Goal: Task Accomplishment & Management: Manage account settings

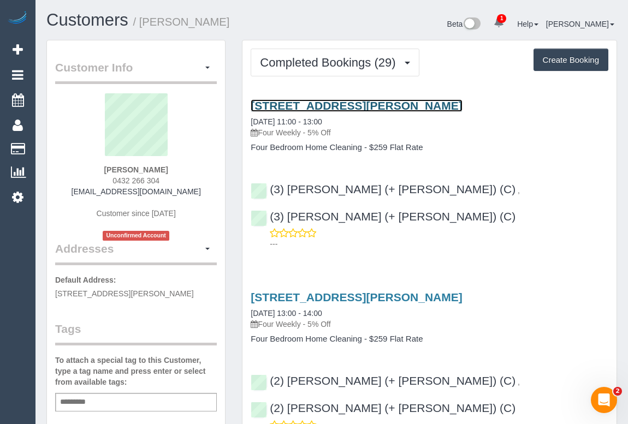
click at [282, 104] on link "70 Little George Street, Fitzroy, VIC 3065" at bounding box center [355, 105] width 211 height 13
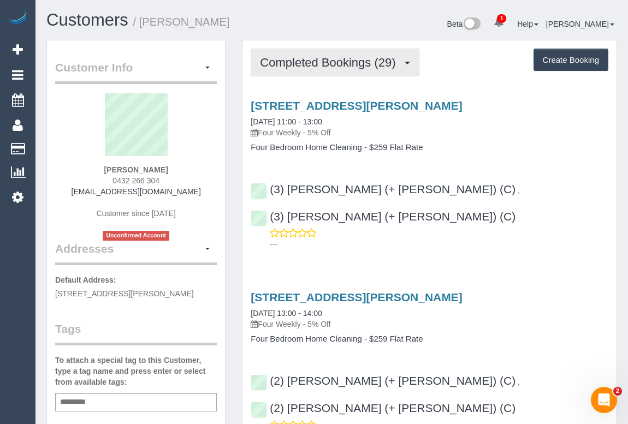
click at [314, 59] on span "Completed Bookings (29)" at bounding box center [330, 63] width 141 height 14
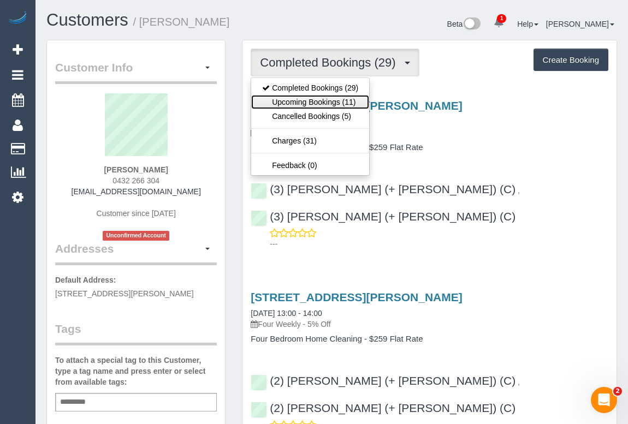
click at [294, 104] on link "Upcoming Bookings (11)" at bounding box center [310, 102] width 118 height 14
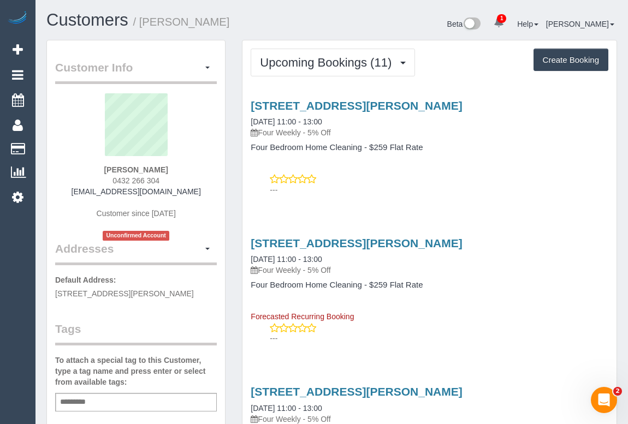
drag, startPoint x: 105, startPoint y: 177, endPoint x: 169, endPoint y: 178, distance: 63.9
click at [169, 178] on div "Jennifer Mclarney 0432 266 304 jennifermclarney@hotmail.co.uk Customer since 20…" at bounding box center [136, 166] width 162 height 147
copy span "0432 266 304"
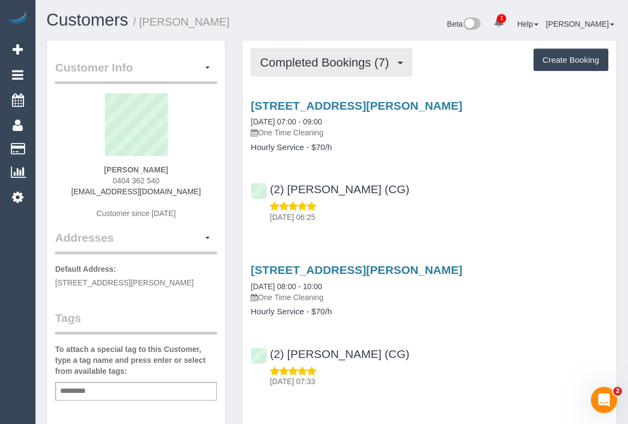
click at [327, 65] on span "Completed Bookings (7)" at bounding box center [327, 63] width 134 height 14
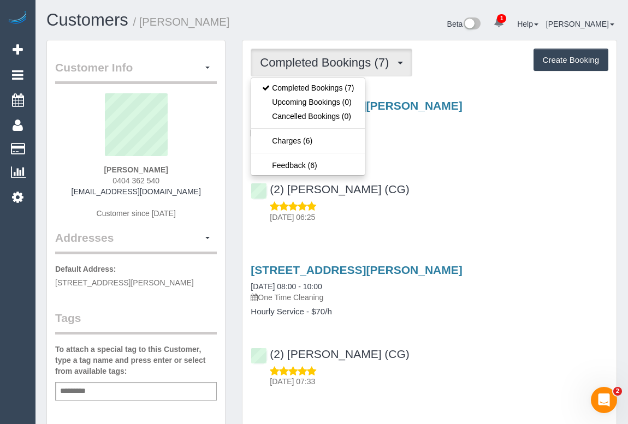
click at [473, 166] on div "20 Tyrone Street, Langwarrin, VIC 3910 30/08/2025 07:00 - 09:00 One Time Cleani…" at bounding box center [429, 159] width 374 height 138
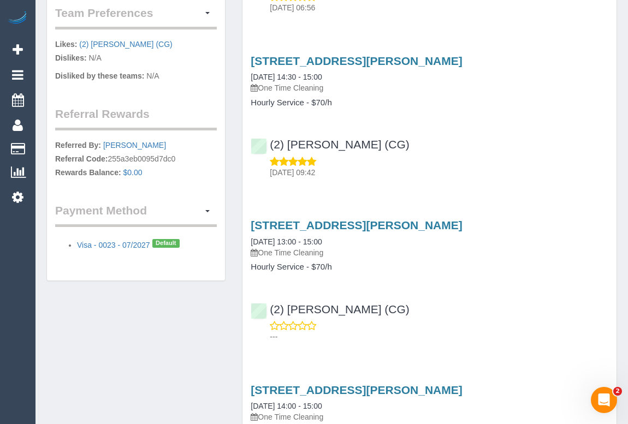
scroll to position [644, 0]
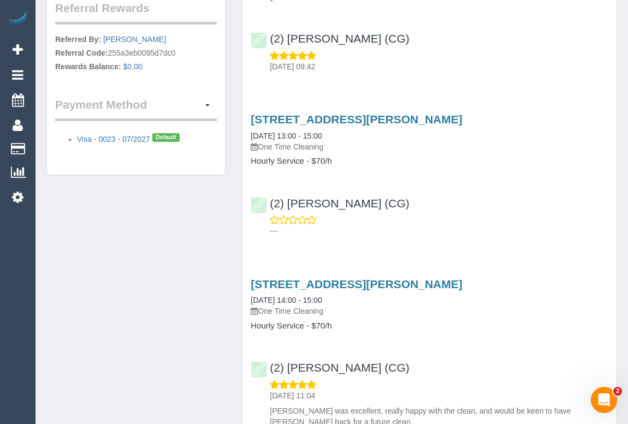
click at [159, 259] on div "Customer Info Edit Contact Info Send Message Email Preferences Special Sales Ta…" at bounding box center [331, 38] width 587 height 1286
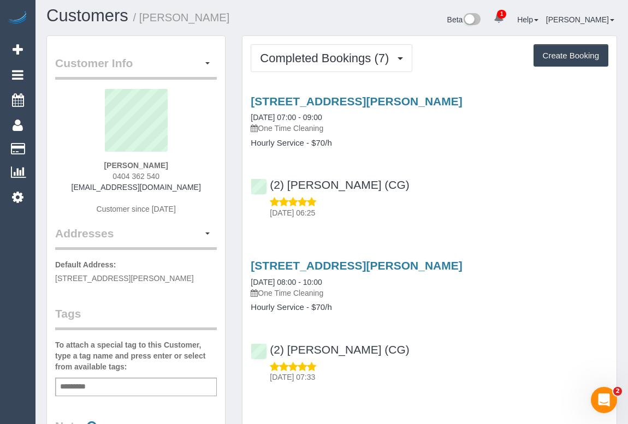
scroll to position [0, 0]
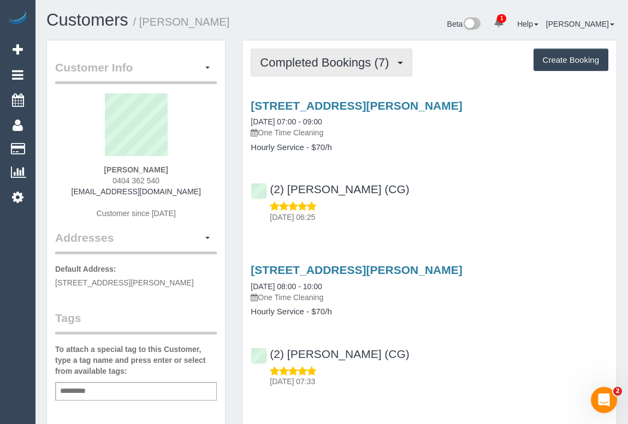
click at [344, 69] on button "Completed Bookings (7)" at bounding box center [331, 63] width 162 height 28
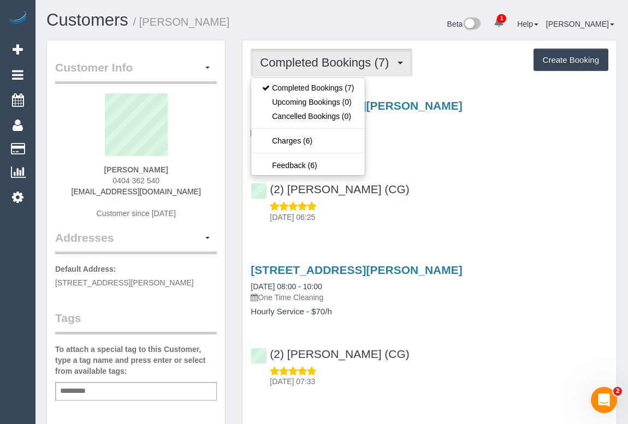
click at [465, 182] on div "(2) Chemitha Wijesinghe (CG) 31/08/2025 06:25" at bounding box center [429, 198] width 374 height 49
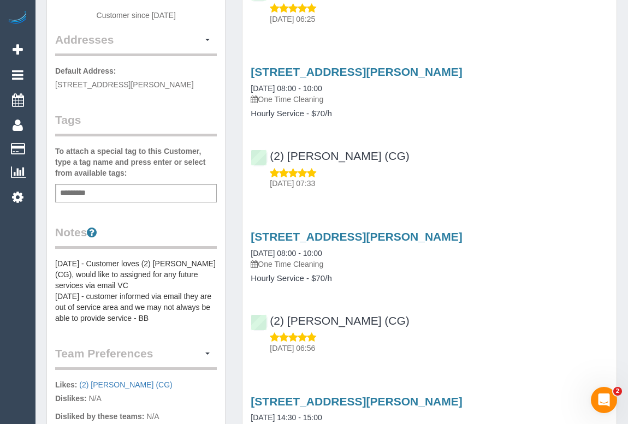
scroll to position [297, 0]
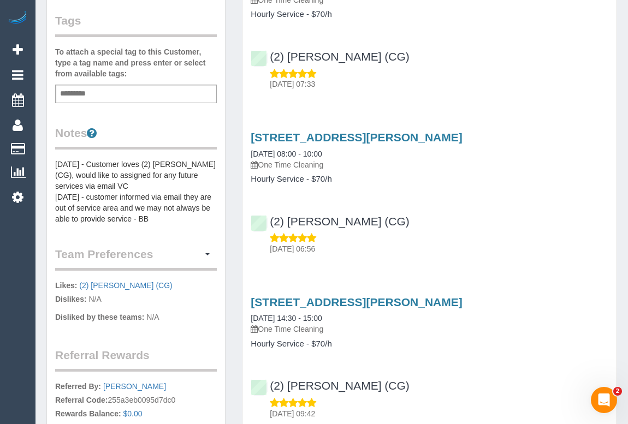
click at [124, 87] on div "Add a tag" at bounding box center [136, 94] width 162 height 19
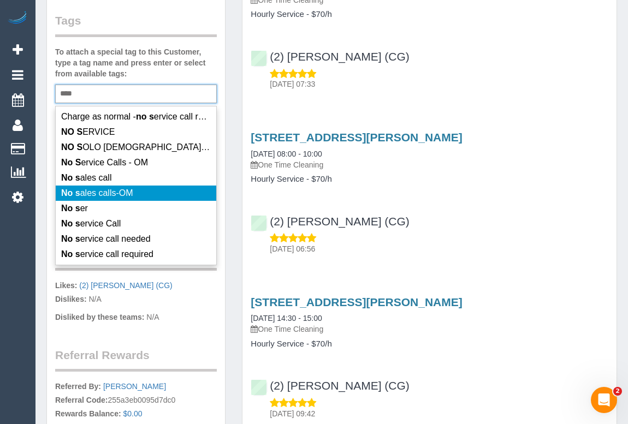
type input "****"
click at [128, 193] on span "No s ales calls-OM" at bounding box center [97, 192] width 72 height 9
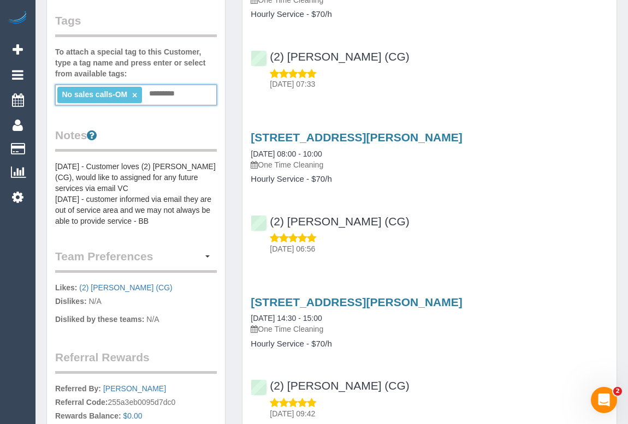
click at [135, 93] on link "×" at bounding box center [134, 95] width 5 height 9
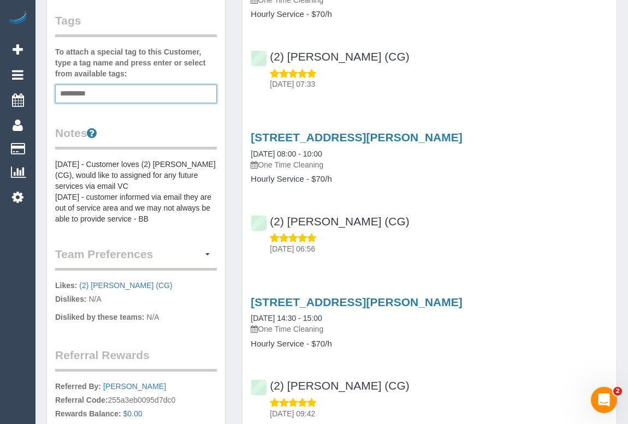
click at [84, 93] on input "text" at bounding box center [75, 94] width 37 height 14
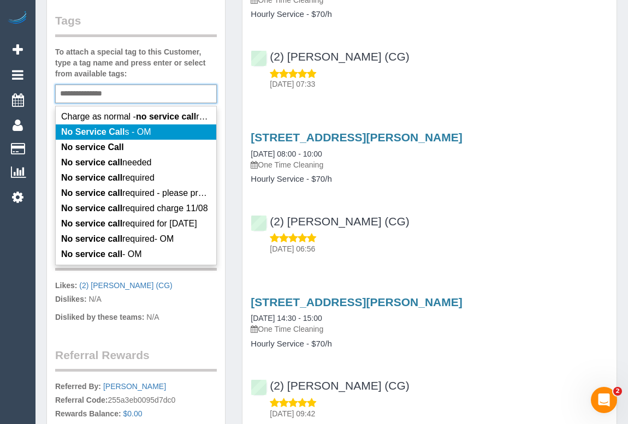
type input "**********"
click at [135, 132] on span "No Service Call s - OM" at bounding box center [106, 131] width 90 height 9
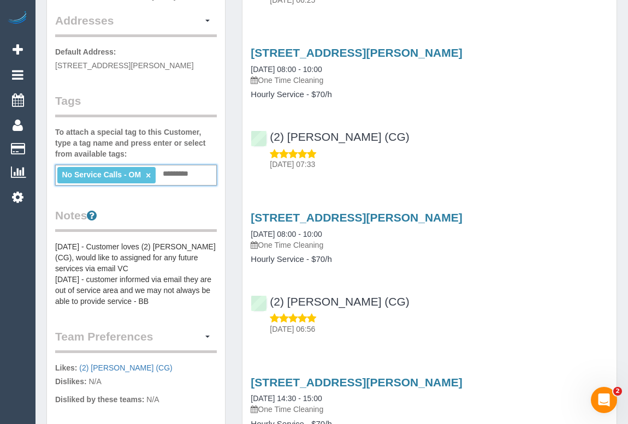
scroll to position [148, 0]
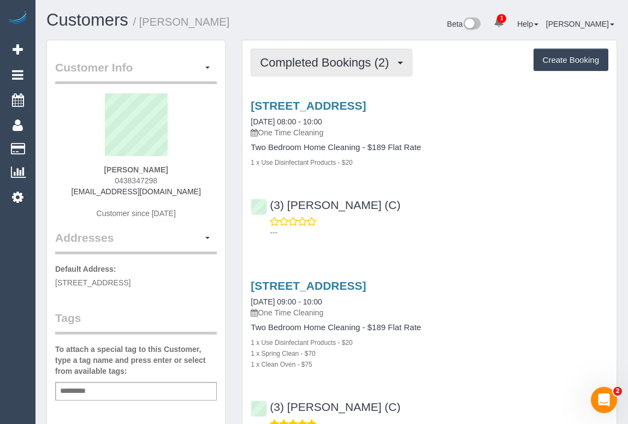
click at [295, 62] on span "Completed Bookings (2)" at bounding box center [327, 63] width 134 height 14
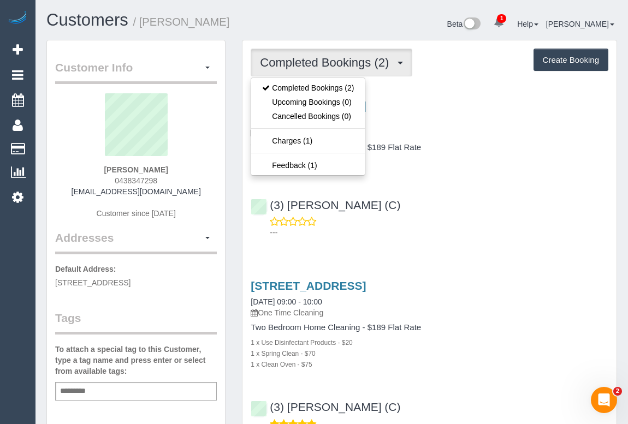
click at [480, 232] on p "---" at bounding box center [439, 232] width 338 height 11
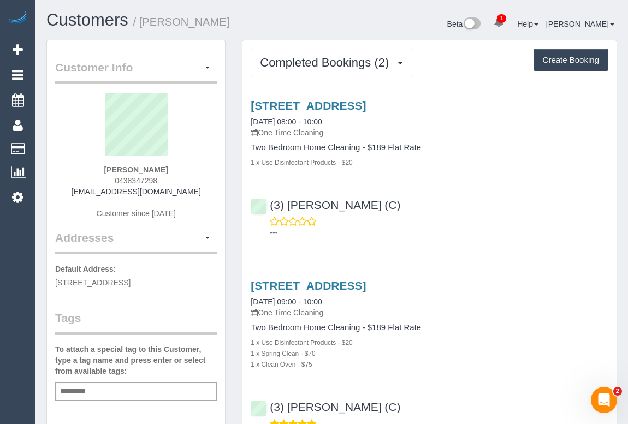
click at [474, 246] on div "Service Feedback 59 Abinger St, Richmond, VIC 3121 30/08/2025 08:00 - 10:00 One…" at bounding box center [428, 267] width 357 height 355
drag, startPoint x: 99, startPoint y: 191, endPoint x: 175, endPoint y: 191, distance: 75.3
click at [175, 191] on div "Rick Poxon 0438347298 rick793@gmail.com Customer since 2025" at bounding box center [136, 161] width 162 height 136
copy link "rick793@gmail.com"
click at [398, 243] on div "Service Feedback 59 Abinger St, Richmond, VIC 3121 30/08/2025 08:00 - 10:00 One…" at bounding box center [428, 267] width 357 height 355
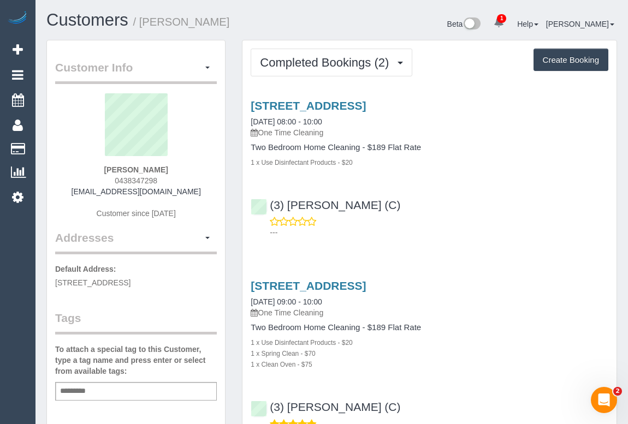
drag, startPoint x: 114, startPoint y: 169, endPoint x: 202, endPoint y: 169, distance: 89.0
click at [202, 169] on div "Rick Poxon 0438347298 rick793@gmail.com Customer since 2025" at bounding box center [136, 161] width 162 height 136
copy strong "Rick Poxon"
drag, startPoint x: 113, startPoint y: 178, endPoint x: 182, endPoint y: 181, distance: 68.8
click at [182, 181] on div "Rick Poxon 0438347298 rick793@gmail.com Customer since 2025" at bounding box center [136, 161] width 162 height 136
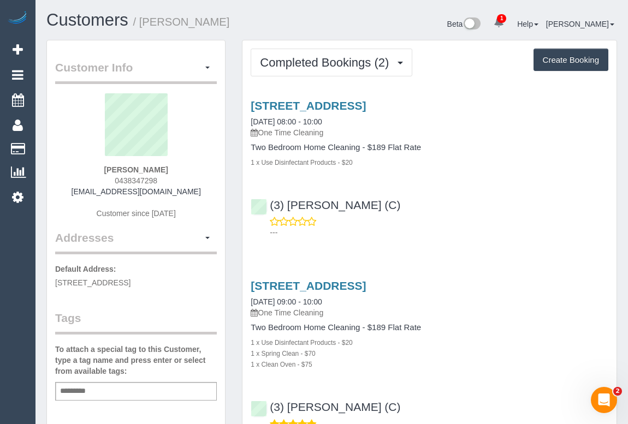
copy span "0438347298"
click at [532, 213] on div "(3) Sewmina De Silva (C) ---" at bounding box center [429, 213] width 374 height 49
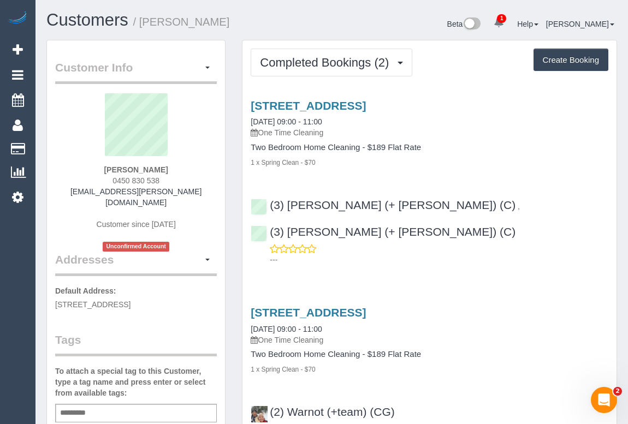
click at [406, 244] on div "Service Feedback [STREET_ADDRESS] [DATE] 09:00 - 11:00 One Time Cleaning Two Be…" at bounding box center [428, 270] width 357 height 360
click at [335, 102] on link "[STREET_ADDRESS]" at bounding box center [307, 105] width 115 height 13
click at [476, 143] on h4 "Two Bedroom Home Cleaning - $189 Flat Rate" at bounding box center [428, 147] width 357 height 9
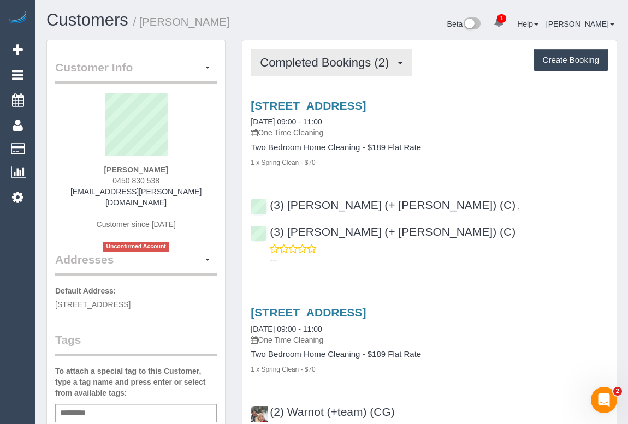
click at [302, 71] on button "Completed Bookings (2)" at bounding box center [331, 63] width 162 height 28
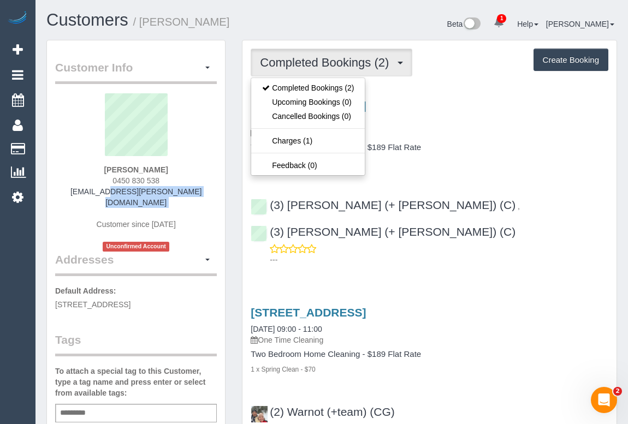
drag, startPoint x: 80, startPoint y: 190, endPoint x: 196, endPoint y: 196, distance: 116.4
click at [196, 196] on div "[PERSON_NAME] 0450 830 538 [EMAIL_ADDRESS][PERSON_NAME][DOMAIN_NAME] Customer s…" at bounding box center [136, 172] width 162 height 158
copy div "[EMAIL_ADDRESS][PERSON_NAME][DOMAIN_NAME]"
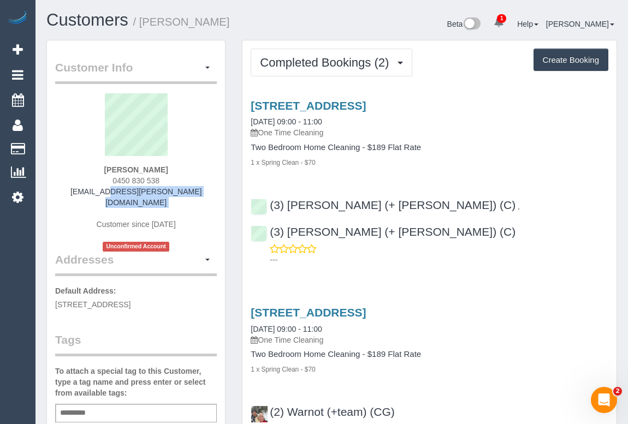
drag, startPoint x: 104, startPoint y: 165, endPoint x: 182, endPoint y: 166, distance: 78.0
click at [182, 166] on div "[PERSON_NAME] 0450 830 538 [EMAIL_ADDRESS][PERSON_NAME][DOMAIN_NAME] Customer s…" at bounding box center [136, 172] width 162 height 158
copy strong "[PERSON_NAME]"
drag, startPoint x: 110, startPoint y: 182, endPoint x: 156, endPoint y: 182, distance: 45.8
click at [156, 182] on div "Katelyn Handley 0450 830 538 katelyn.l.handley@gmail.com Customer since 2025 Un…" at bounding box center [136, 172] width 162 height 158
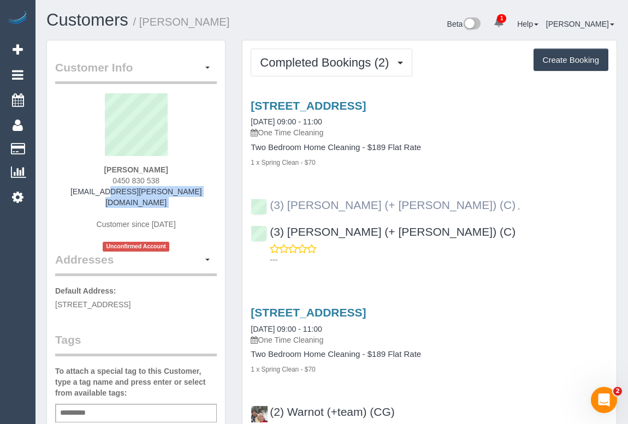
copy span "0450 830 53"
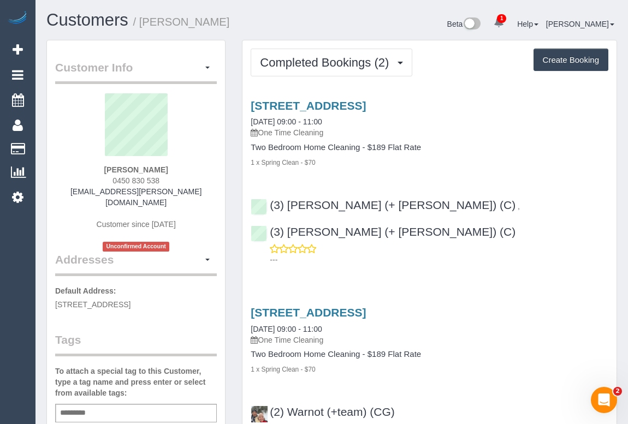
click at [157, 180] on span "0450 830 538" at bounding box center [135, 180] width 47 height 9
drag, startPoint x: 160, startPoint y: 179, endPoint x: 85, endPoint y: 179, distance: 75.3
click at [85, 179] on div "Katelyn Handley 0450 830 538 katelyn.l.handley@gmail.com Customer since 2025 Un…" at bounding box center [136, 172] width 162 height 158
copy span "0450 830 538"
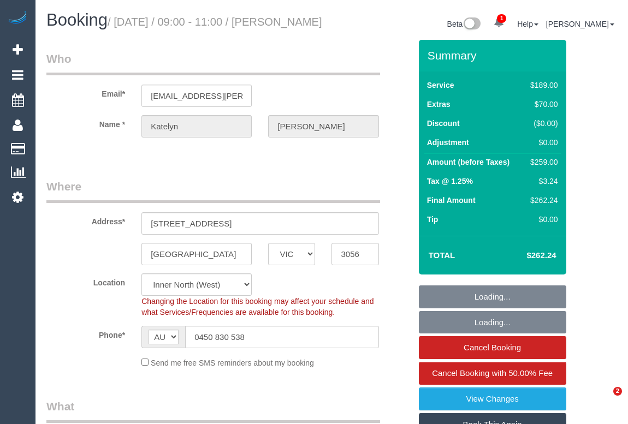
select select "VIC"
select select "number:29"
select select "number:14"
select select "number:19"
select select "number:36"
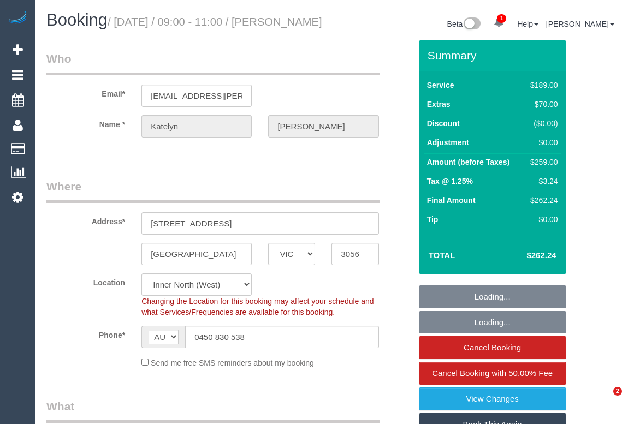
select select "spot1"
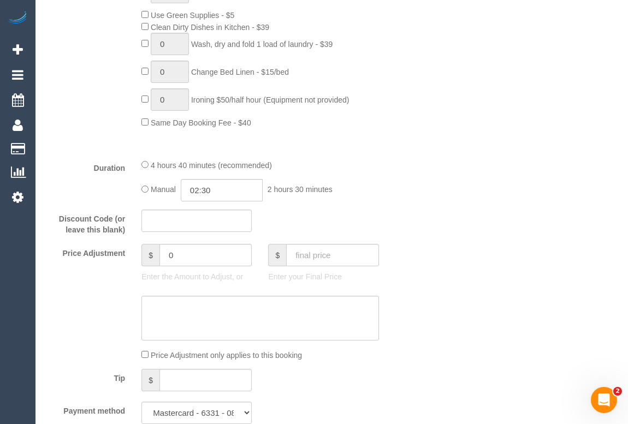
scroll to position [942, 0]
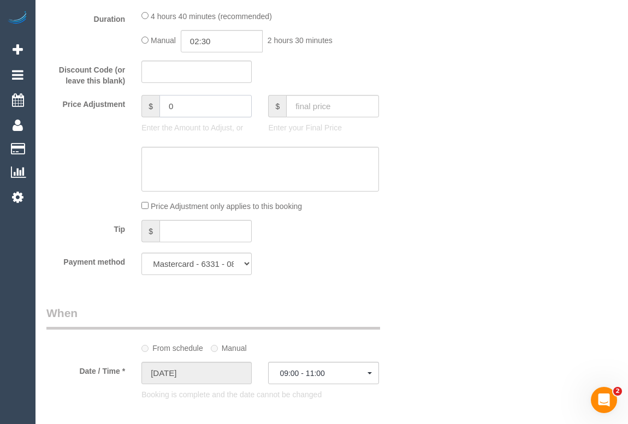
drag, startPoint x: 186, startPoint y: 127, endPoint x: 162, endPoint y: 124, distance: 24.2
click at [162, 117] on input "0" at bounding box center [205, 106] width 92 height 22
type input "-20"
click at [202, 181] on textarea at bounding box center [259, 169] width 237 height 45
type textarea "H"
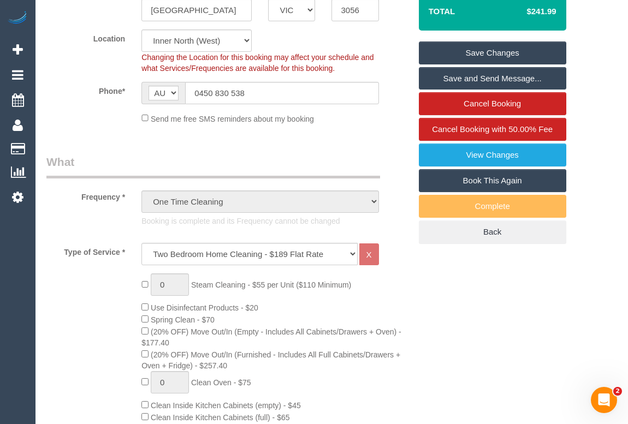
scroll to position [148, 0]
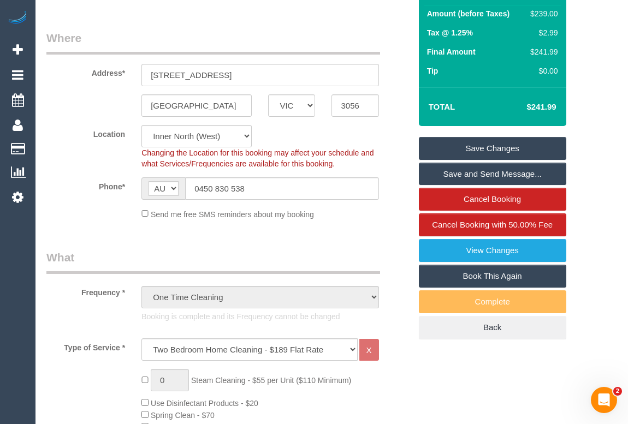
type textarea "-20 discount rug was not vacuumed thoroughly - OM"
click at [495, 159] on link "Save Changes" at bounding box center [492, 148] width 147 height 23
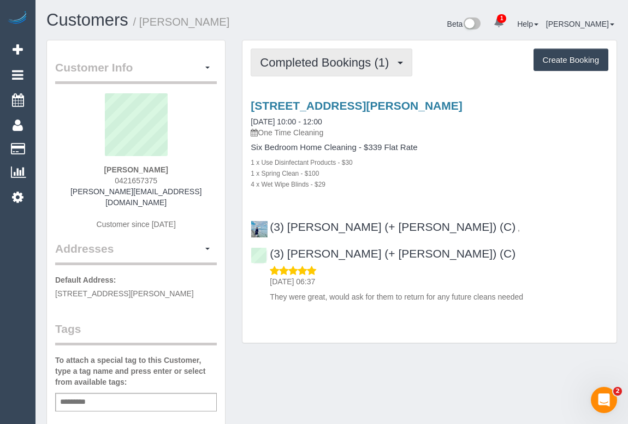
click at [317, 71] on button "Completed Bookings (1)" at bounding box center [331, 63] width 162 height 28
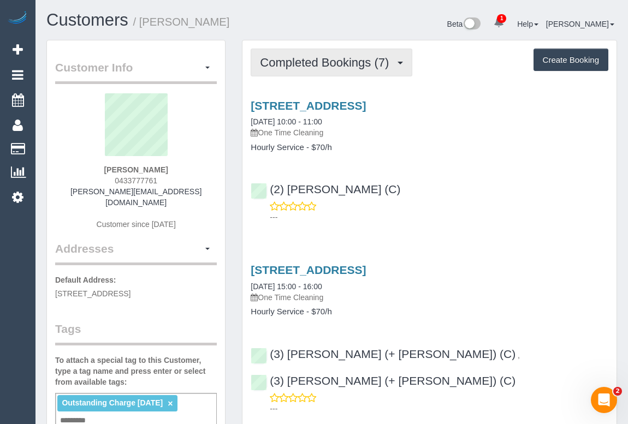
click at [306, 63] on span "Completed Bookings (7)" at bounding box center [327, 63] width 134 height 14
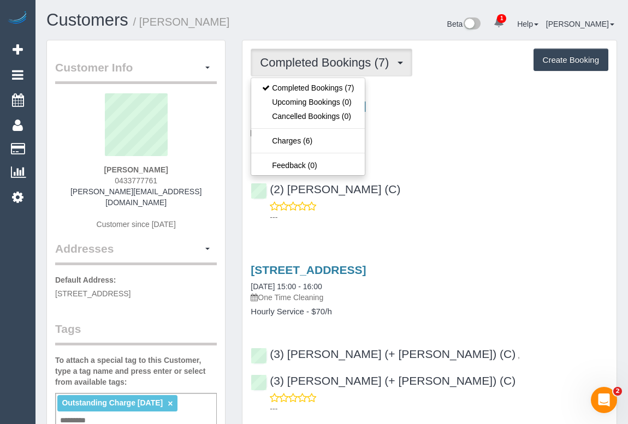
click at [481, 165] on div "12 Maroondah Highway, 6, Ringwood, VIC 3134 30/08/2025 10:00 - 11:00 One Time C…" at bounding box center [429, 159] width 374 height 138
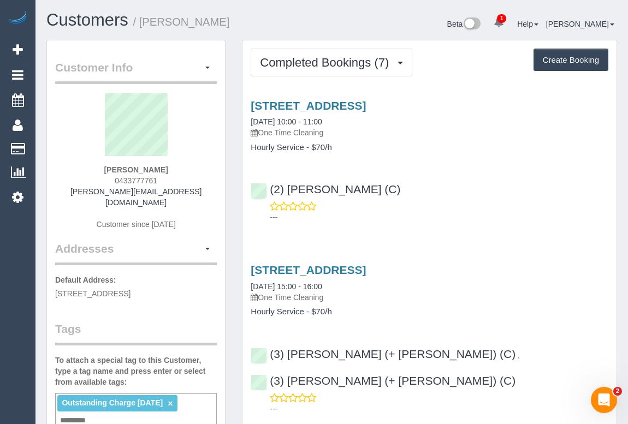
drag, startPoint x: 114, startPoint y: 176, endPoint x: 171, endPoint y: 181, distance: 58.1
click at [171, 181] on div "Ryan Mizael 0433777761 ryan@mizaelpartners.com.au Customer since 2023" at bounding box center [136, 166] width 162 height 147
copy span "0433777761"
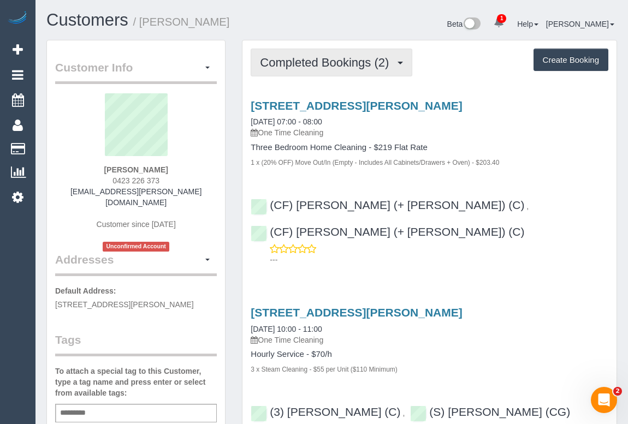
click at [295, 68] on span "Completed Bookings (2)" at bounding box center [327, 63] width 134 height 14
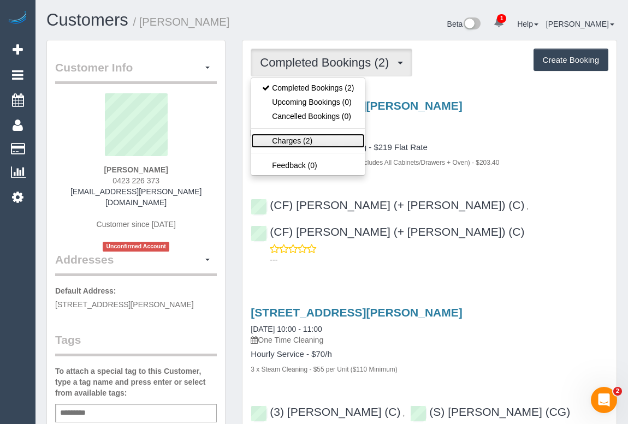
click at [299, 140] on link "Charges (2)" at bounding box center [308, 141] width 114 height 14
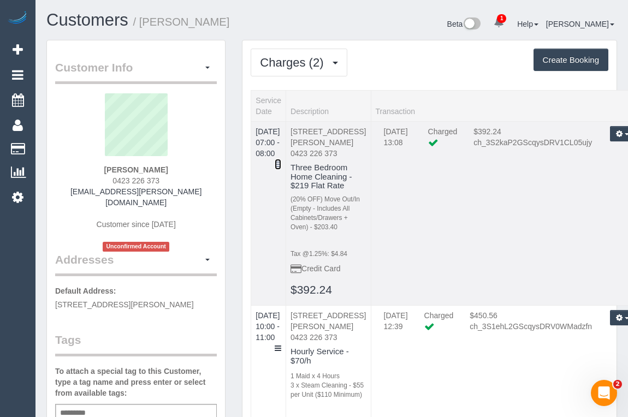
click at [281, 160] on icon at bounding box center [277, 164] width 7 height 8
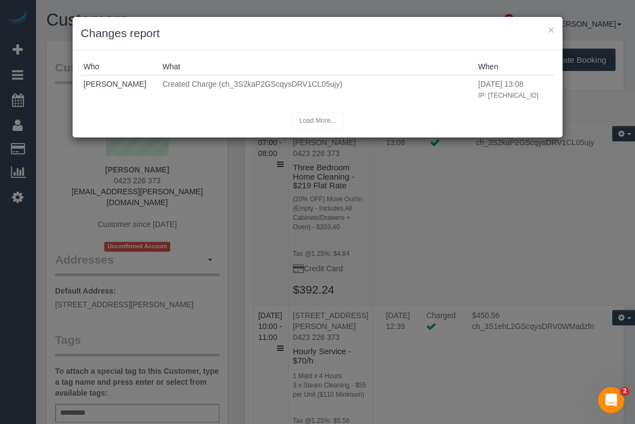
click at [547, 32] on h3 "Changes report" at bounding box center [318, 33] width 474 height 16
click at [552, 29] on button "×" at bounding box center [551, 29] width 7 height 11
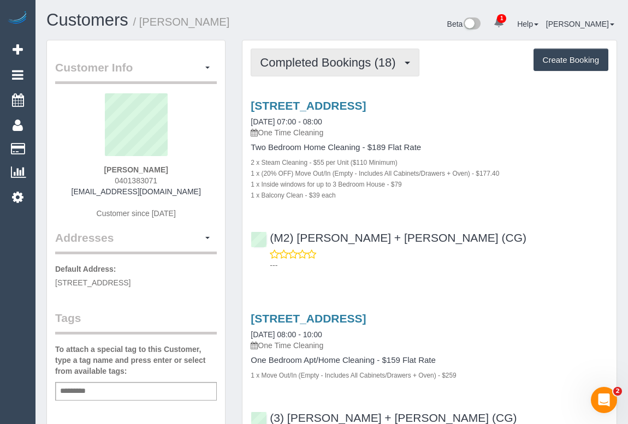
click at [303, 51] on button "Completed Bookings (18)" at bounding box center [334, 63] width 168 height 28
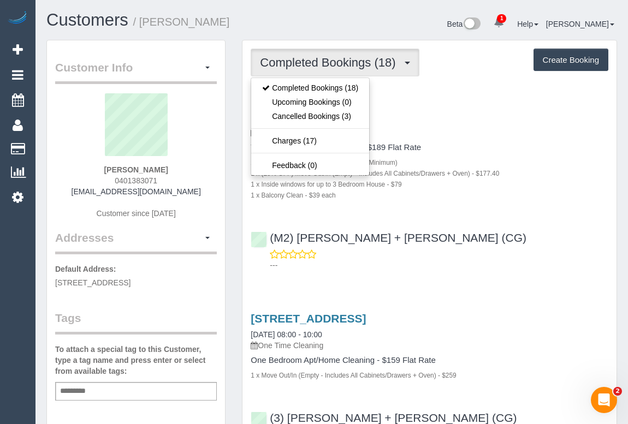
click at [550, 335] on div "3/198 Raleigh Street, Thornbury, VIC 3071 12/09/2024 08:00 - 10:00 One Time Cle…" at bounding box center [428, 331] width 357 height 39
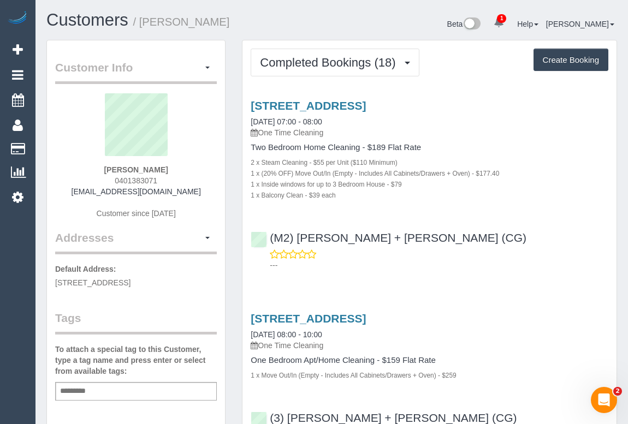
drag, startPoint x: 80, startPoint y: 192, endPoint x: 192, endPoint y: 189, distance: 111.9
click at [192, 189] on div "Josh Liley 0401383071 joshuakeyesliley@gmail.com Customer since 2017" at bounding box center [136, 161] width 162 height 136
copy link "joshuakeyesliley@gmail.com"
drag, startPoint x: 100, startPoint y: 163, endPoint x: 180, endPoint y: 168, distance: 80.4
click at [180, 168] on div "Josh Liley 0401383071 joshuakeyesliley@gmail.com Customer since 2017" at bounding box center [136, 161] width 162 height 136
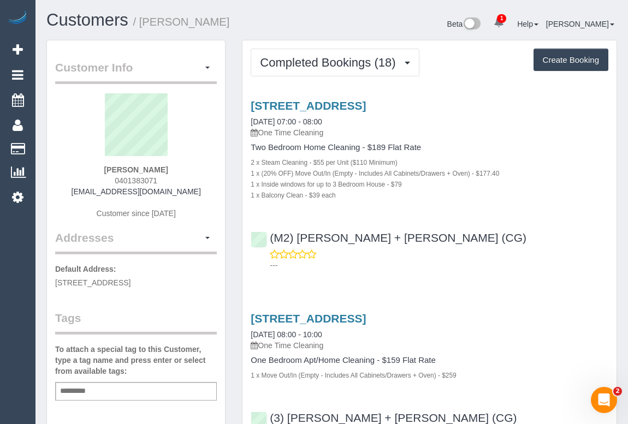
copy div "Josh Liley"
drag, startPoint x: 112, startPoint y: 178, endPoint x: 183, endPoint y: 180, distance: 70.4
click at [183, 180] on div "Josh Liley 0401383071 joshuakeyesliley@gmail.com Customer since 2017" at bounding box center [136, 161] width 162 height 136
copy span "0401383071"
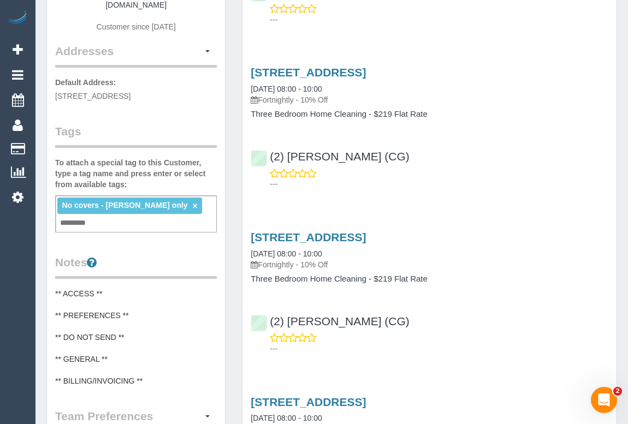
scroll to position [198, 0]
click at [73, 216] on input "text" at bounding box center [75, 223] width 37 height 14
type input "**********"
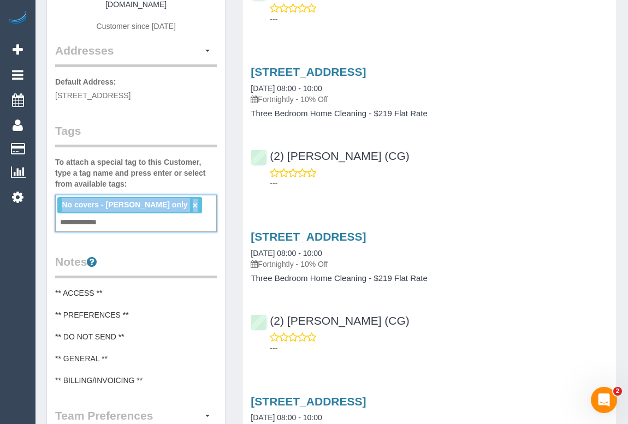
drag, startPoint x: 130, startPoint y: 213, endPoint x: 42, endPoint y: 207, distance: 88.6
click at [42, 207] on div "Customer Info Edit Contact Info Send Message Email Preferences Special Sales Ta…" at bounding box center [135, 266] width 195 height 848
click at [72, 379] on div "Customer Info Edit Contact Info Send Message Email Preferences Special Sales Ta…" at bounding box center [136, 260] width 178 height 836
click at [147, 367] on pre "** ACCESS ** ** PREFERENCES ** ** DO NOT SEND ** ** GENERAL ** ** BILLING/INVOI…" at bounding box center [136, 337] width 162 height 98
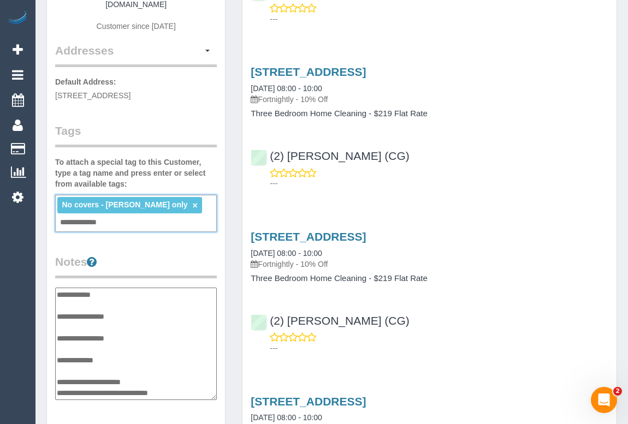
type textarea "**********"
click at [229, 247] on div "Customer Info Edit Contact Info Send Message Email Preferences Special Sales Ta…" at bounding box center [135, 274] width 195 height 865
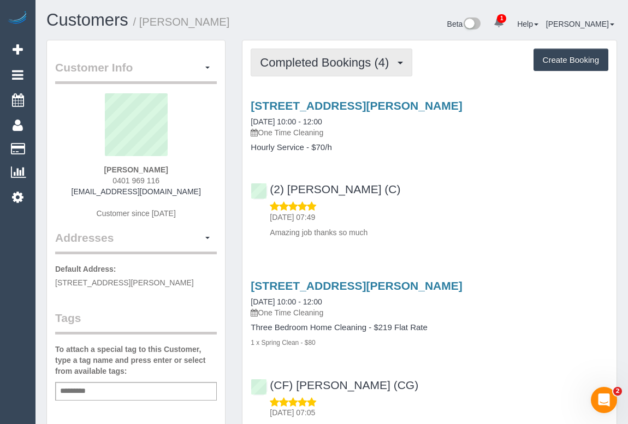
click at [308, 68] on span "Completed Bookings (4)" at bounding box center [327, 63] width 134 height 14
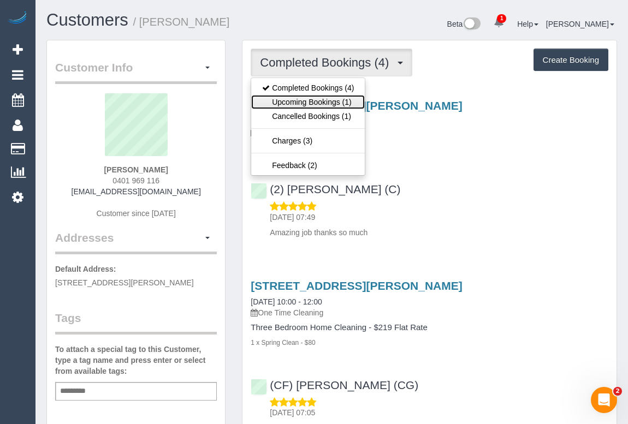
click at [324, 99] on link "Upcoming Bookings (1)" at bounding box center [308, 102] width 114 height 14
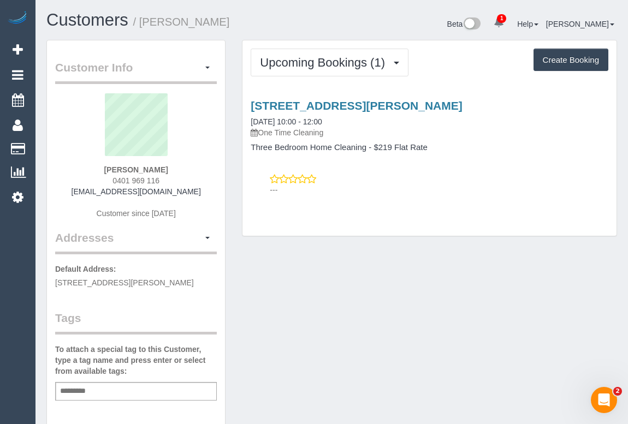
drag, startPoint x: 75, startPoint y: 193, endPoint x: 193, endPoint y: 195, distance: 117.9
click at [193, 195] on div "Davina Gibson 0401 969 116 davinagibson0905@gmail.com Customer since 2024" at bounding box center [136, 161] width 162 height 136
copy link "davinagibson0905@gmail.com"
drag, startPoint x: 109, startPoint y: 178, endPoint x: 175, endPoint y: 180, distance: 66.0
click at [175, 180] on div "Davina Gibson 0401 969 116 davinagibson0905@gmail.com Customer since 2024" at bounding box center [136, 161] width 162 height 136
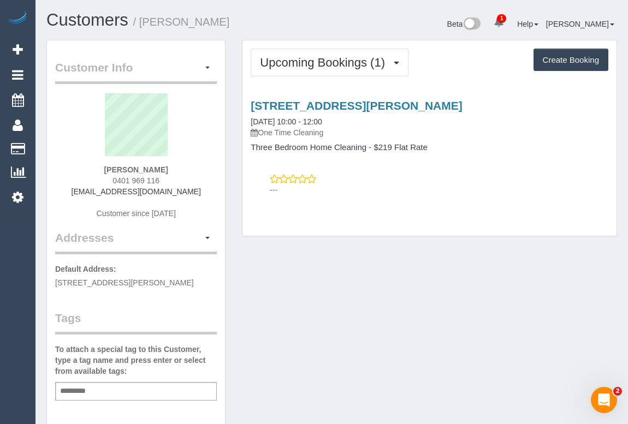
copy span "0401 969 116"
drag, startPoint x: 469, startPoint y: 318, endPoint x: 477, endPoint y: 317, distance: 8.7
drag, startPoint x: 76, startPoint y: 186, endPoint x: 210, endPoint y: 192, distance: 133.3
click at [210, 192] on div "Davina Gibson 0401 969 116 davinagibson0905@gmail.com Customer since 2024" at bounding box center [136, 161] width 162 height 136
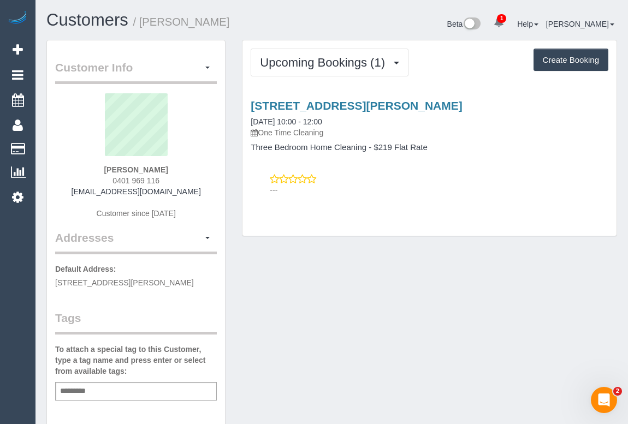
copy link "davinagibson0905@gmail.com"
drag, startPoint x: 260, startPoint y: 307, endPoint x: 271, endPoint y: 325, distance: 20.6
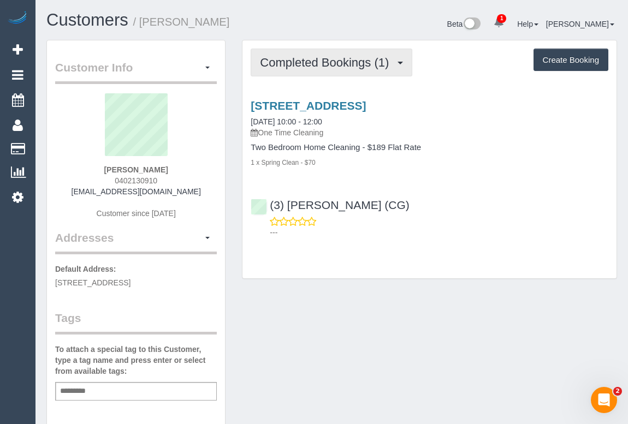
click at [337, 67] on span "Completed Bookings (1)" at bounding box center [327, 63] width 134 height 14
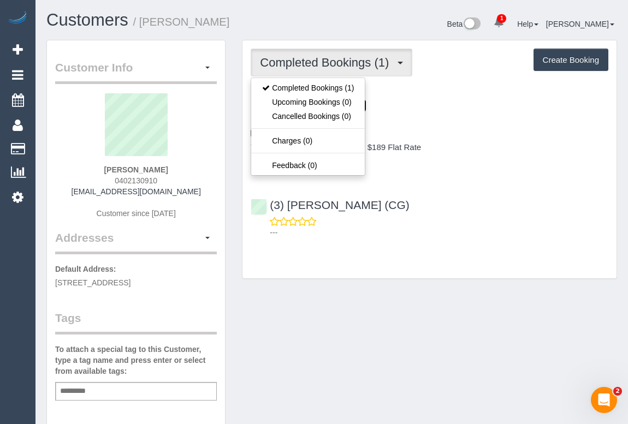
click at [366, 101] on link "1/14 Gooyong Avenue Chadstone, 1/14, Chadstone, VIC 3148" at bounding box center [307, 105] width 115 height 13
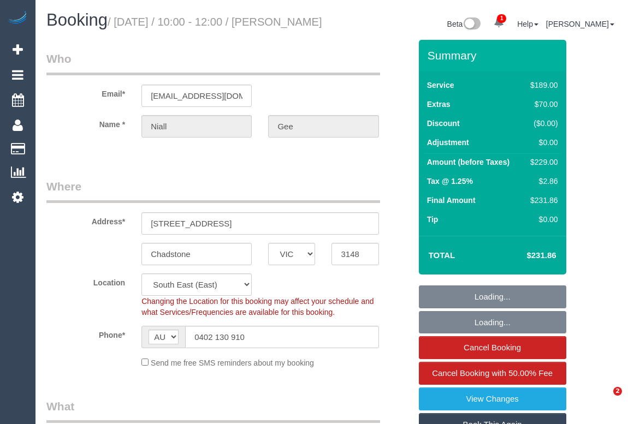
select select "VIC"
select select "string:stripe-pm_1RzuQV2GScqysDRVoIhzZ7pp"
select select "number:29"
select select "number:14"
select select "number:19"
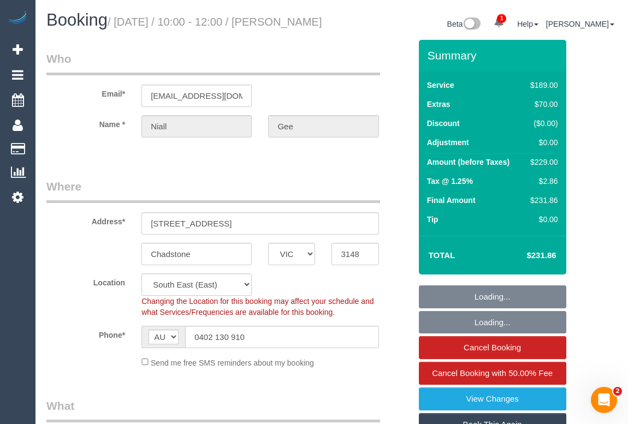
select select "number:22"
select select "number:12"
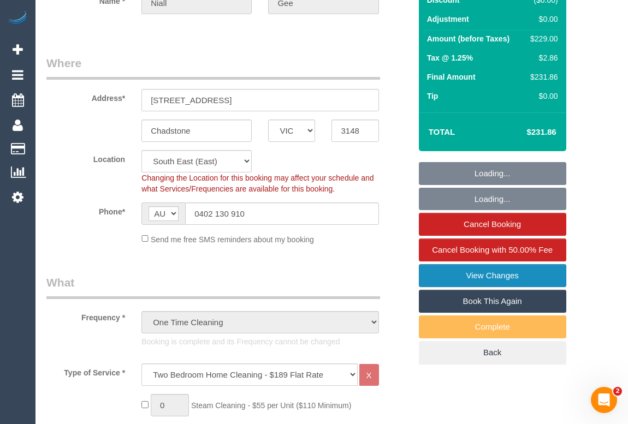
select select "object:1309"
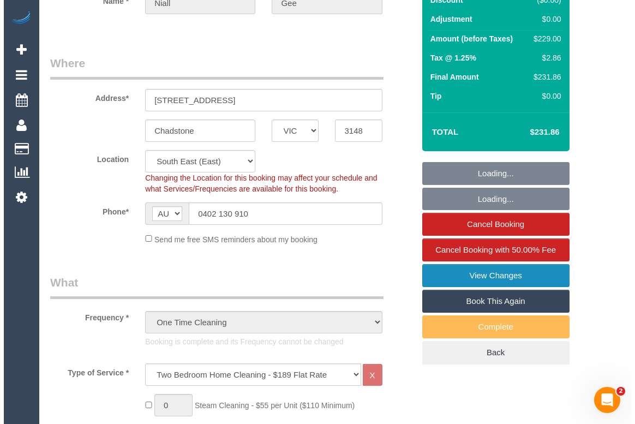
scroll to position [148, 0]
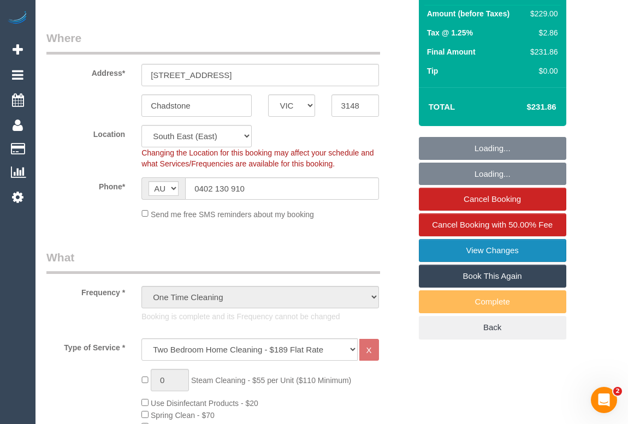
click at [478, 262] on link "View Changes" at bounding box center [492, 250] width 147 height 23
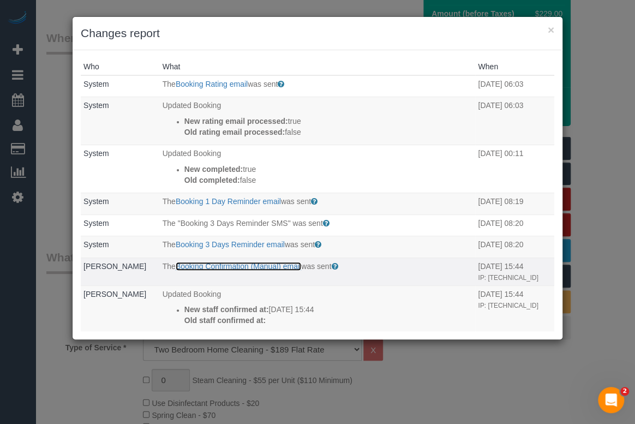
click at [219, 265] on link "Booking Confirmation (Manual) email" at bounding box center [239, 266] width 126 height 9
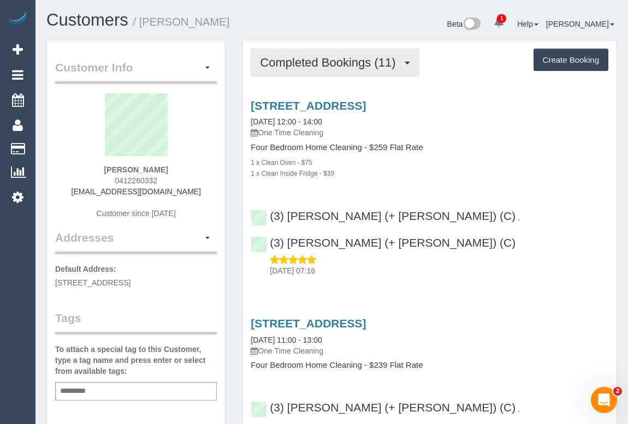
click at [335, 60] on span "Completed Bookings (11)" at bounding box center [330, 63] width 141 height 14
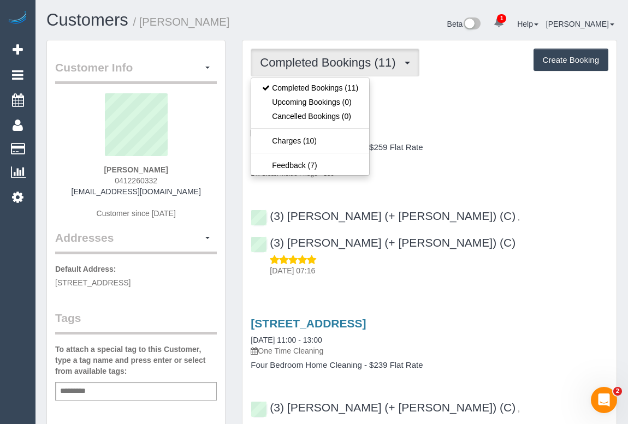
click at [482, 173] on div "1 x Clean Inside Fridge - $39" at bounding box center [428, 173] width 357 height 11
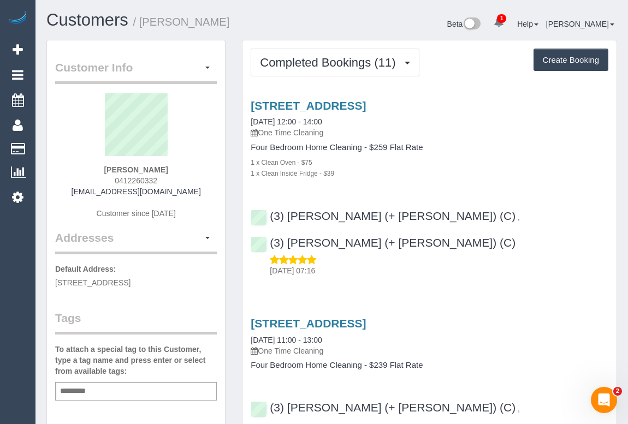
click at [478, 164] on div "1 x Clean Oven - $75" at bounding box center [428, 162] width 357 height 11
click at [491, 194] on div "26 Kenman Close, Templestowe, VIC 3106 01/09/2025 12:00 - 14:00 One Time Cleani…" at bounding box center [429, 185] width 374 height 191
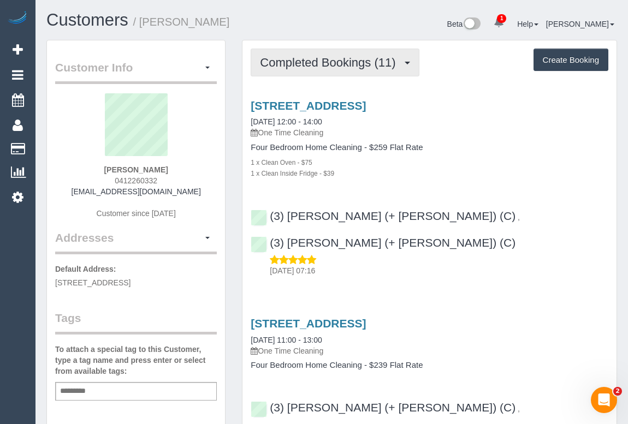
drag, startPoint x: 302, startPoint y: 56, endPoint x: 296, endPoint y: 89, distance: 33.4
click at [302, 56] on span "Completed Bookings (11)" at bounding box center [330, 63] width 141 height 14
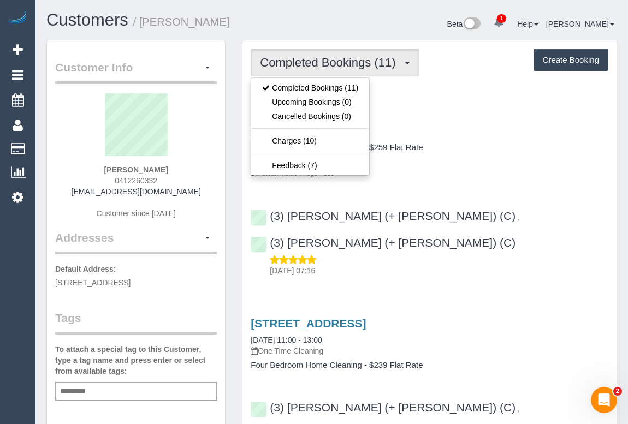
click at [453, 128] on p "One Time Cleaning" at bounding box center [428, 132] width 357 height 11
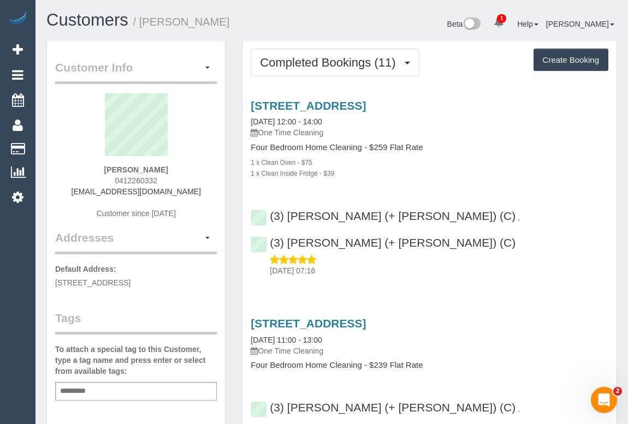
click at [446, 159] on div "1 x Clean Oven - $75" at bounding box center [428, 162] width 357 height 11
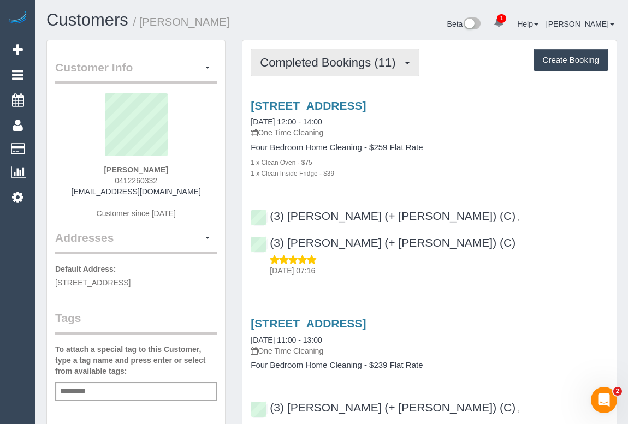
click at [343, 68] on span "Completed Bookings (11)" at bounding box center [330, 63] width 141 height 14
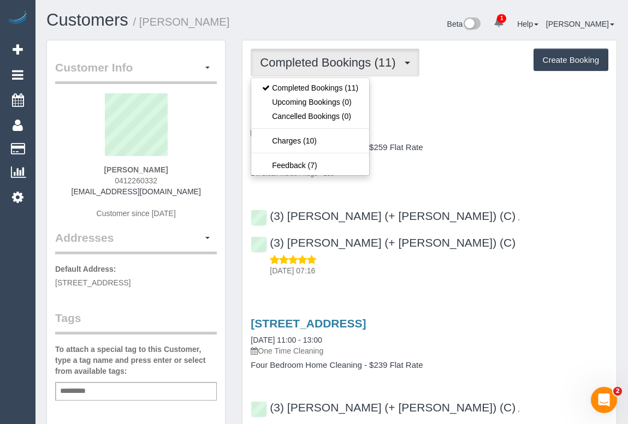
click at [520, 178] on div "26 Kenman Close, Templestowe, VIC 3106 01/09/2025 12:00 - 14:00 One Time Cleani…" at bounding box center [429, 185] width 374 height 191
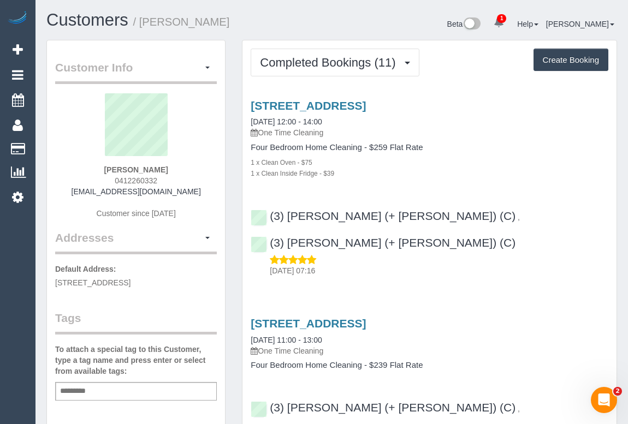
drag, startPoint x: 374, startPoint y: 172, endPoint x: 366, endPoint y: 176, distance: 8.5
click at [374, 172] on div "1 x Clean Inside Fridge - $39" at bounding box center [428, 173] width 357 height 11
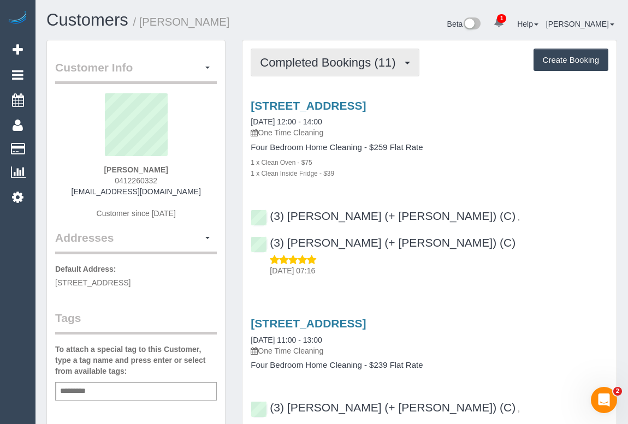
click at [319, 64] on span "Completed Bookings (11)" at bounding box center [330, 63] width 141 height 14
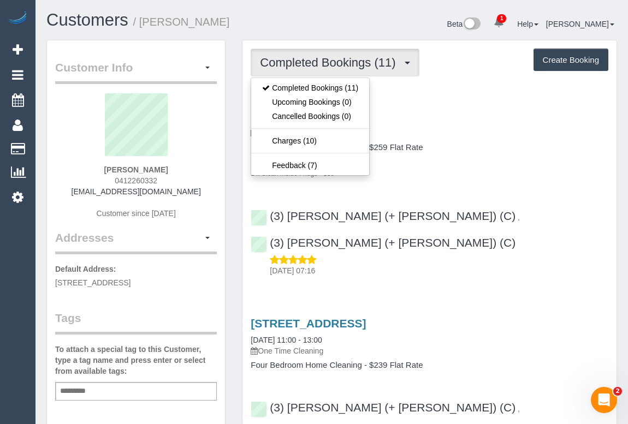
click at [503, 169] on div "1 x Clean Inside Fridge - $39" at bounding box center [428, 173] width 357 height 11
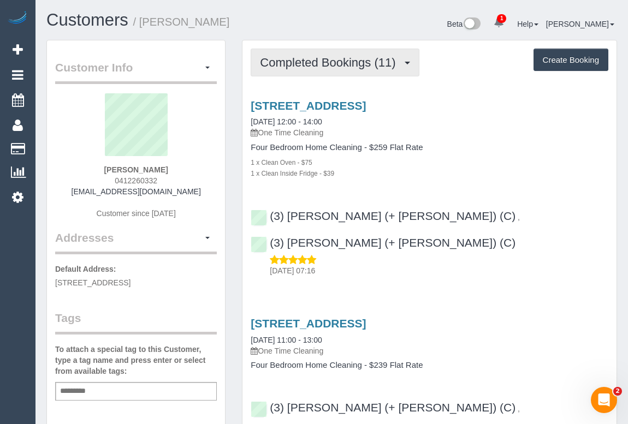
click at [321, 70] on button "Completed Bookings (11)" at bounding box center [334, 63] width 168 height 28
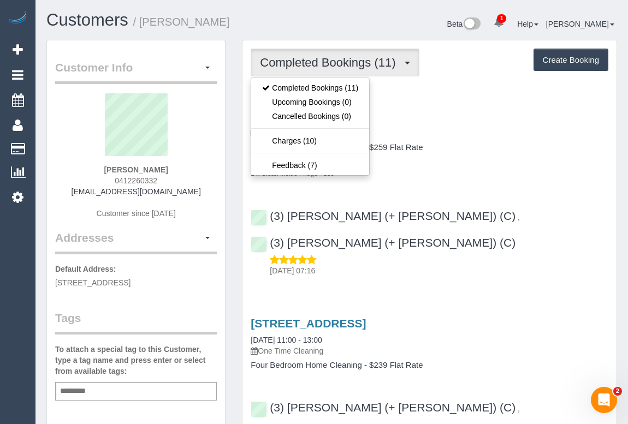
click at [479, 135] on p "One Time Cleaning" at bounding box center [428, 132] width 357 height 11
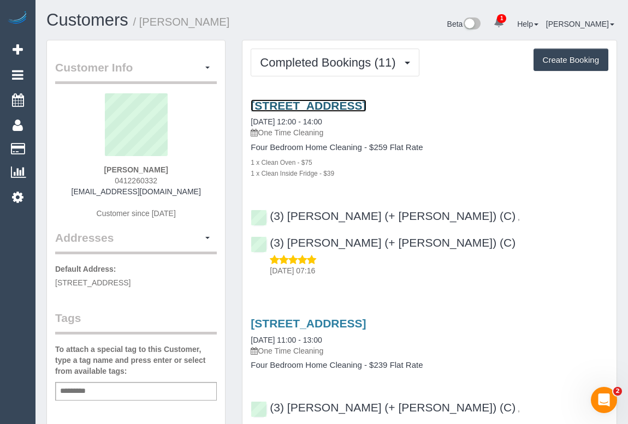
click at [366, 101] on link "26 Kenman Close, Templestowe, VIC 3106" at bounding box center [307, 105] width 115 height 13
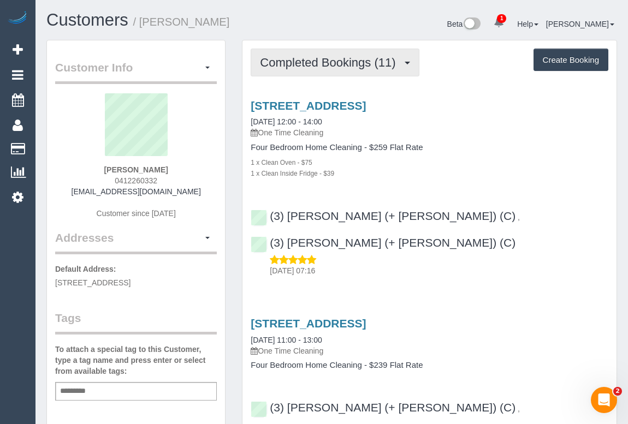
click at [315, 65] on span "Completed Bookings (11)" at bounding box center [330, 63] width 141 height 14
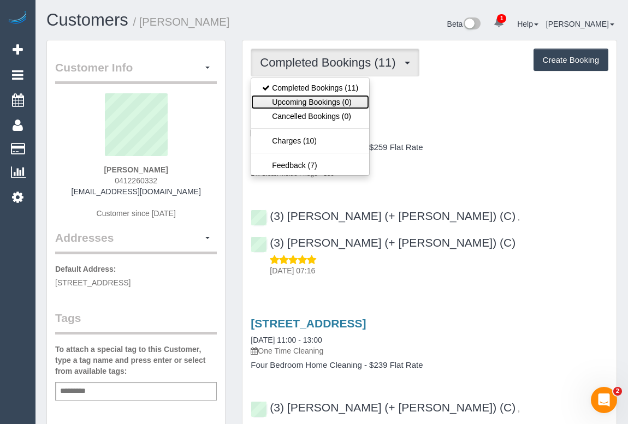
click at [308, 103] on link "Upcoming Bookings (0)" at bounding box center [310, 102] width 118 height 14
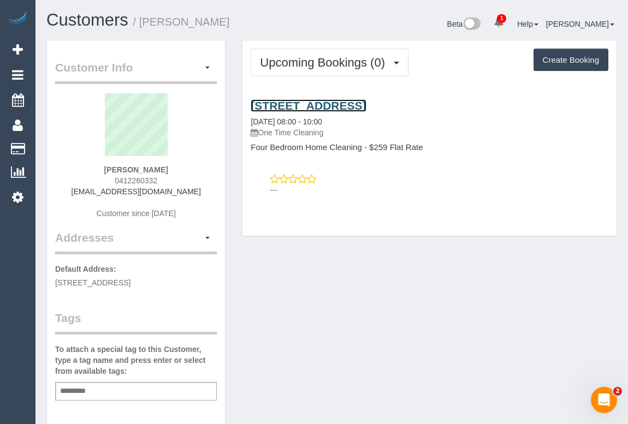
click at [322, 100] on link "26 Kenman Close, Templestowe, VIC 3106" at bounding box center [307, 105] width 115 height 13
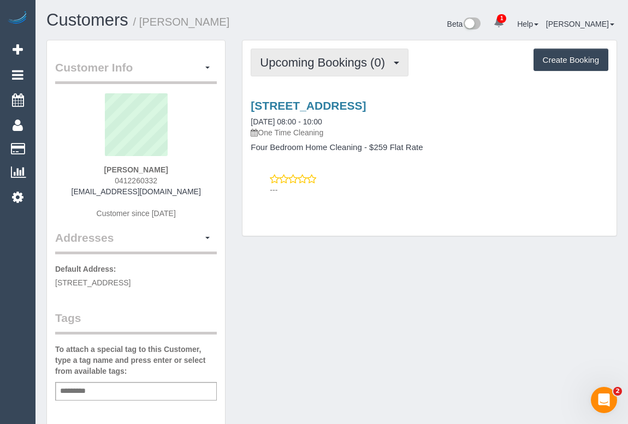
click at [330, 61] on span "Upcoming Bookings (0)" at bounding box center [325, 63] width 130 height 14
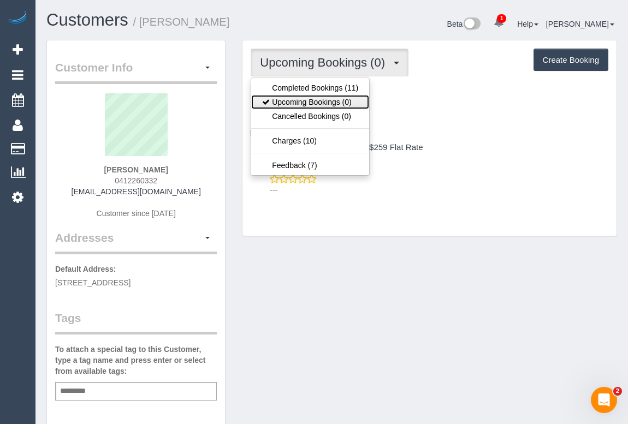
click at [314, 102] on link "Upcoming Bookings (0)" at bounding box center [310, 102] width 118 height 14
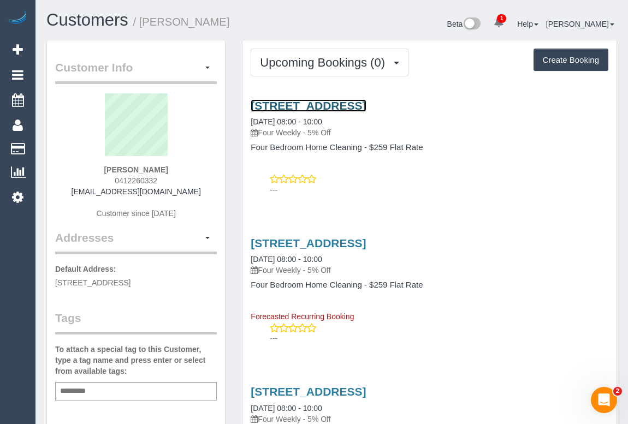
click at [366, 108] on link "26 Kenman Close, Templestowe, VIC 3106" at bounding box center [307, 105] width 115 height 13
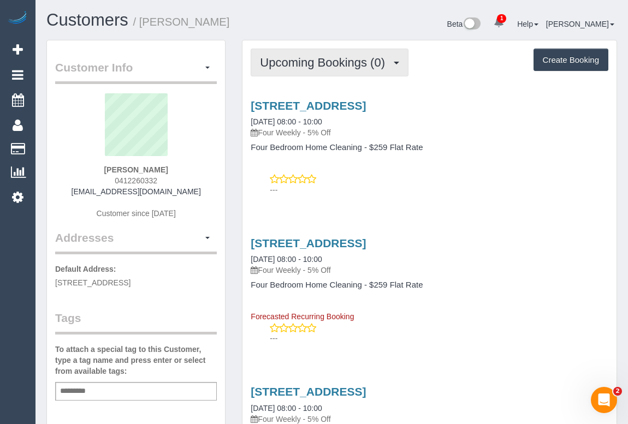
click at [301, 65] on span "Upcoming Bookings (0)" at bounding box center [325, 63] width 130 height 14
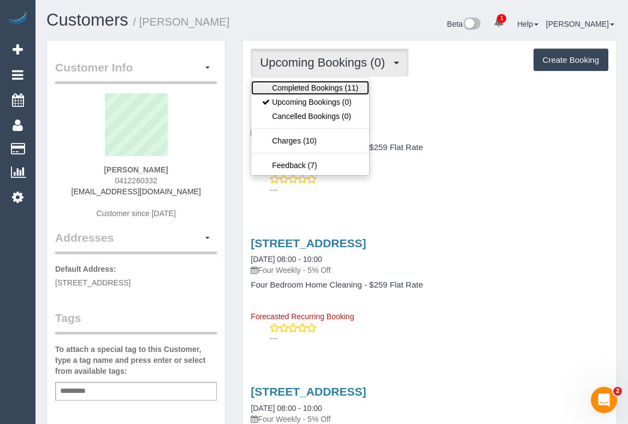
click at [302, 85] on link "Completed Bookings (11)" at bounding box center [310, 88] width 118 height 14
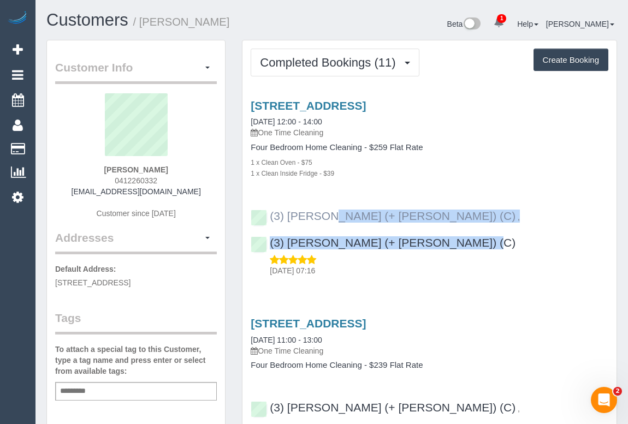
drag, startPoint x: 563, startPoint y: 222, endPoint x: 271, endPoint y: 214, distance: 292.0
click at [271, 214] on div "(3) Cristian (+ Tania) (C) , (3) Tania (+ Cristian) (C) 02/09/2025 07:16" at bounding box center [429, 238] width 374 height 76
copy div "(3) Cristian (+ Tania) (C) , (3) Tania (+ Cristian) (C)"
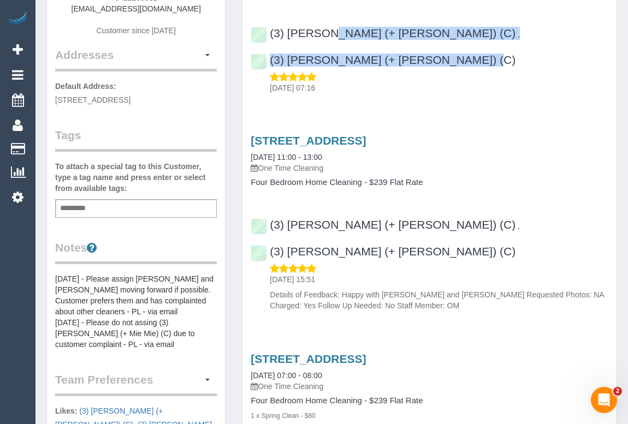
scroll to position [198, 0]
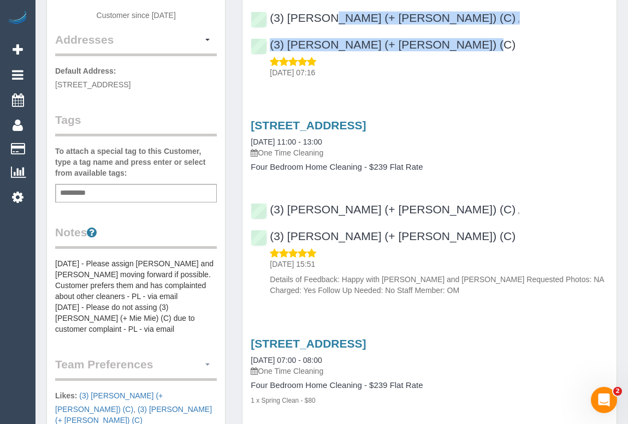
click at [207, 363] on span "button" at bounding box center [207, 364] width 4 height 2
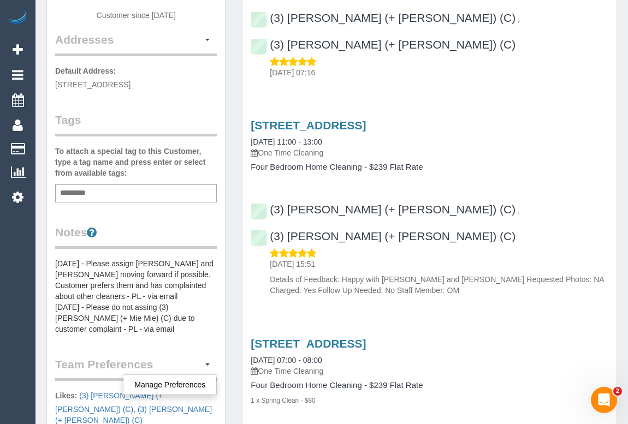
click at [213, 333] on div "Customer Info Edit Contact Info Send Message Email Preferences Special Sales Ta…" at bounding box center [136, 248] width 178 height 812
click at [58, 258] on pre "1/07/24 - Please assign Cristian and Tania moving forward if possible. Customer…" at bounding box center [136, 296] width 162 height 76
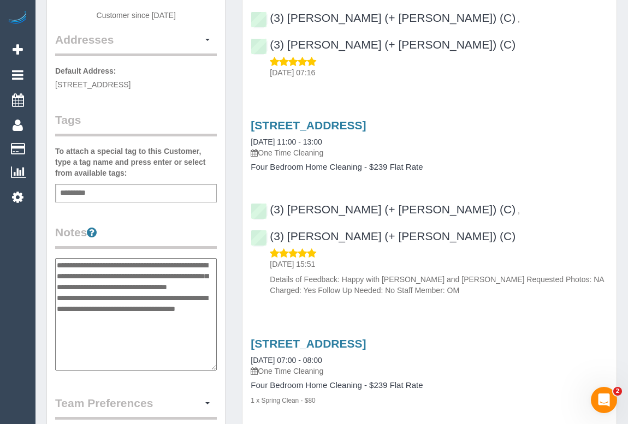
click at [58, 259] on textarea "**********" at bounding box center [136, 314] width 162 height 112
click at [68, 260] on textarea "**********" at bounding box center [136, 314] width 162 height 112
click at [69, 266] on textarea "**********" at bounding box center [136, 314] width 162 height 112
paste textarea "**********"
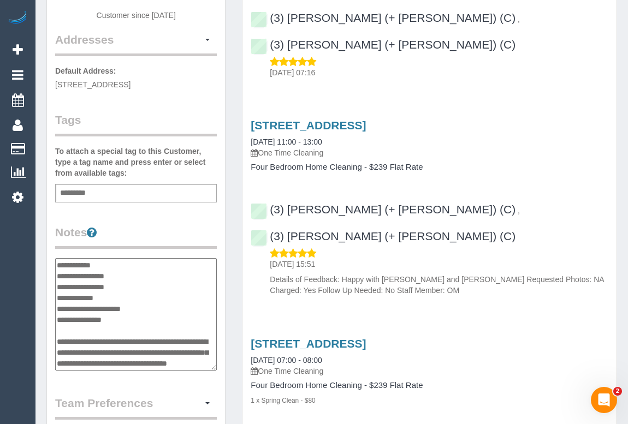
click at [132, 274] on textarea "**********" at bounding box center [136, 314] width 162 height 112
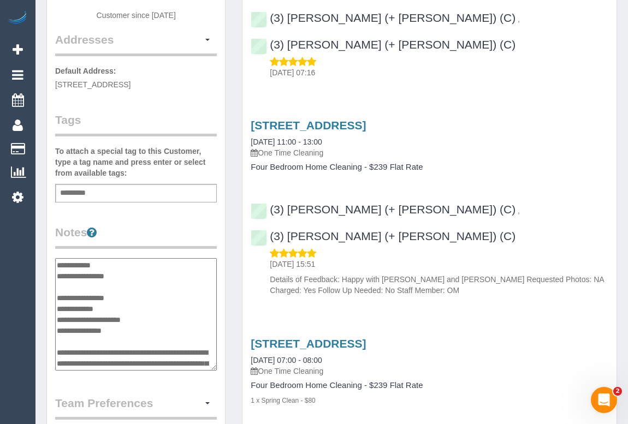
type textarea "**********"
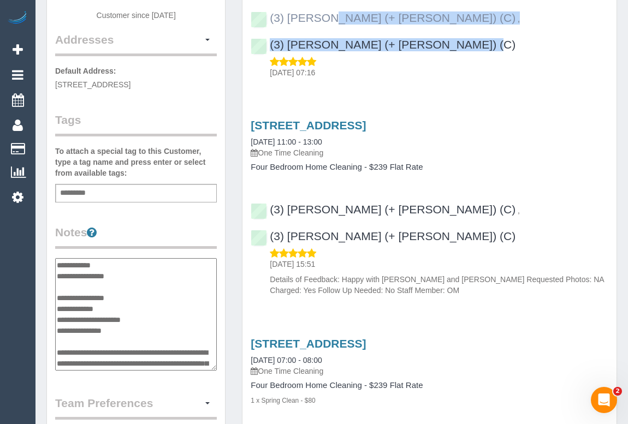
drag, startPoint x: 553, startPoint y: 17, endPoint x: 268, endPoint y: 16, distance: 284.3
click at [268, 16] on div "(3) Cristian (+ Tania) (C) , (3) Tania (+ Cristian) (C) 02/09/2025 07:16" at bounding box center [429, 40] width 374 height 76
copy div "(3) Cristian (+ Tania) (C) , (3) Tania (+ Cristian) (C)"
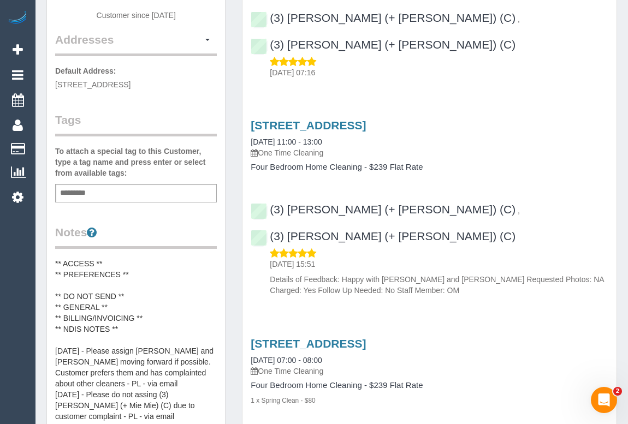
click at [76, 277] on pre "** ACCESS ** ** PREFERENCES ** ** DO NOT SEND ** ** GENERAL ** ** BILLING/INVOI…" at bounding box center [136, 340] width 162 height 164
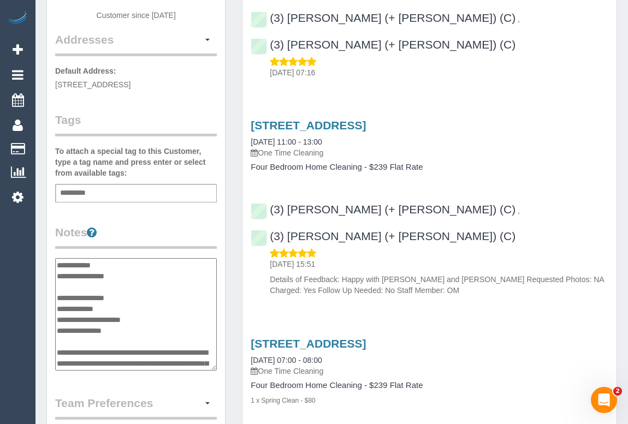
scroll to position [55, 0]
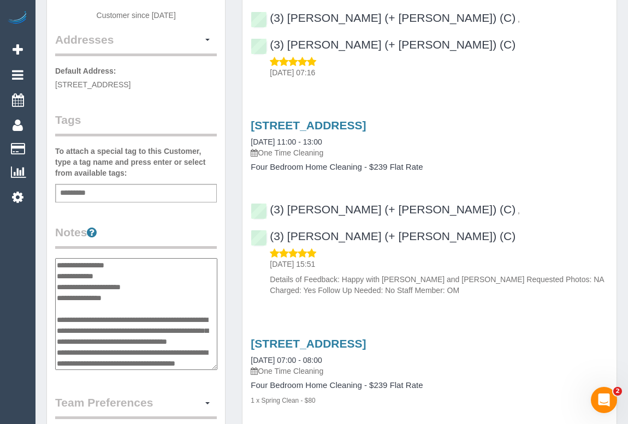
click at [76, 278] on textarea "**********" at bounding box center [136, 314] width 162 height 112
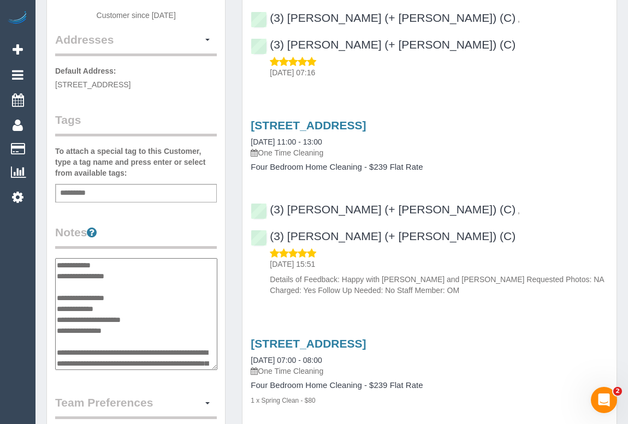
click at [99, 284] on textarea "**********" at bounding box center [136, 314] width 162 height 112
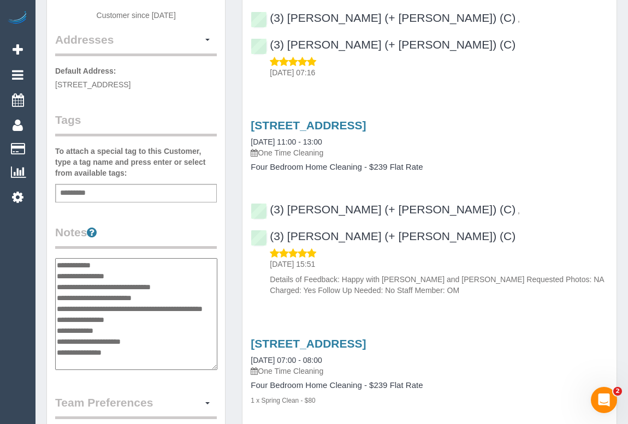
type textarea "**********"
click at [211, 228] on legend "Notes" at bounding box center [136, 236] width 162 height 25
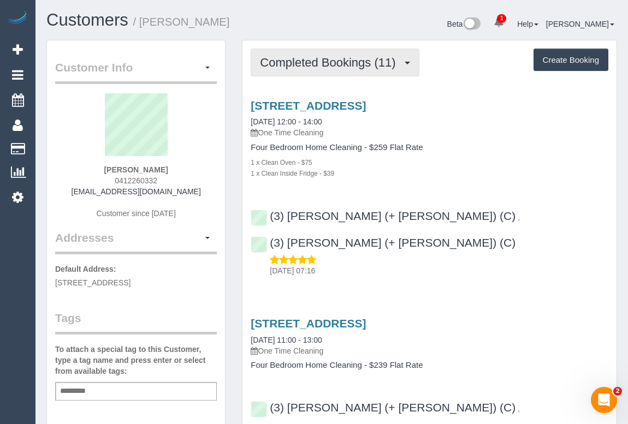
click at [321, 64] on span "Completed Bookings (11)" at bounding box center [330, 63] width 141 height 14
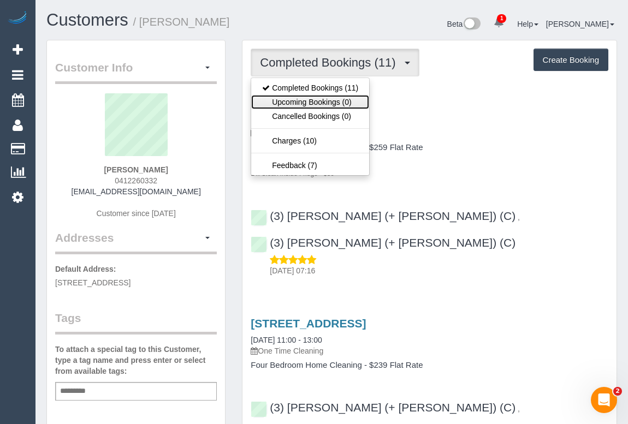
click at [313, 99] on link "Upcoming Bookings (0)" at bounding box center [310, 102] width 118 height 14
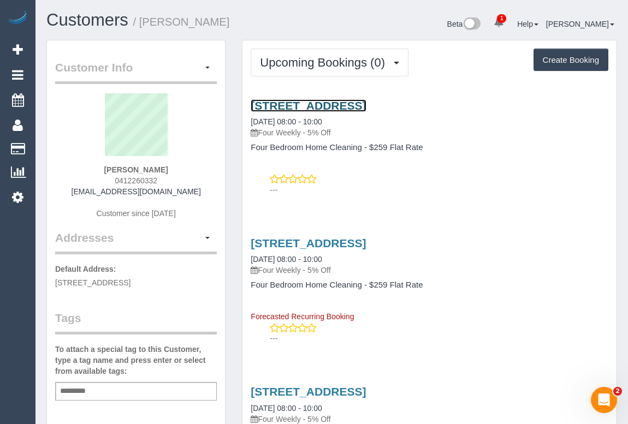
click at [359, 104] on link "26 Kenman Close, Templestowe, VIC 3106" at bounding box center [307, 105] width 115 height 13
click at [498, 183] on div "---" at bounding box center [428, 185] width 357 height 22
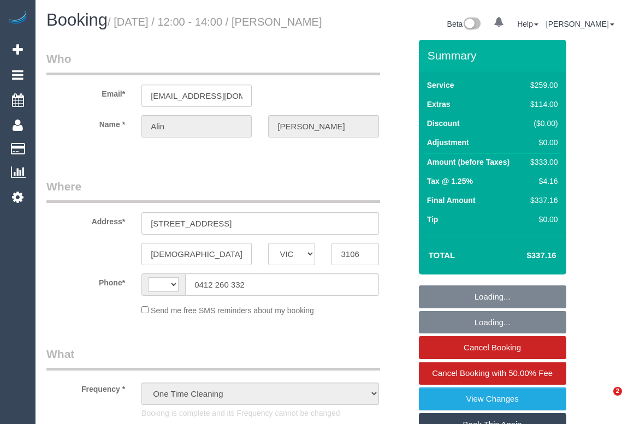
select select "VIC"
select select "string:stripe-pm_1NAYY22GScqysDRVLHyLZFKM"
select select "string:AU"
select select "number:27"
select select "number:14"
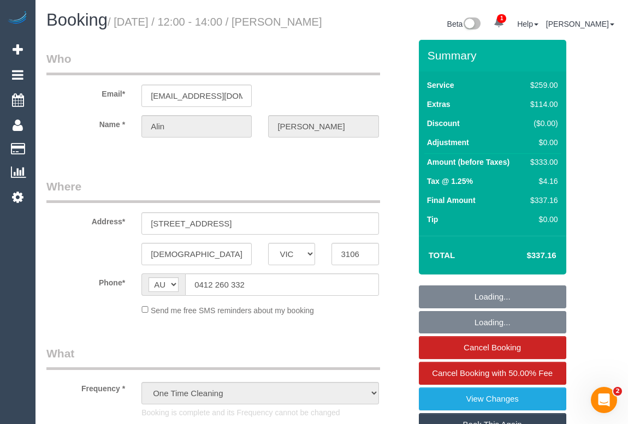
select select "number:19"
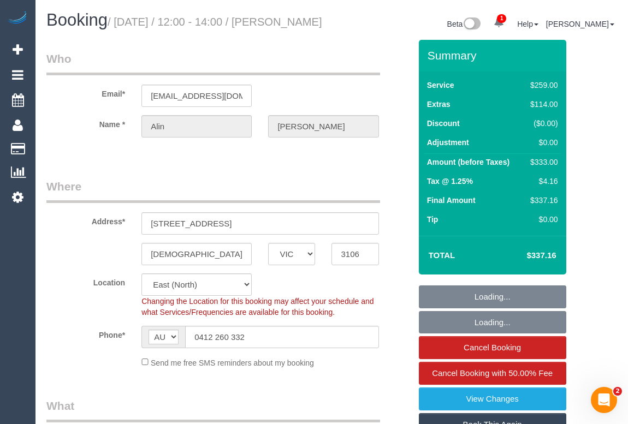
select select "object:1260"
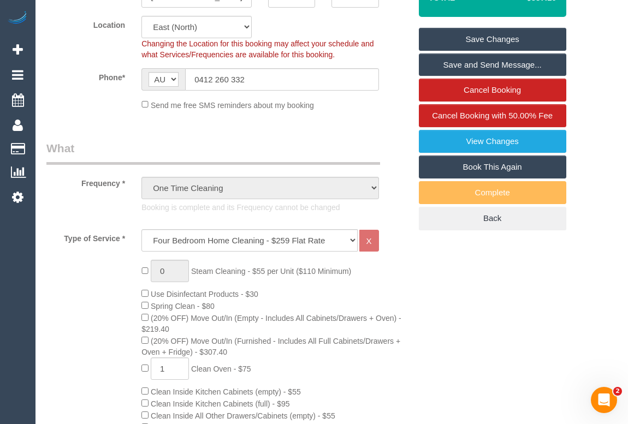
scroll to position [248, 0]
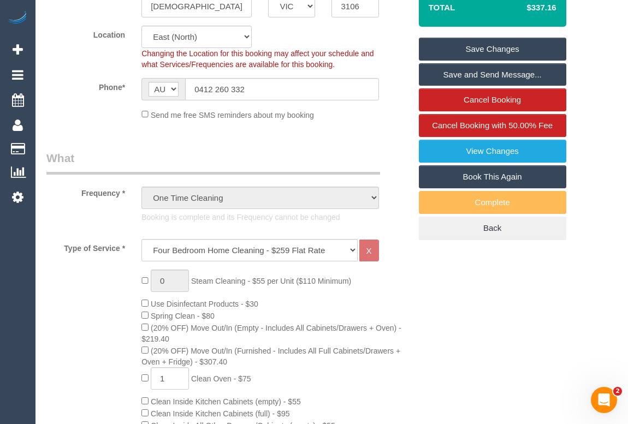
click at [447, 187] on link "Book This Again" at bounding box center [492, 176] width 147 height 23
select select "VIC"
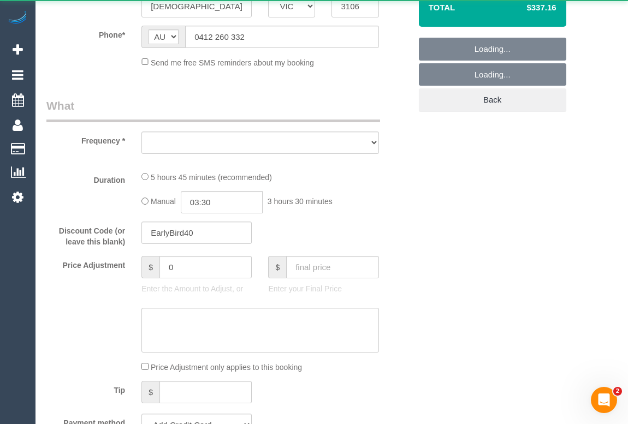
select select "number:27"
select select "number:14"
select select "number:19"
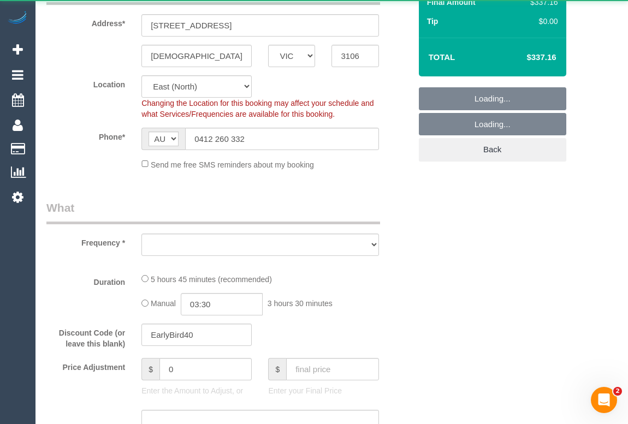
select select "string:stripe-pm_1NAYY22GScqysDRVLHyLZFKM"
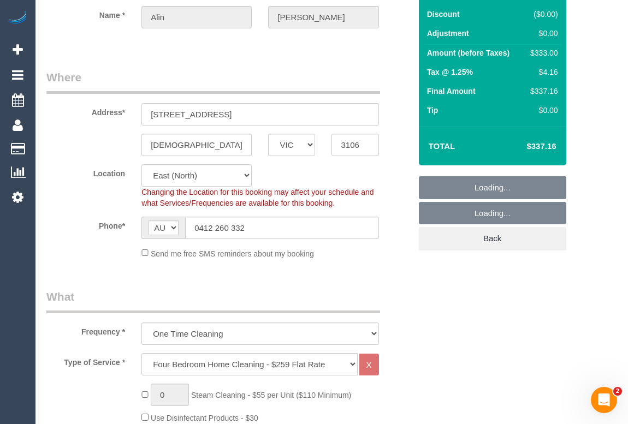
scroll to position [99, 0]
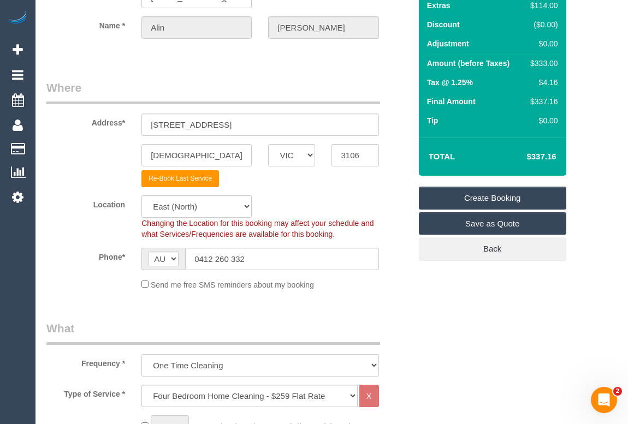
select select "object:2478"
click at [482, 196] on link "Create Booking" at bounding box center [492, 198] width 147 height 23
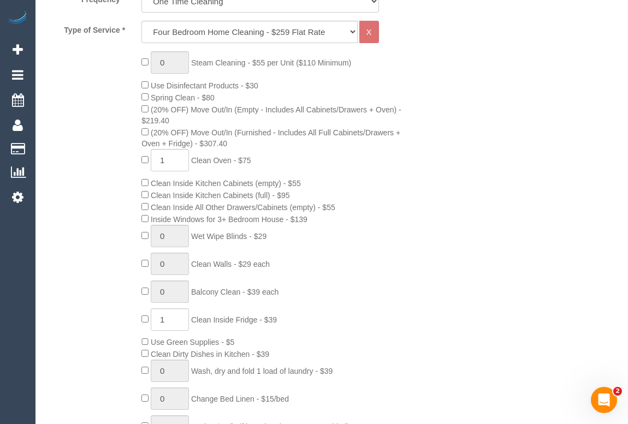
scroll to position [364, 0]
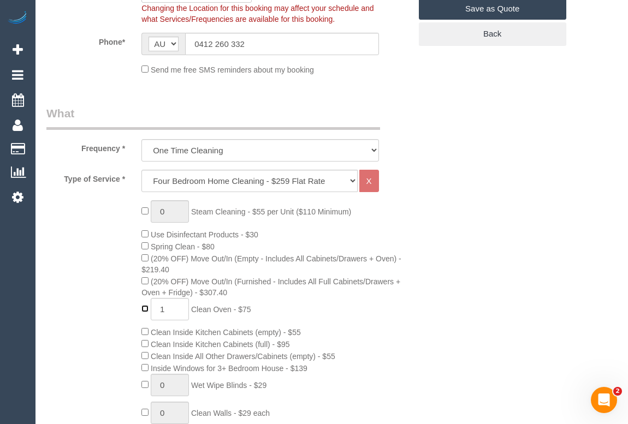
type input "0"
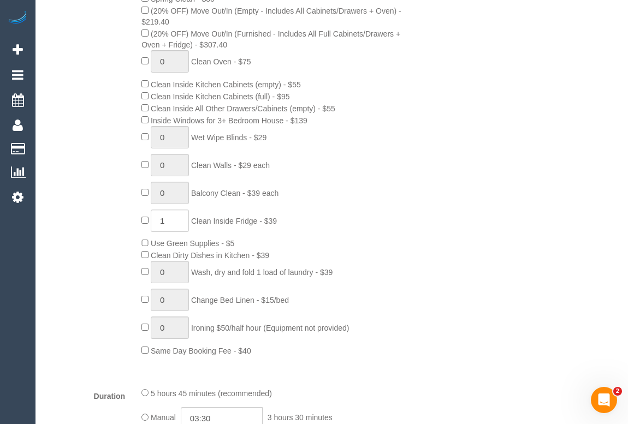
click at [145, 225] on div "0 Steam Cleaning - $55 per Unit ($110 Minimum) Use Disinfectant Products - $30 …" at bounding box center [275, 155] width 285 height 404
type input "0"
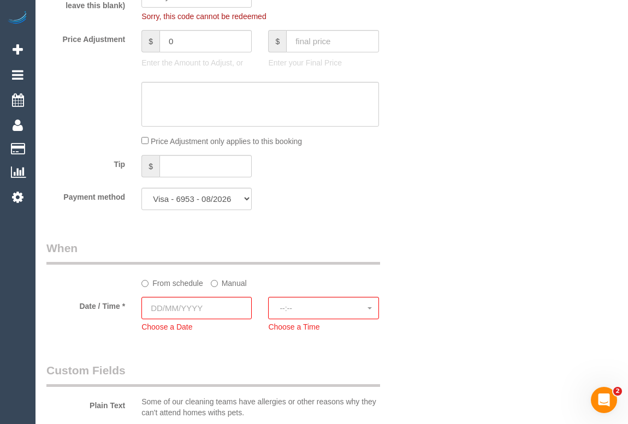
scroll to position [1108, 0]
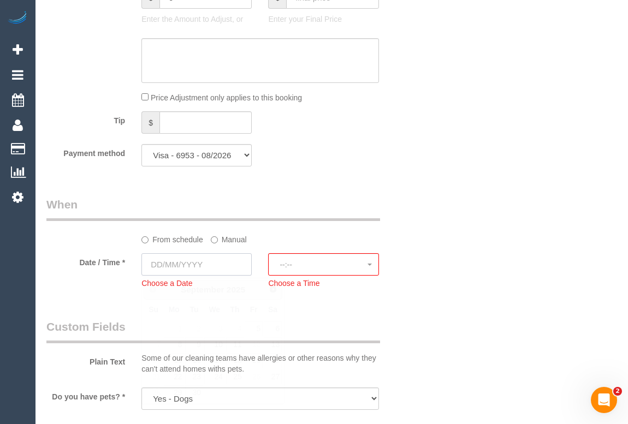
click at [172, 264] on input "text" at bounding box center [196, 264] width 110 height 22
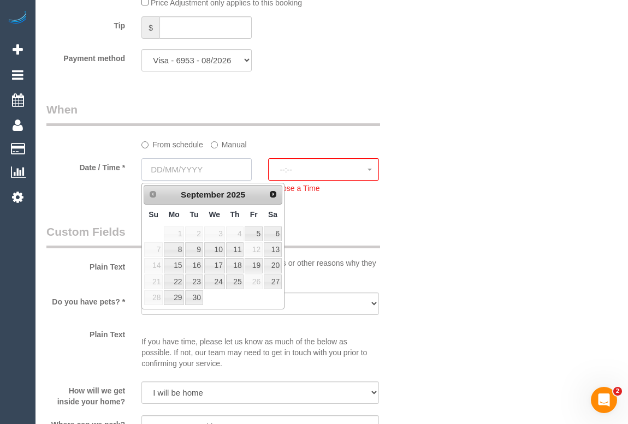
scroll to position [1207, 0]
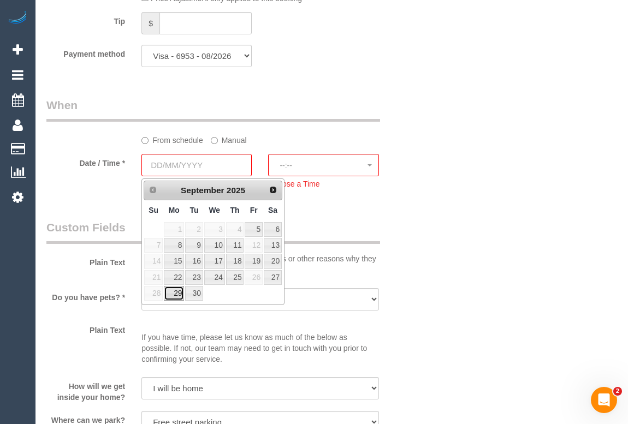
click at [175, 295] on link "29" at bounding box center [174, 293] width 20 height 15
type input "[DATE]"
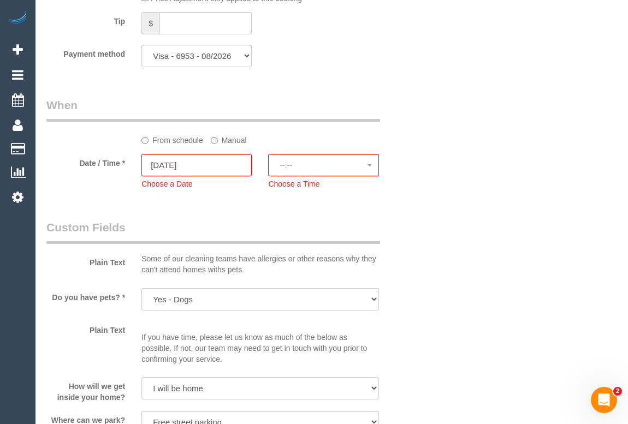
click at [300, 175] on button "--:--" at bounding box center [323, 165] width 110 height 22
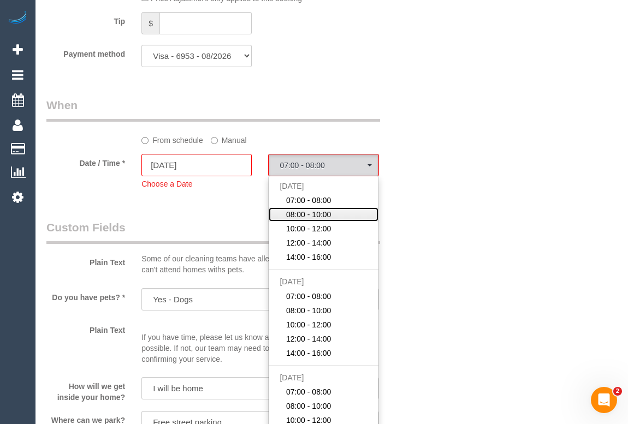
click at [317, 213] on span "08:00 - 10:00" at bounding box center [308, 214] width 45 height 11
select select "spot7"
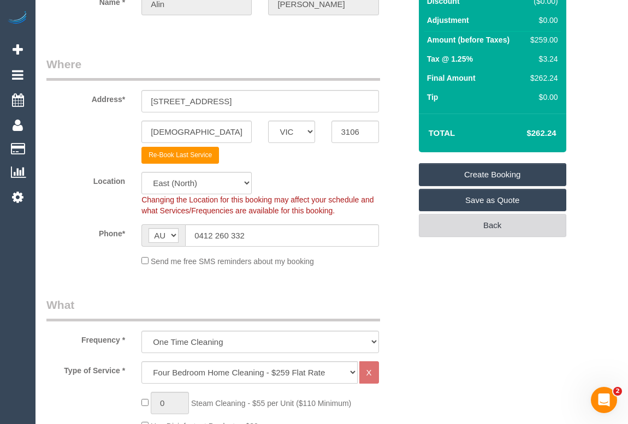
scroll to position [116, 0]
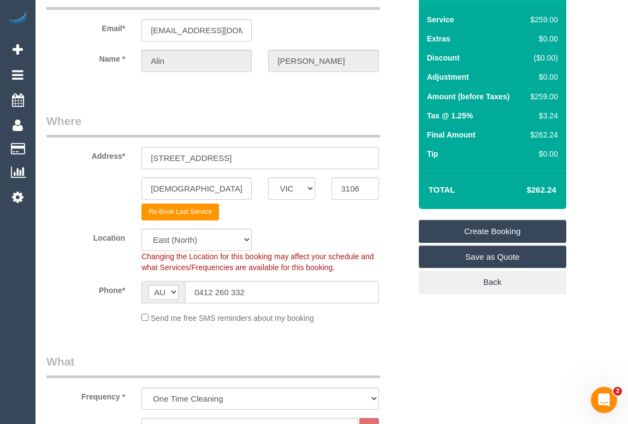
click at [503, 222] on link "Create Booking" at bounding box center [492, 231] width 147 height 23
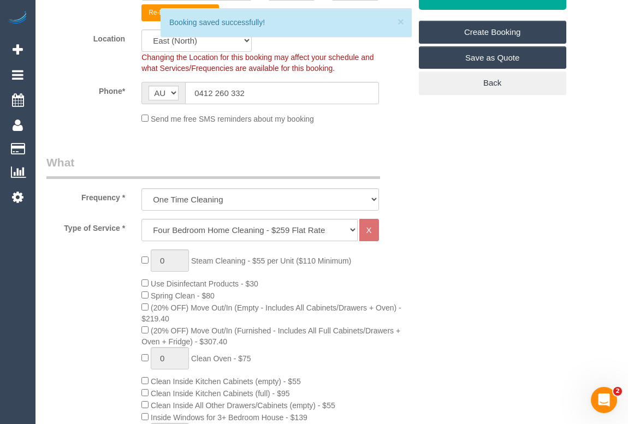
scroll to position [214, 0]
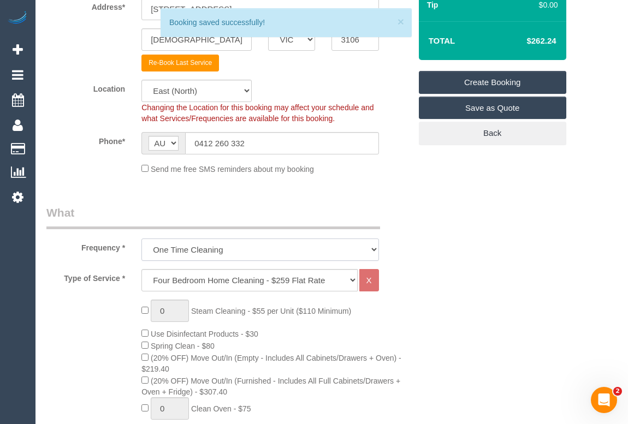
click at [372, 250] on select "One Time Cleaning Weekly - 10% Off - 10.00% (0% for the First Booking) Fortnigh…" at bounding box center [259, 249] width 237 height 22
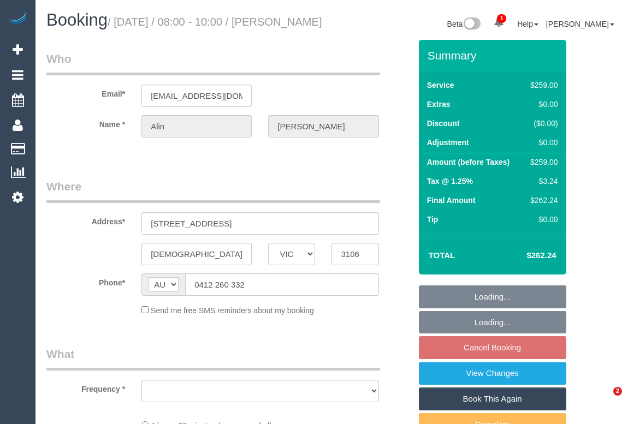
select select "VIC"
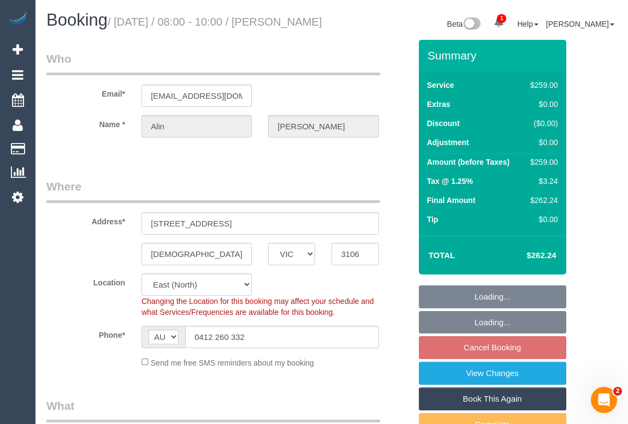
select select "object:684"
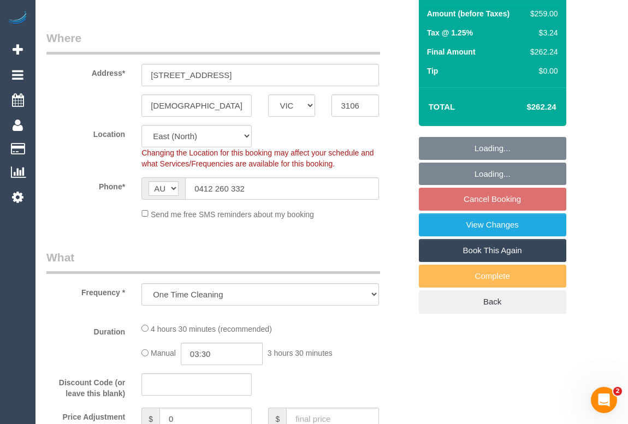
select select "string:stripe-pm_1NAYY22GScqysDRVLHyLZFKM"
select select "number:27"
select select "number:14"
select select "number:19"
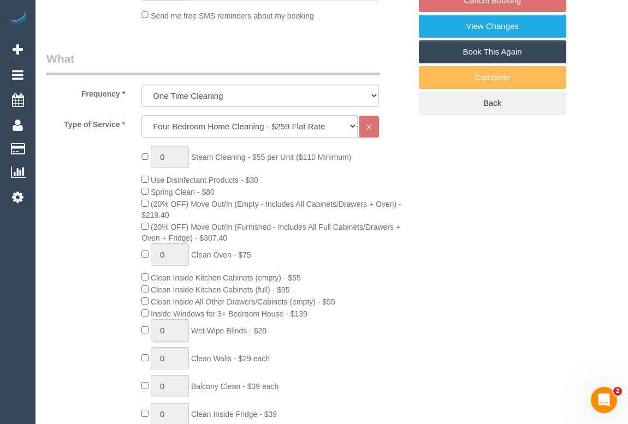
select select "spot2"
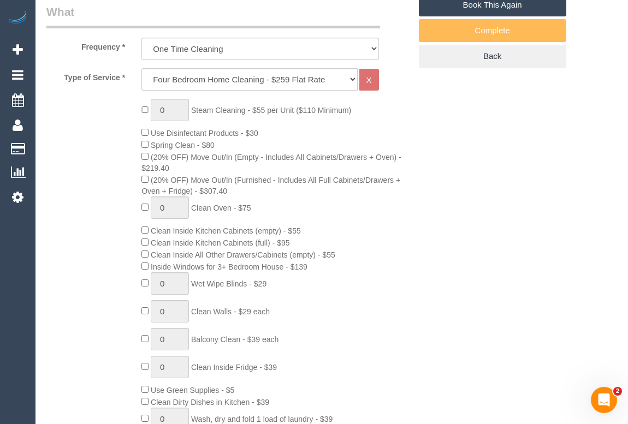
scroll to position [297, 0]
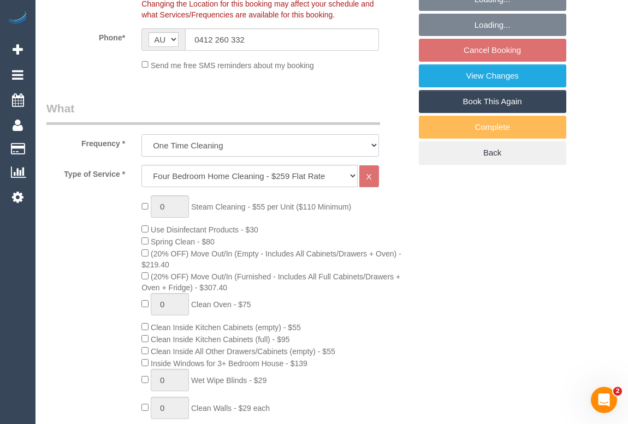
click at [373, 157] on select "One Time Cleaning Weekly - 10% Off - 10.00% (0% for the First Booking) Fortnigh…" at bounding box center [259, 145] width 237 height 22
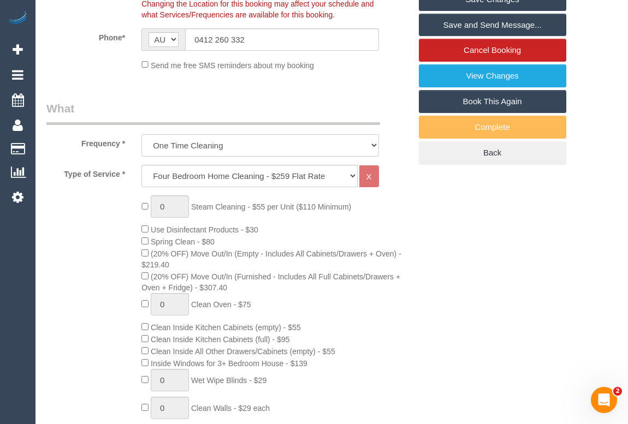
select select "object:688"
click at [141, 147] on select "One Time Cleaning Weekly - 10% Off - 10.00% (0% for the First Booking) Fortnigh…" at bounding box center [259, 145] width 237 height 22
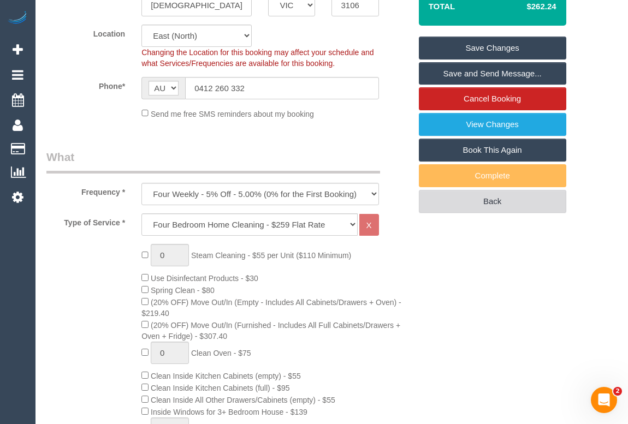
scroll to position [248, 0]
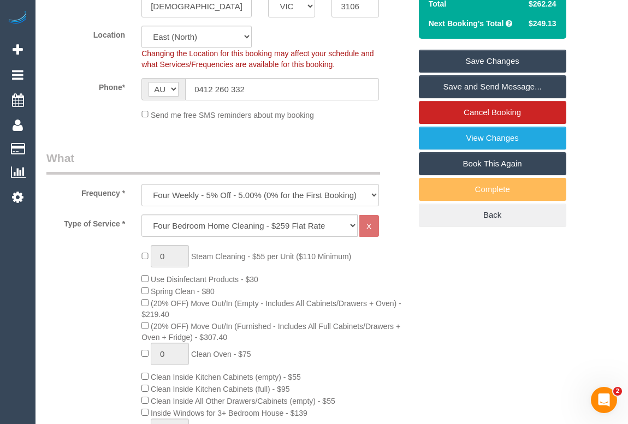
click at [474, 66] on link "Save Changes" at bounding box center [492, 61] width 147 height 23
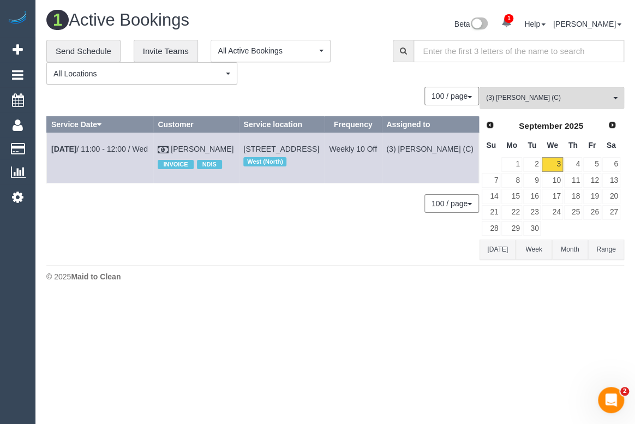
click at [187, 269] on footer "© 2025 Maid to Clean" at bounding box center [335, 276] width 578 height 22
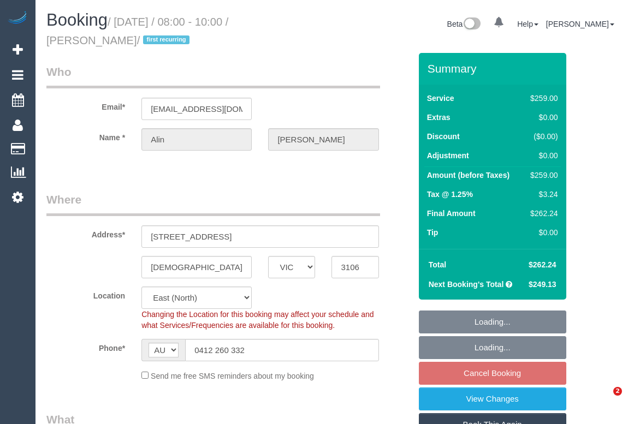
select select "VIC"
select select "number:27"
select select "number:14"
select select "number:19"
select select "spot2"
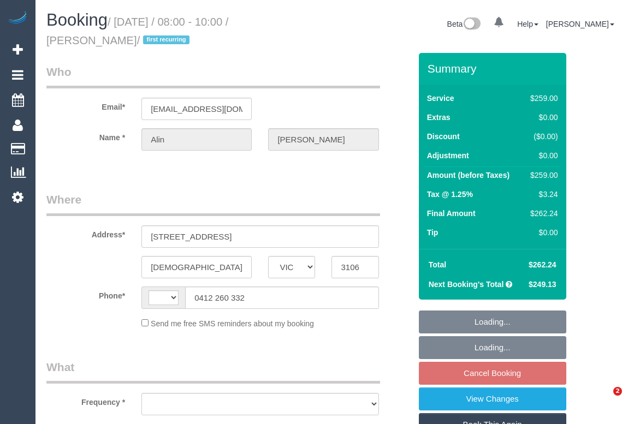
select select "VIC"
select select "object:291"
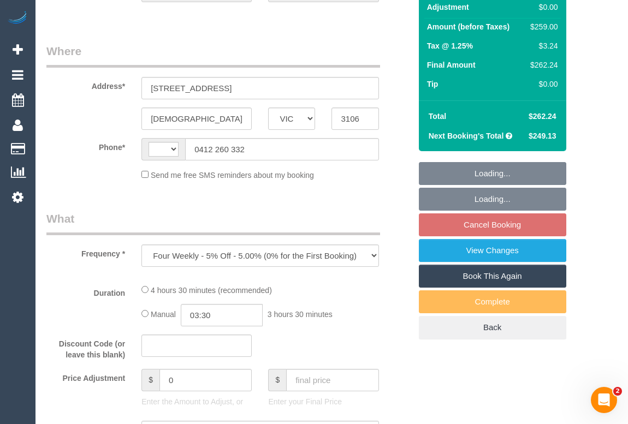
select select "string:AU"
select select "string:stripe-pm_1NAYY22GScqysDRVLHyLZFKM"
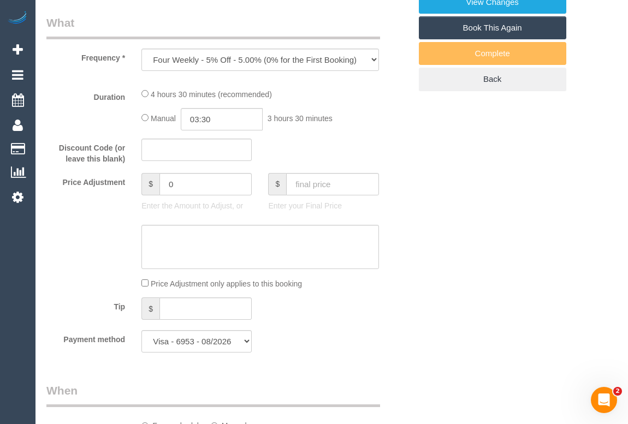
select select "number:27"
select select "number:14"
select select "number:19"
select select "object:691"
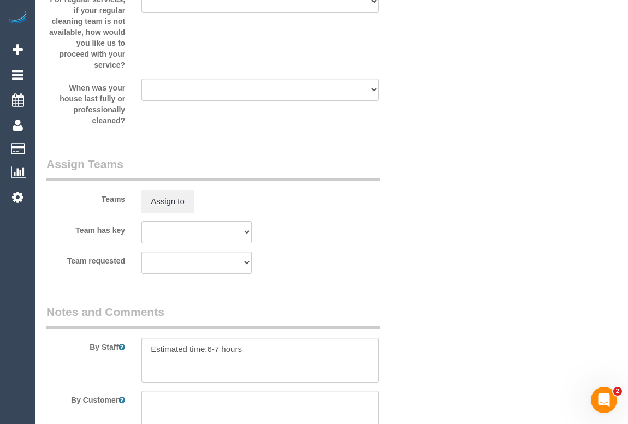
select select "spot2"
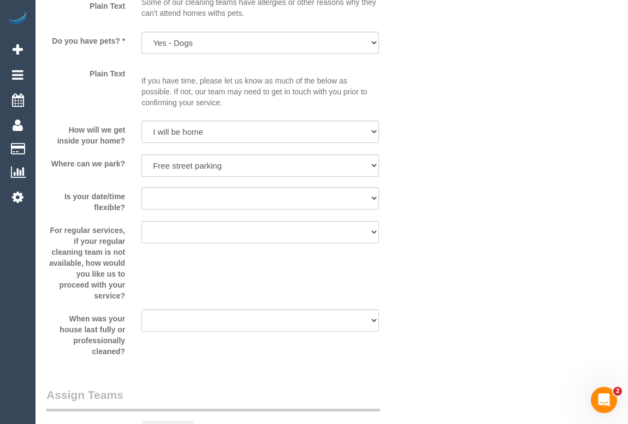
scroll to position [1335, 0]
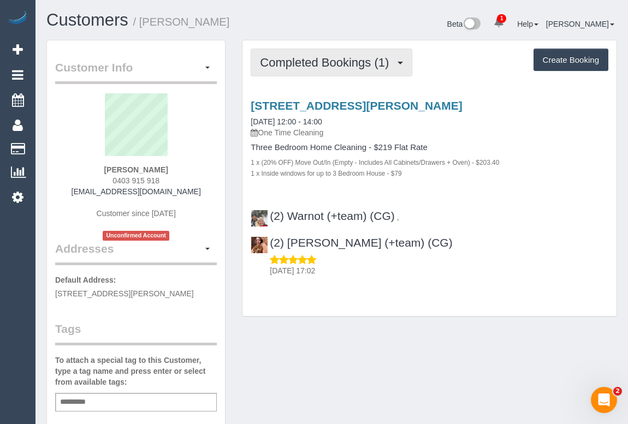
click at [327, 69] on button "Completed Bookings (1)" at bounding box center [331, 63] width 162 height 28
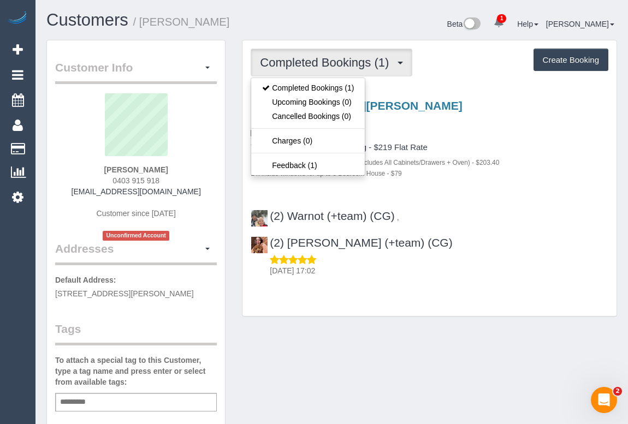
click at [484, 120] on div "14 Robbins St, Ivanhoe, VIC 3079 01/09/2025 12:00 - 14:00 One Time Cleaning" at bounding box center [428, 118] width 357 height 39
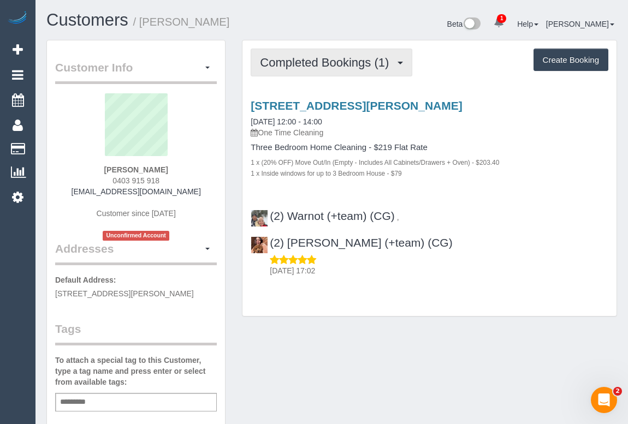
click at [284, 60] on span "Completed Bookings (1)" at bounding box center [327, 63] width 134 height 14
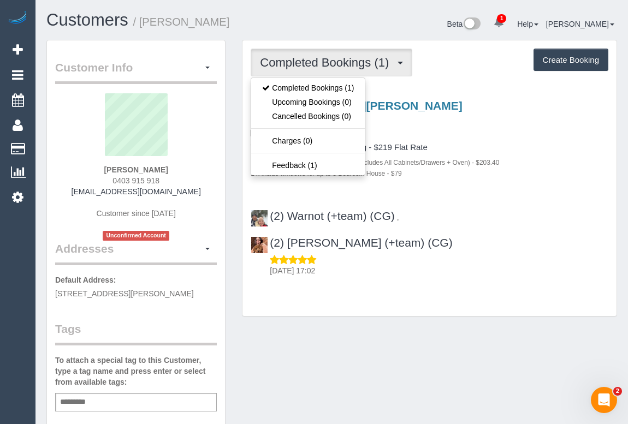
click at [586, 158] on div "1 x (20% OFF) Move Out/In (Empty - Includes All Cabinets/Drawers + Oven) - $203…" at bounding box center [428, 162] width 357 height 11
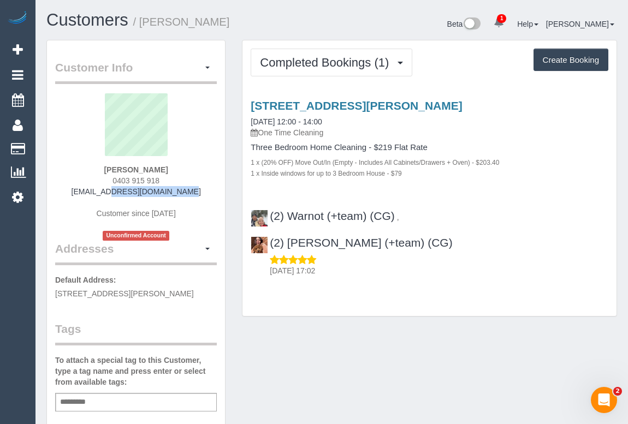
drag, startPoint x: 93, startPoint y: 194, endPoint x: 180, endPoint y: 195, distance: 86.8
click at [180, 195] on div "Kate McGregor 0403 915 918 katemcg9@gmail.com Customer since 2025 Unconfirmed A…" at bounding box center [136, 166] width 162 height 147
copy link "katemcg9@gmail.com"
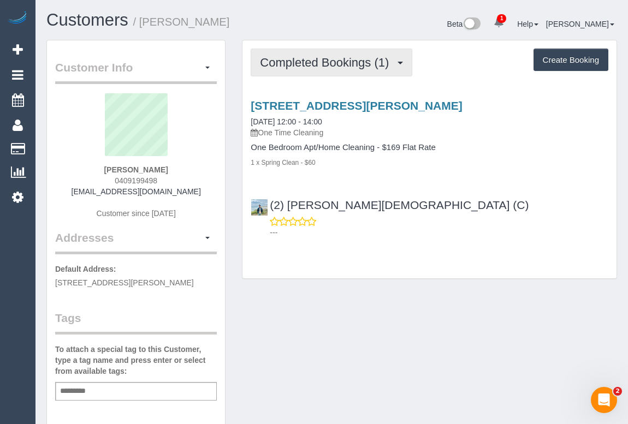
click at [296, 59] on span "Completed Bookings (1)" at bounding box center [327, 63] width 134 height 14
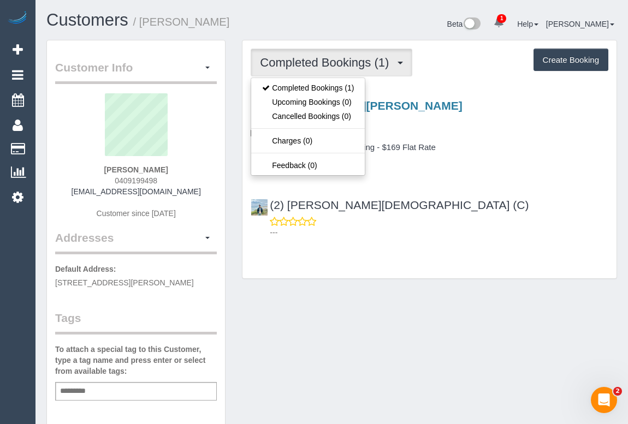
click at [461, 212] on div "(2) [PERSON_NAME][DEMOGRAPHIC_DATA] (C) ---" at bounding box center [429, 213] width 374 height 49
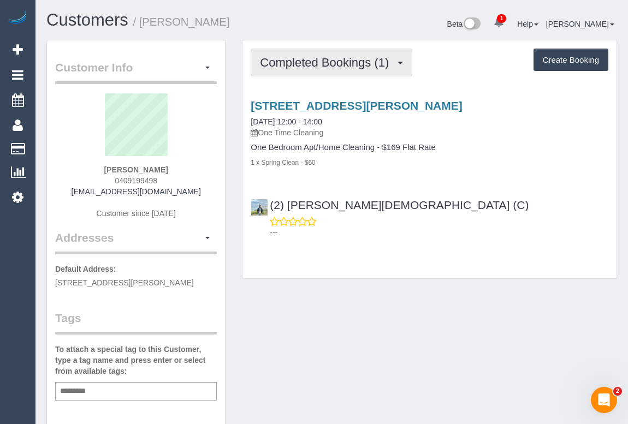
click at [311, 68] on span "Completed Bookings (1)" at bounding box center [327, 63] width 134 height 14
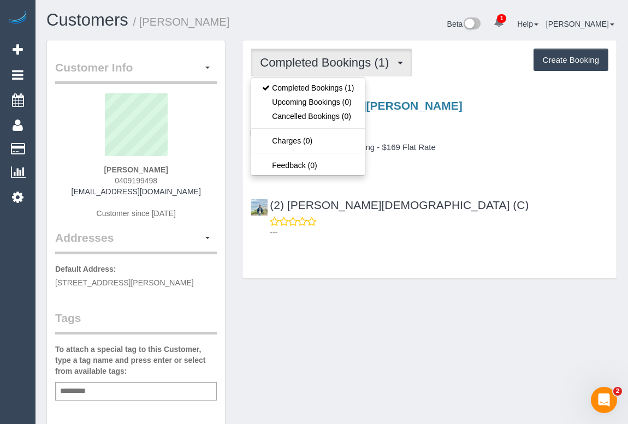
click at [385, 311] on div "Customer Info Edit Contact Info Send Message Email Preferences Special Sales Ta…" at bounding box center [331, 405] width 587 height 731
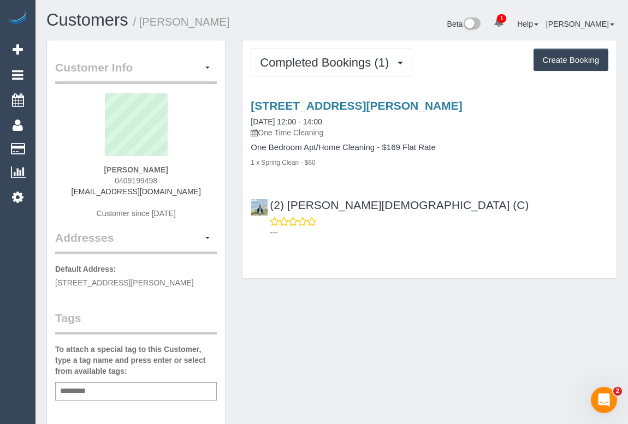
drag, startPoint x: 85, startPoint y: 191, endPoint x: 181, endPoint y: 191, distance: 95.5
click at [181, 191] on div "[PERSON_NAME] 0409199498 [EMAIL_ADDRESS][DOMAIN_NAME] Customer since [DATE]" at bounding box center [136, 161] width 162 height 136
copy link "[EMAIL_ADDRESS][DOMAIN_NAME]"
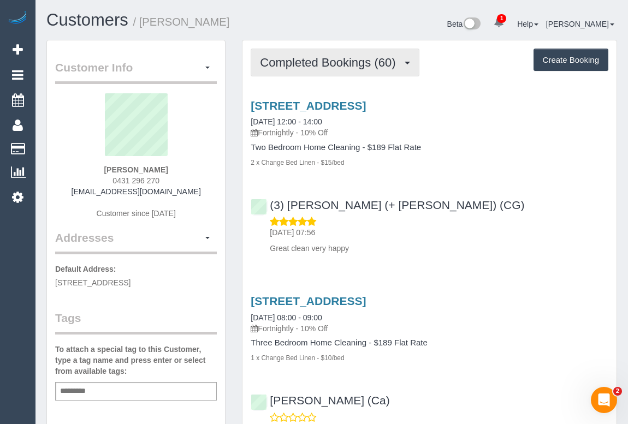
click at [315, 67] on span "Completed Bookings (60)" at bounding box center [330, 63] width 141 height 14
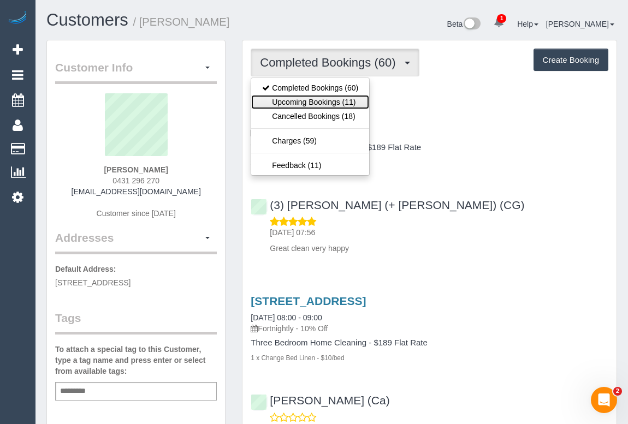
click at [320, 98] on link "Upcoming Bookings (11)" at bounding box center [310, 102] width 118 height 14
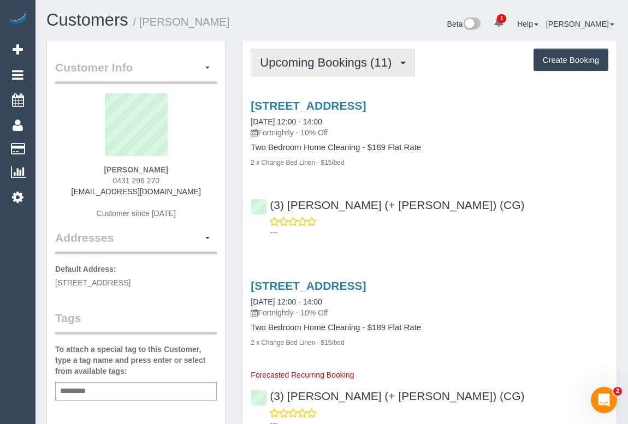
click at [313, 64] on span "Upcoming Bookings (11)" at bounding box center [328, 63] width 137 height 14
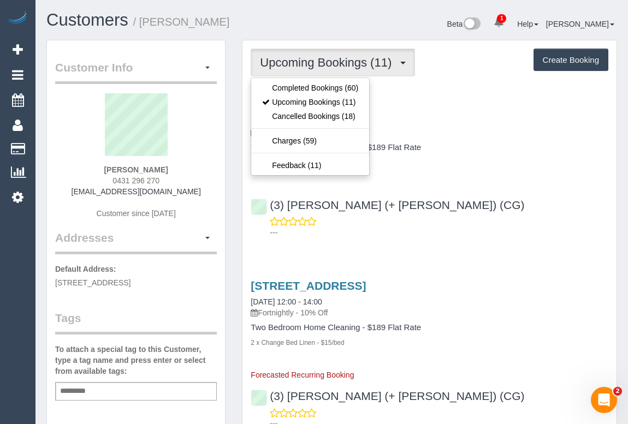
click at [499, 205] on div "(3) Sohail (+ Amninder) (CG) ---" at bounding box center [429, 213] width 374 height 49
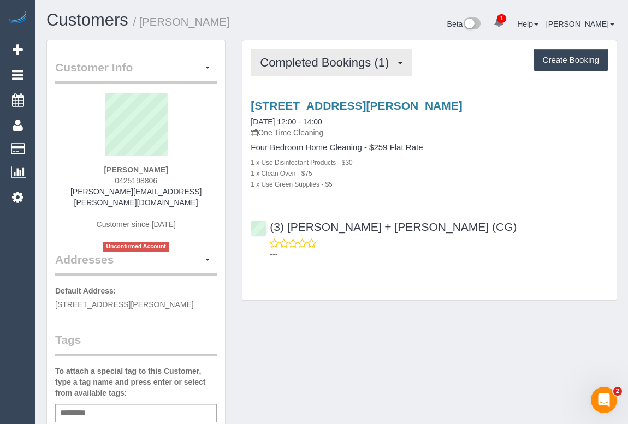
click at [348, 57] on span "Completed Bookings (1)" at bounding box center [327, 63] width 134 height 14
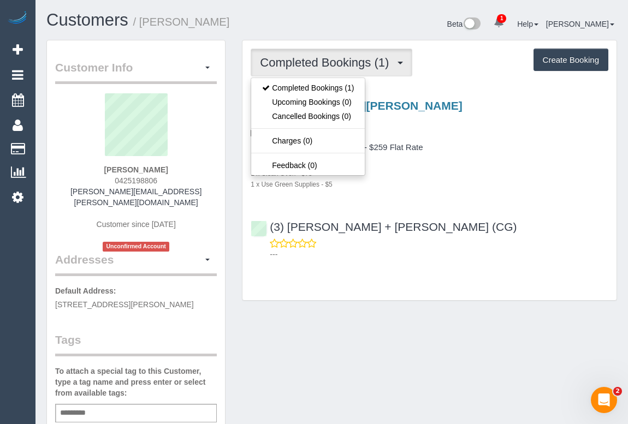
click at [455, 174] on div "1 x Clean Oven - $75" at bounding box center [428, 173] width 357 height 11
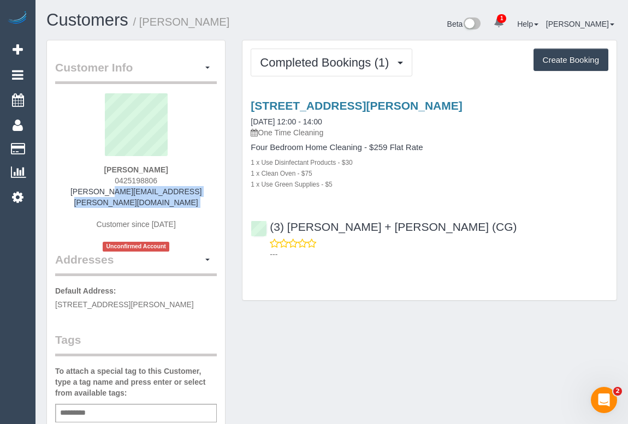
drag, startPoint x: 81, startPoint y: 190, endPoint x: 202, endPoint y: 196, distance: 121.3
click at [202, 196] on div "[PERSON_NAME] 0425198806 [PERSON_NAME][EMAIL_ADDRESS][PERSON_NAME][DOMAIN_NAME]…" at bounding box center [136, 172] width 162 height 158
click at [332, 357] on div "Customer Info Edit Contact Info Send Message Email Preferences Special Sales Ta…" at bounding box center [331, 416] width 587 height 753
drag, startPoint x: 70, startPoint y: 187, endPoint x: 186, endPoint y: 196, distance: 116.6
click at [186, 196] on div "Melanie Masri 0425198806 melanie.masri@hotmail.com Customer since 2025 Unconfir…" at bounding box center [136, 172] width 162 height 158
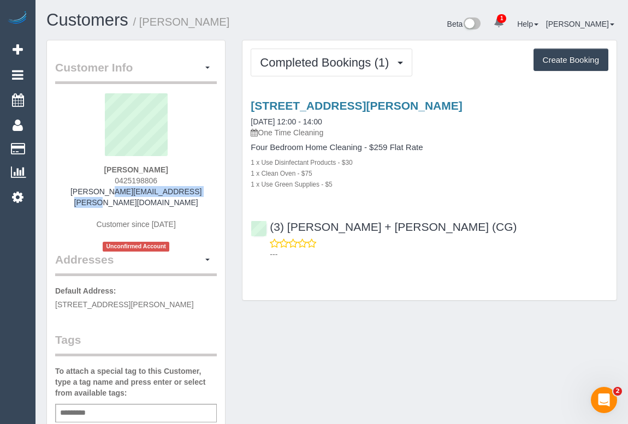
copy link "melanie.masri@hotmail.com"
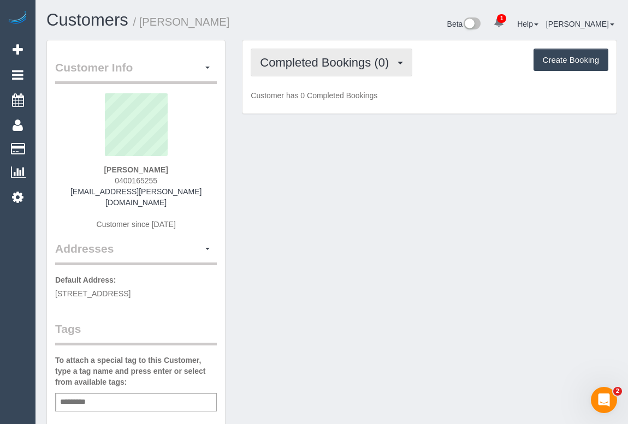
click at [343, 59] on span "Completed Bookings (0)" at bounding box center [327, 63] width 134 height 14
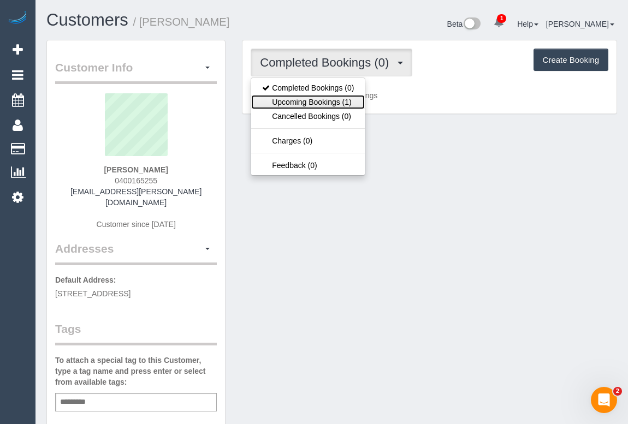
click at [319, 102] on link "Upcoming Bookings (1)" at bounding box center [308, 102] width 114 height 14
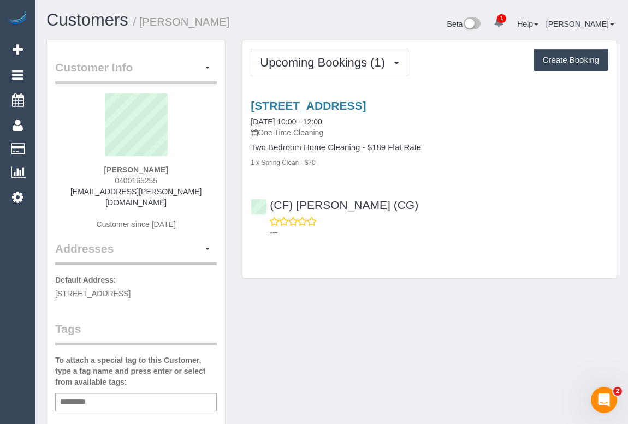
click at [374, 294] on div "Customer Info Edit Contact Info Send Message Email Preferences Special Sales Ta…" at bounding box center [331, 411] width 587 height 742
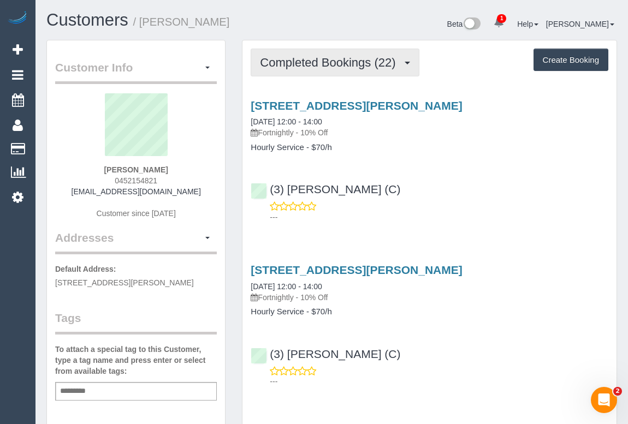
click at [312, 65] on span "Completed Bookings (22)" at bounding box center [330, 63] width 141 height 14
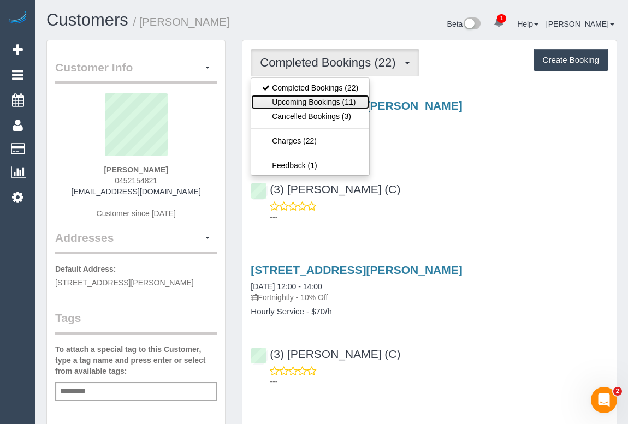
click at [312, 100] on link "Upcoming Bookings (11)" at bounding box center [310, 102] width 118 height 14
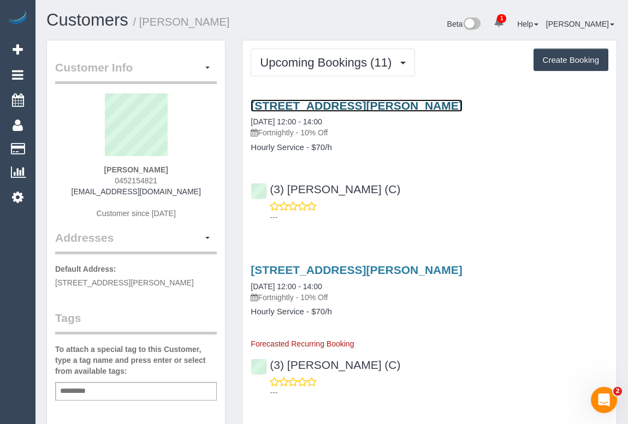
click at [351, 105] on link "5 Robert St, Chadstone, VIC 3148" at bounding box center [355, 105] width 211 height 13
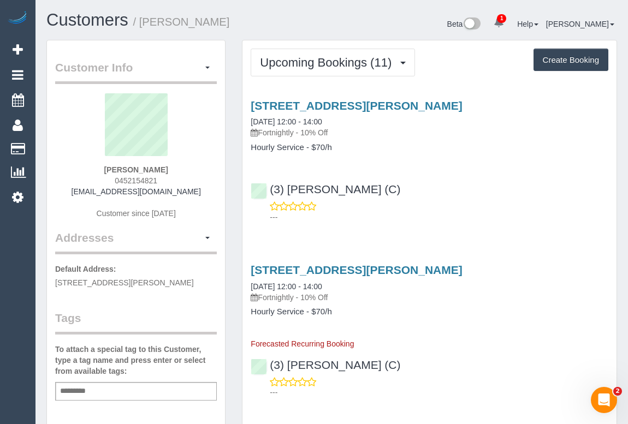
click at [580, 160] on div "5 Robert St, Chadstone, VIC 3148 03/09/2025 12:00 - 14:00 Fortnightly - 10% Off…" at bounding box center [429, 159] width 374 height 138
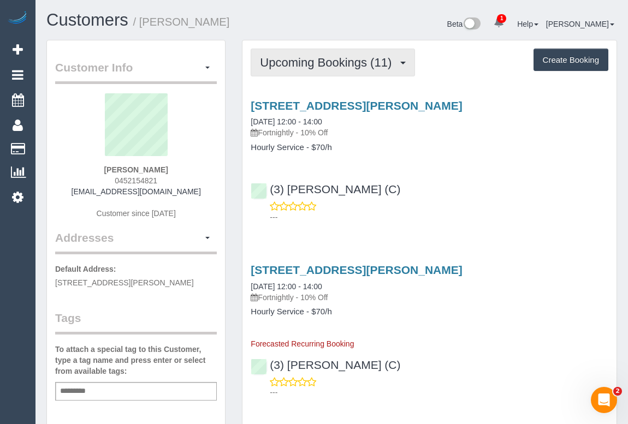
click at [335, 64] on span "Upcoming Bookings (11)" at bounding box center [328, 63] width 137 height 14
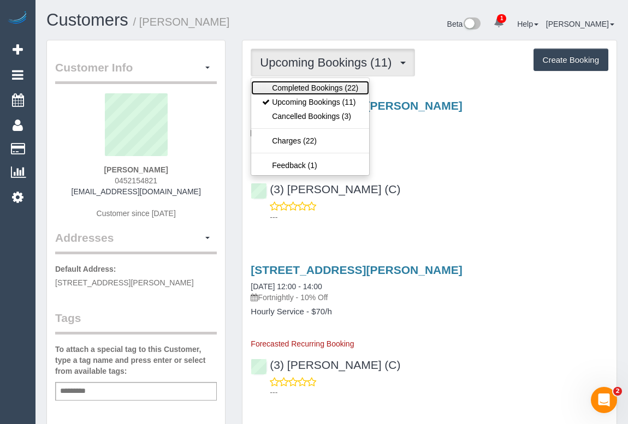
click at [338, 89] on link "Completed Bookings (22)" at bounding box center [310, 88] width 118 height 14
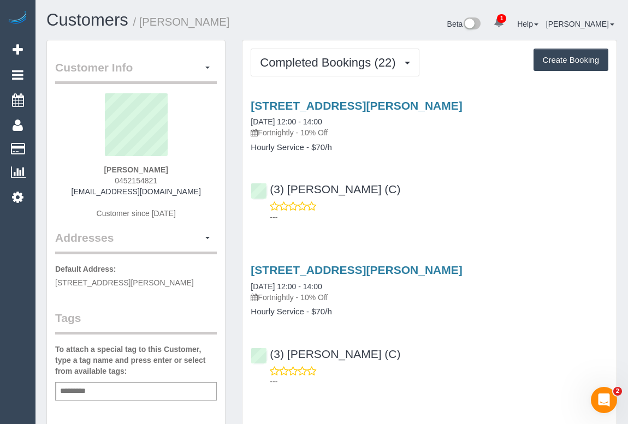
click at [522, 356] on div "(3) Nethaki Fernando (C) ---" at bounding box center [429, 362] width 374 height 49
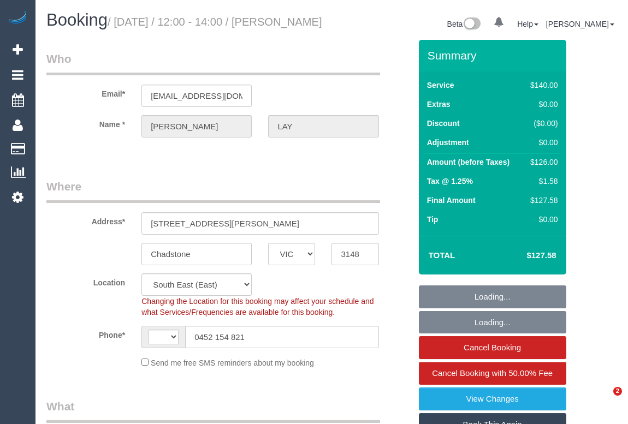
select select "VIC"
select select "string:stripe-pm_1PzDyD2GScqysDRVT10NXvAZ"
select select "number:27"
select select "number:16"
select select "number:19"
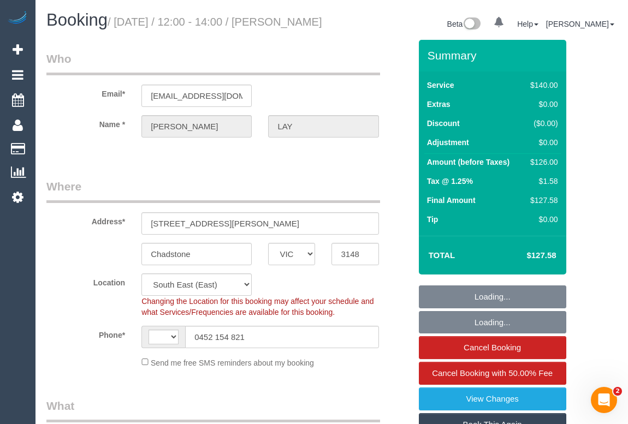
select select "number:23"
select select "number:34"
select select "number:11"
select select "string:AU"
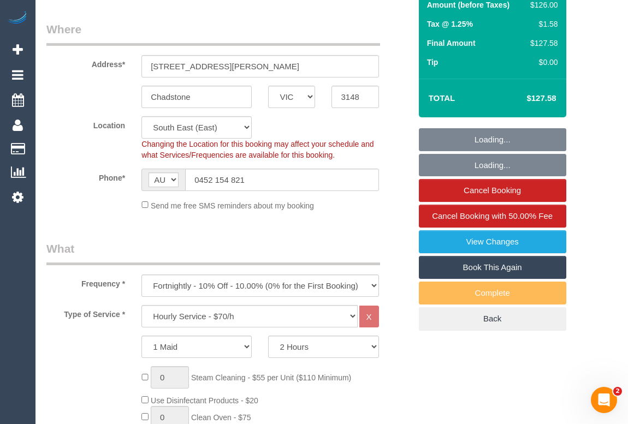
select select "object:1370"
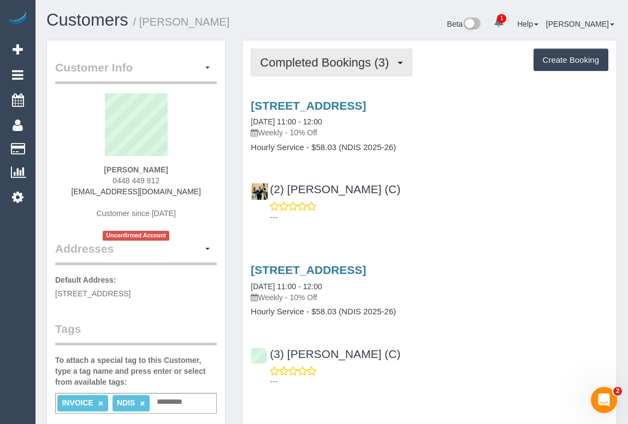
click at [321, 61] on span "Completed Bookings (3)" at bounding box center [327, 63] width 134 height 14
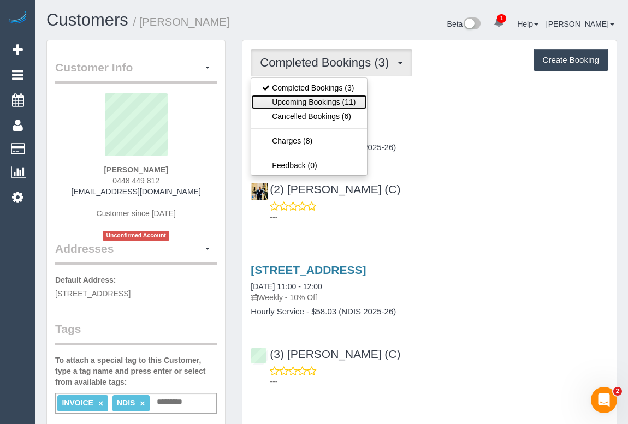
click at [315, 100] on link "Upcoming Bookings (11)" at bounding box center [308, 102] width 115 height 14
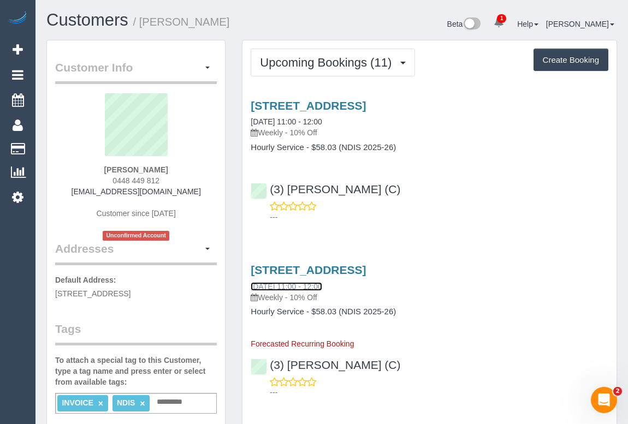
click at [311, 289] on link "[DATE] 11:00 - 12:00" at bounding box center [285, 286] width 71 height 9
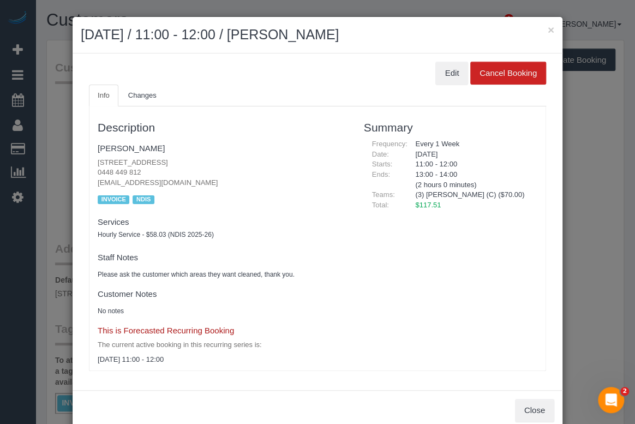
drag, startPoint x: 311, startPoint y: 289, endPoint x: 229, endPoint y: 61, distance: 242.3
click at [229, 62] on div "Edit Cancel Booking" at bounding box center [317, 73] width 457 height 23
click at [445, 74] on button "Edit" at bounding box center [451, 73] width 33 height 23
click at [548, 31] on button "×" at bounding box center [551, 29] width 7 height 11
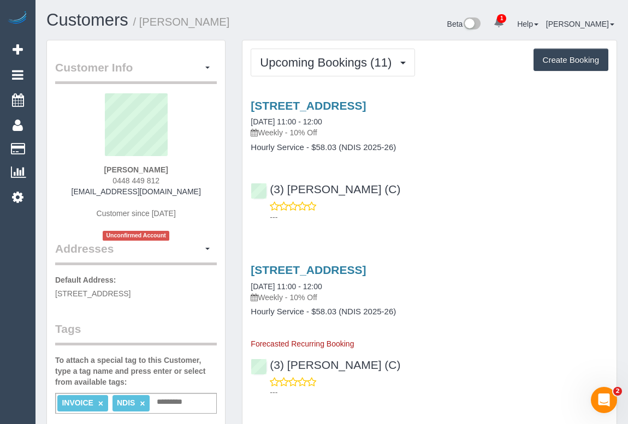
click at [444, 169] on body "1 Beta Your Notifications You have 0 alerts × You have 3 to charge for 03/09/20…" at bounding box center [314, 212] width 628 height 424
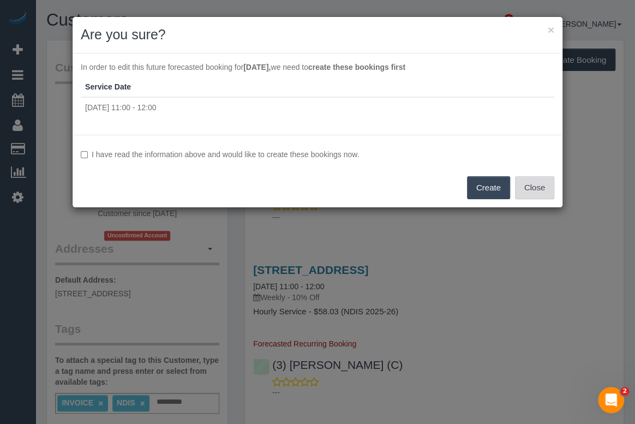
click at [534, 187] on button "Close" at bounding box center [534, 187] width 39 height 23
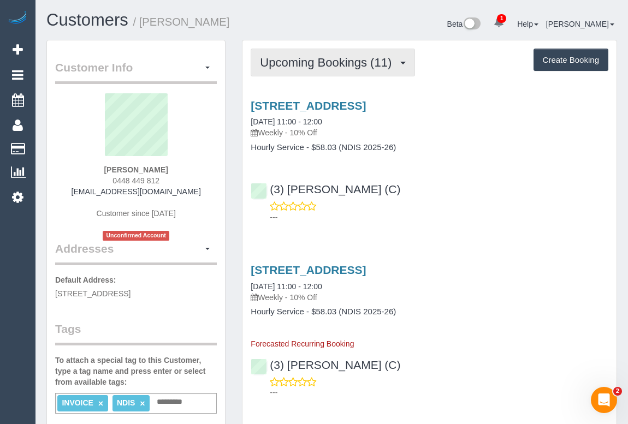
click at [312, 65] on span "Upcoming Bookings (11)" at bounding box center [328, 63] width 137 height 14
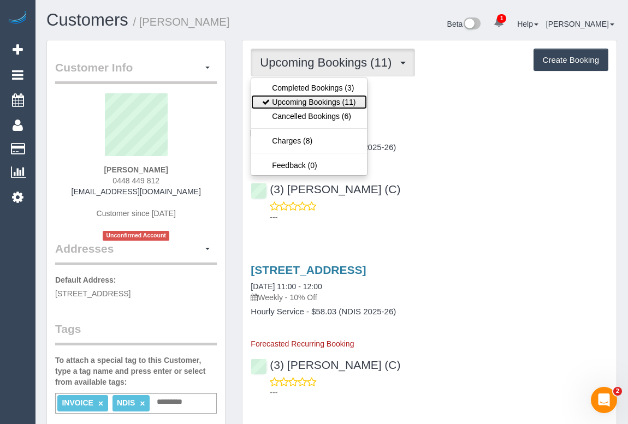
click at [306, 103] on link "Upcoming Bookings (11)" at bounding box center [308, 102] width 115 height 14
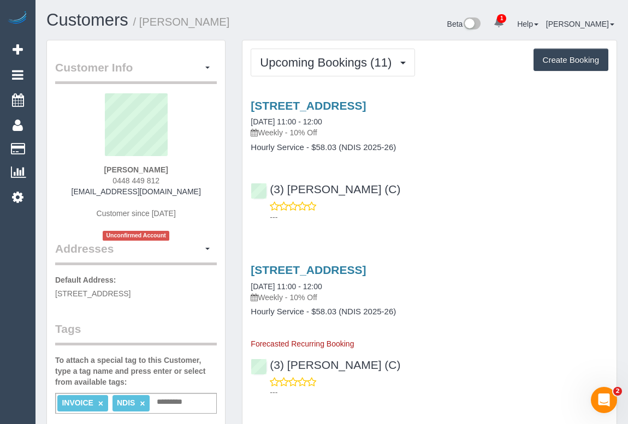
click at [474, 196] on div "(3) Pratham Bagga (C) ---" at bounding box center [429, 198] width 374 height 49
drag, startPoint x: 109, startPoint y: 180, endPoint x: 159, endPoint y: 180, distance: 49.7
click at [159, 180] on div "Mark Robinson 0448 449 812 mark01011robinson@gmail.com Customer since 2025 Unco…" at bounding box center [136, 166] width 162 height 147
copy span "0448 449 812"
click at [431, 214] on p "---" at bounding box center [439, 217] width 338 height 11
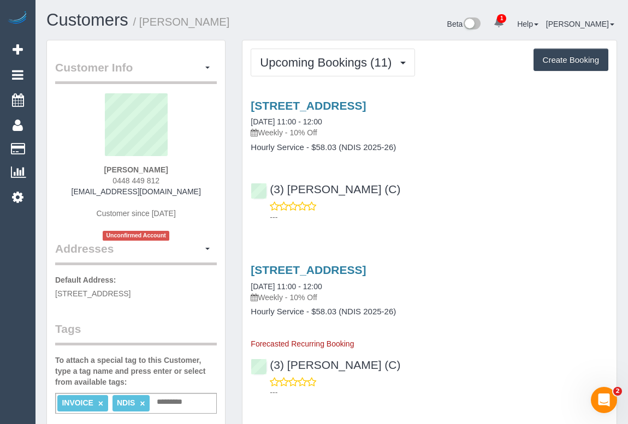
click at [100, 182] on div "Mark Robinson 0448 449 812 mark01011robinson@gmail.com Customer since 2025 Unco…" at bounding box center [136, 166] width 162 height 147
click at [400, 215] on p "---" at bounding box center [439, 217] width 338 height 11
drag, startPoint x: 105, startPoint y: 179, endPoint x: 196, endPoint y: 181, distance: 91.2
click at [196, 181] on div "Mark Robinson 0448 449 812 mark01011robinson@gmail.com Customer since 2025 Unco…" at bounding box center [136, 166] width 162 height 147
copy span "0448 449 812"
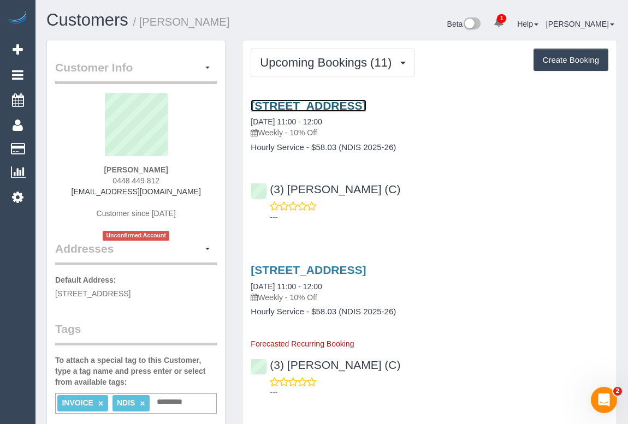
click at [330, 101] on link "42 Koonalda Rd, Gladstone Park, VIC 3043" at bounding box center [307, 105] width 115 height 13
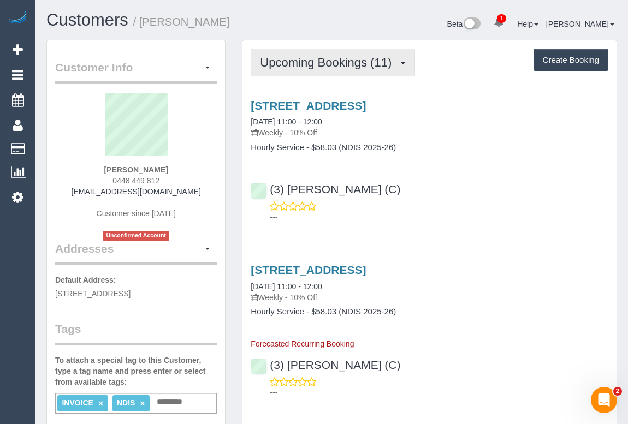
click at [317, 59] on span "Upcoming Bookings (11)" at bounding box center [328, 63] width 137 height 14
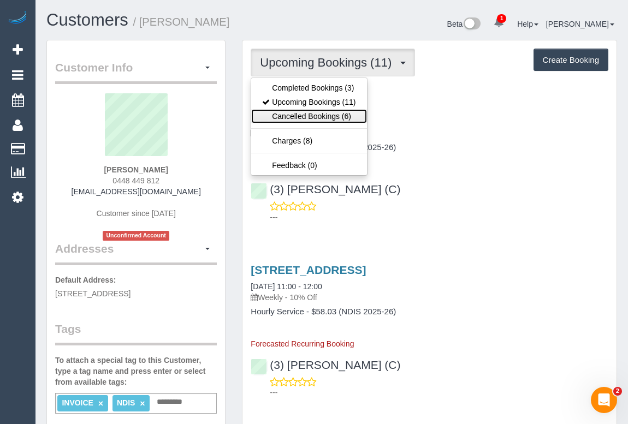
click at [299, 115] on link "Cancelled Bookings (6)" at bounding box center [308, 116] width 115 height 14
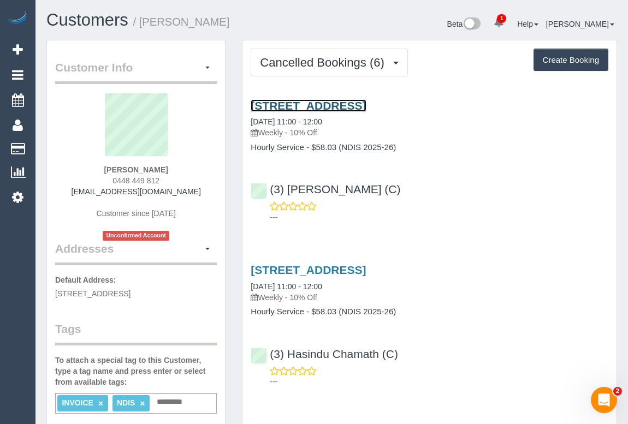
click at [311, 101] on link "42 Koonalda Rd, Gladstone Park, VIC 3043" at bounding box center [307, 105] width 115 height 13
drag, startPoint x: 115, startPoint y: 290, endPoint x: 166, endPoint y: 292, distance: 51.9
click at [130, 292] on span "42 Koonalda Rd, Gladstone Park, VIC 3043" at bounding box center [92, 293] width 75 height 9
copy span "Gladstone Park"
drag, startPoint x: 346, startPoint y: 122, endPoint x: 291, endPoint y: 122, distance: 55.1
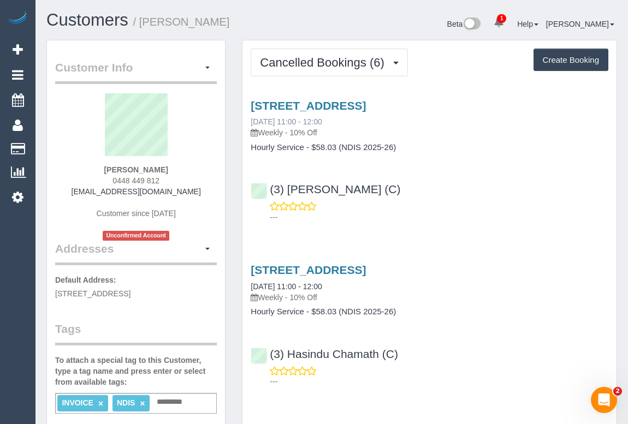
click at [291, 122] on div "42 Koonalda Rd, Gladstone Park, VIC 3043 03/09/2025 11:00 - 12:00 Weekly - 10% …" at bounding box center [428, 118] width 357 height 39
copy link "11:00 - 12:00"
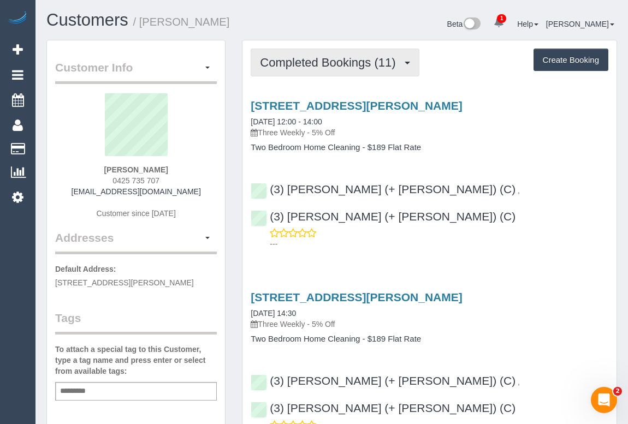
click at [327, 68] on span "Completed Bookings (11)" at bounding box center [330, 63] width 141 height 14
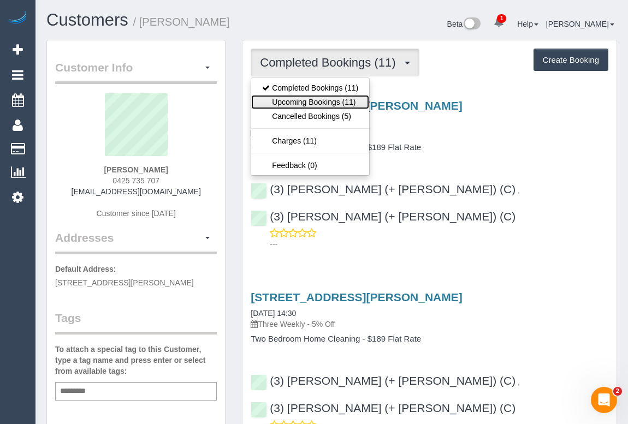
click at [326, 99] on link "Upcoming Bookings (11)" at bounding box center [310, 102] width 118 height 14
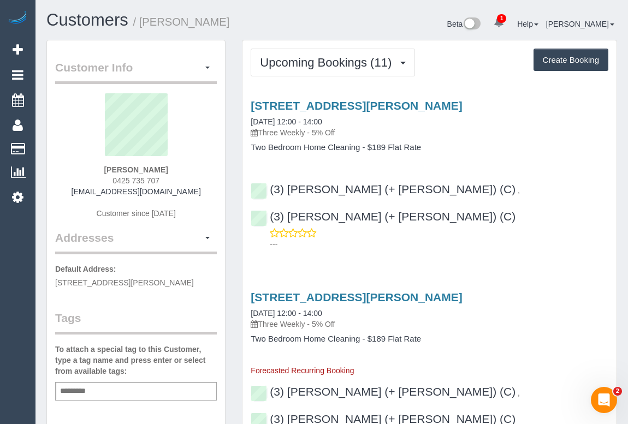
click at [517, 156] on div "232 Mitchell Street, Northcote, VIC 3070 03/09/2025 12:00 - 14:00 Three Weekly …" at bounding box center [429, 172] width 374 height 164
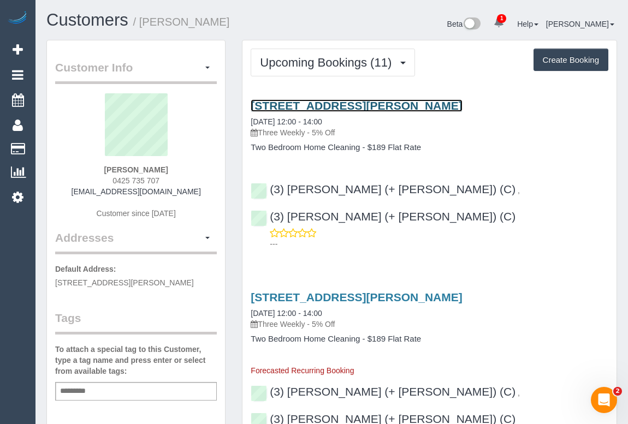
click at [342, 104] on link "232 Mitchell Street, Northcote, VIC 3070" at bounding box center [355, 105] width 211 height 13
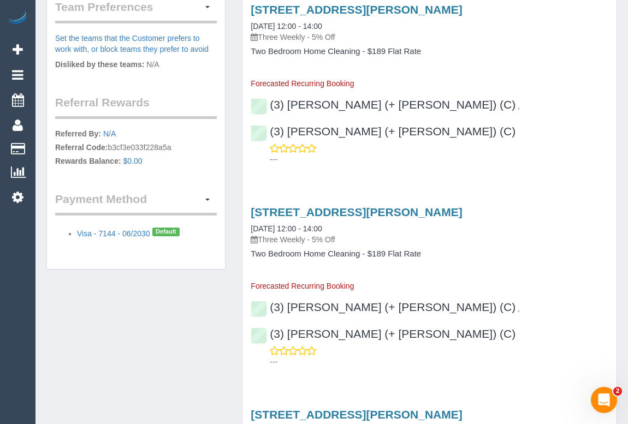
scroll to position [496, 0]
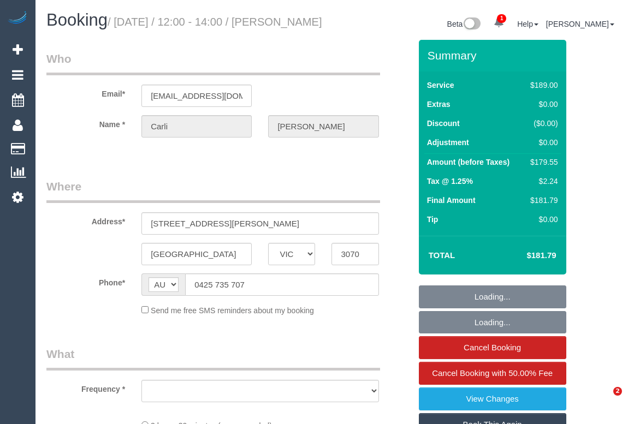
select select "VIC"
select select "object:568"
select select "string:stripe-pm_1Ri7XZ2GScqysDRVWCmPZg6T"
select select "number:27"
select select "number:16"
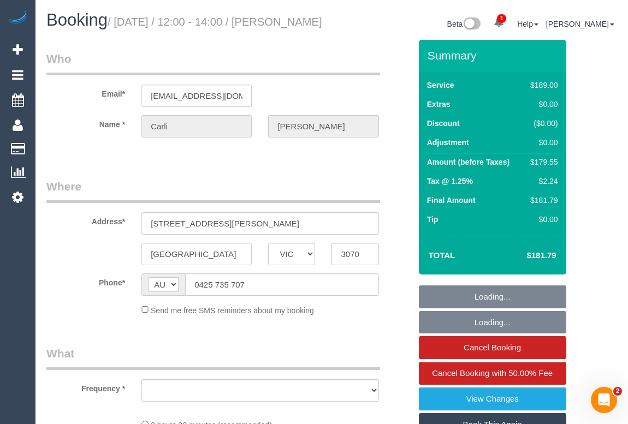
select select "number:19"
select select "number:24"
select select "number:33"
select select "number:26"
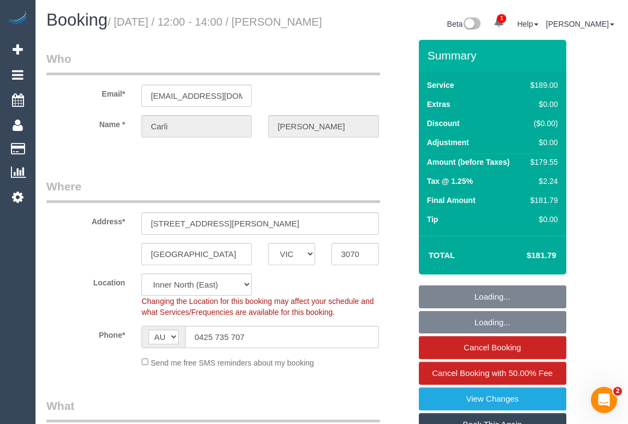
select select "object:817"
select select "spot1"
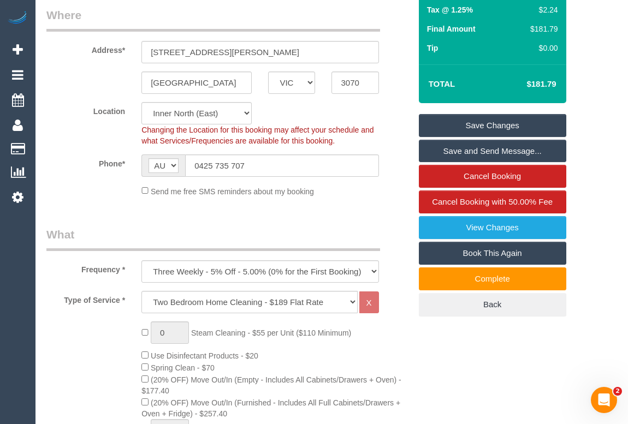
scroll to position [95, 0]
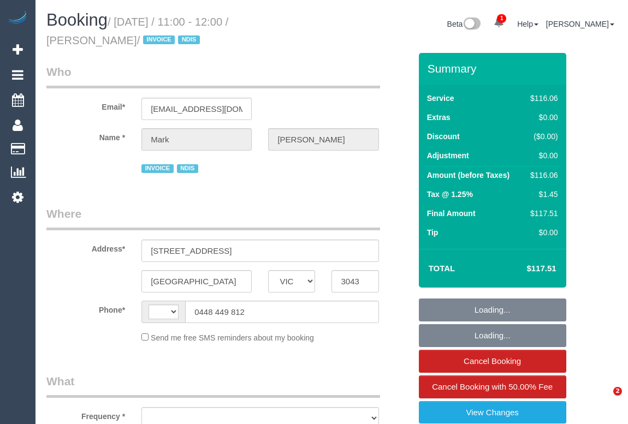
select select "VIC"
select select "string:AU"
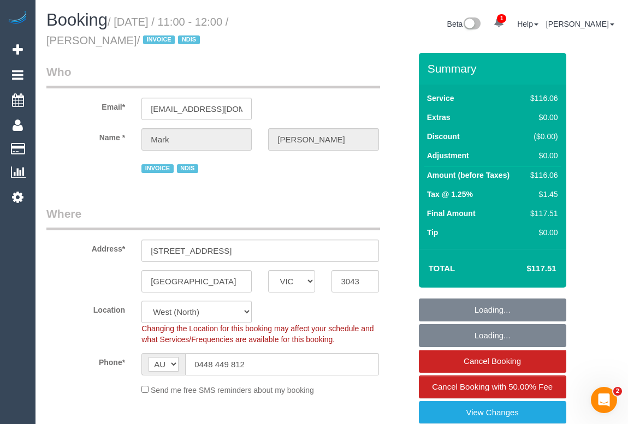
select select "object:710"
select select "number:27"
select select "number:14"
select select "number:19"
select select "number:36"
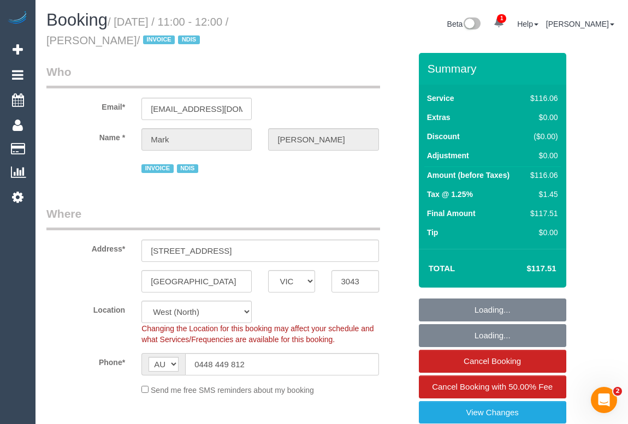
select select "number:34"
select select "object:774"
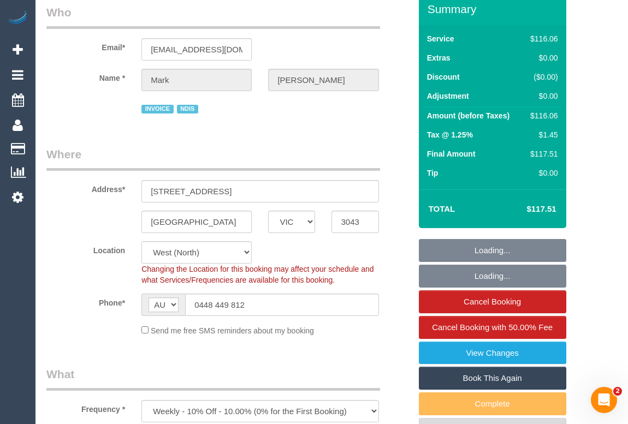
scroll to position [198, 0]
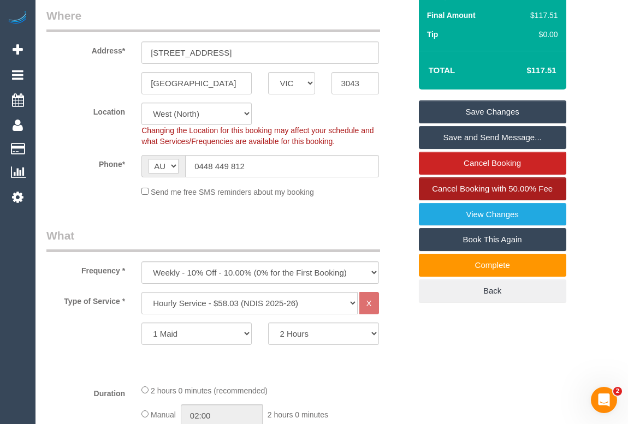
click at [477, 188] on span "Cancel Booking with 50.00% Fee" at bounding box center [492, 188] width 121 height 9
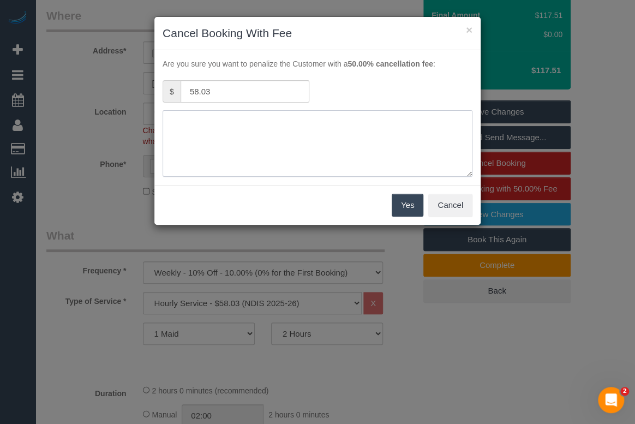
click at [222, 131] on textarea at bounding box center [318, 143] width 310 height 67
click at [299, 126] on textarea at bounding box center [318, 143] width 310 height 67
click at [270, 119] on textarea at bounding box center [318, 143] width 310 height 67
click at [272, 122] on textarea at bounding box center [318, 143] width 310 height 67
type textarea "Cancelled service for today to resume next week per cleaner - via sms - OM"
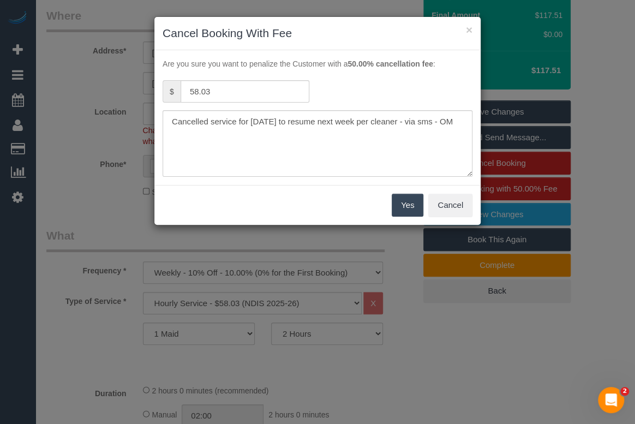
click at [405, 204] on button "Yes" at bounding box center [408, 205] width 32 height 23
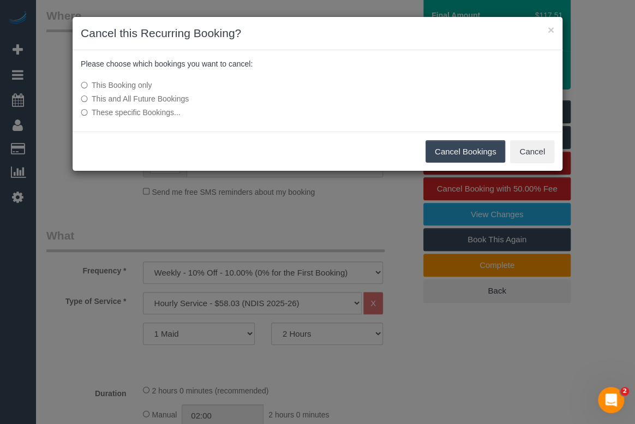
click at [474, 150] on button "Cancel Bookings" at bounding box center [466, 151] width 80 height 23
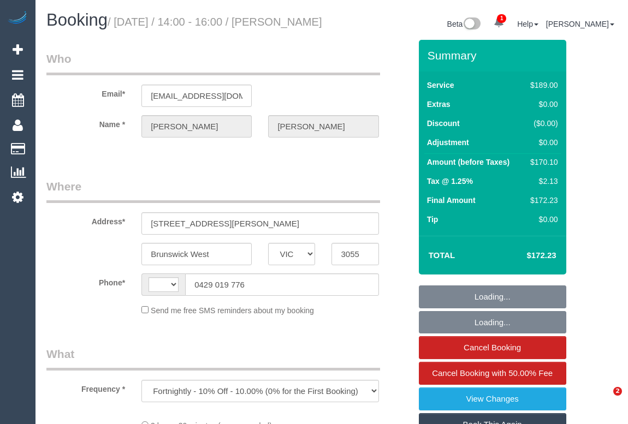
select select "VIC"
select select "string:stripe-pm_1QtKzR2GScqysDRVtFDyoPrc"
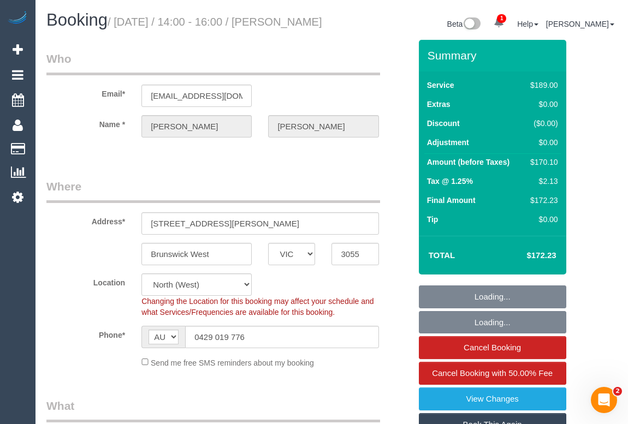
select select "string:AU"
select select "object:644"
select select "number:29"
select select "number:14"
select select "number:19"
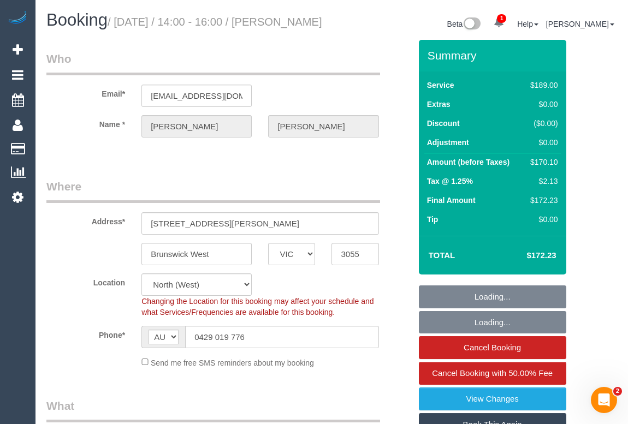
select select "number:23"
select select "number:33"
select select "number:26"
select select "spot1"
drag, startPoint x: 261, startPoint y: 353, endPoint x: 151, endPoint y: 345, distance: 111.1
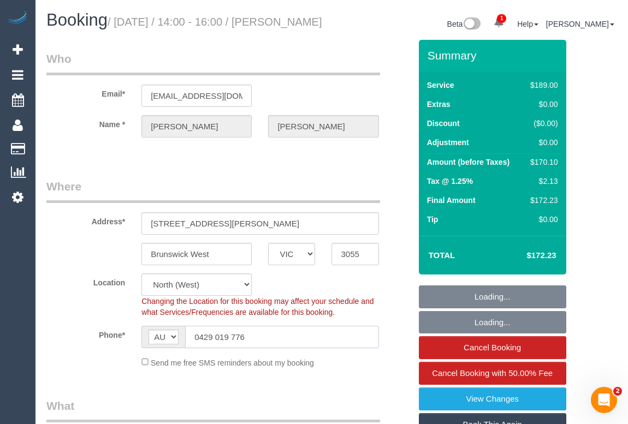
click at [151, 345] on div "AF AL DZ AD AO AI AQ AG AR AM AW AU AT AZ BS BH BD BB BY BE BZ BJ BM BT BO BA B…" at bounding box center [259, 337] width 237 height 22
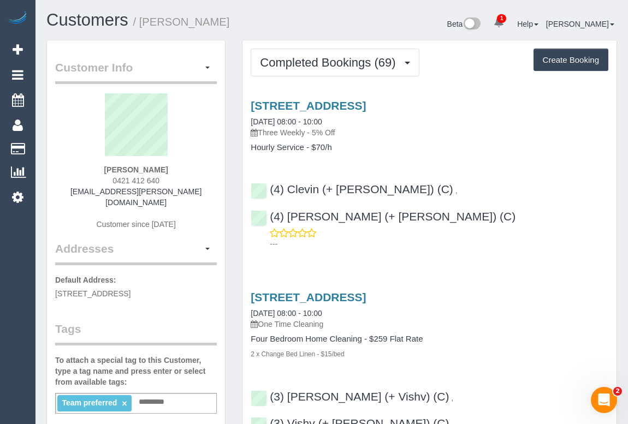
click at [612, 291] on div "[STREET_ADDRESS] [DATE] 08:00 - 10:00 One Time Cleaning Four Bedroom Home Clean…" at bounding box center [429, 325] width 374 height 68
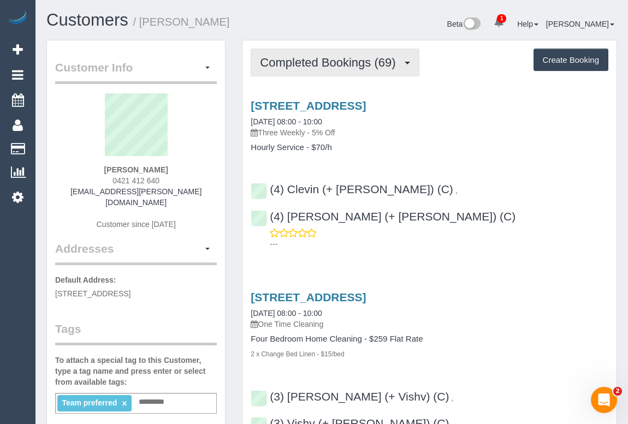
click at [333, 64] on span "Completed Bookings (69)" at bounding box center [330, 63] width 141 height 14
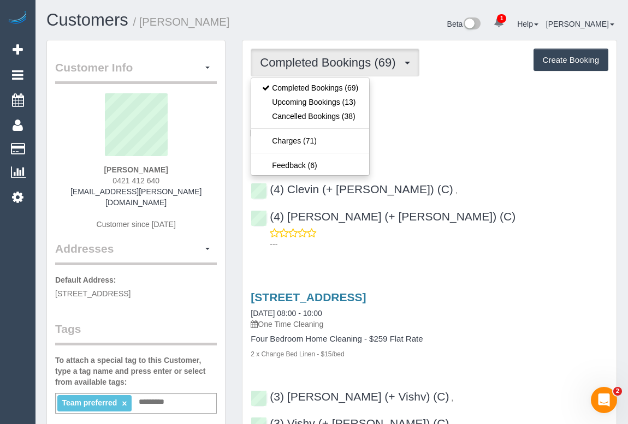
click at [483, 177] on div "(4) Clevin (+ [PERSON_NAME]) (C) , (4) [PERSON_NAME] (+ [PERSON_NAME]) (C) ---" at bounding box center [429, 212] width 374 height 76
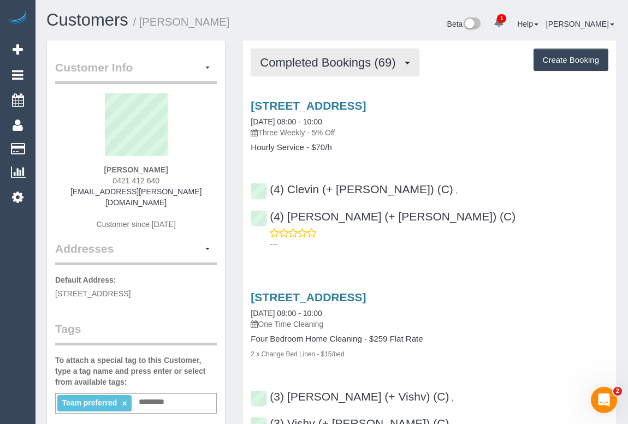
click at [333, 68] on span "Completed Bookings (69)" at bounding box center [330, 63] width 141 height 14
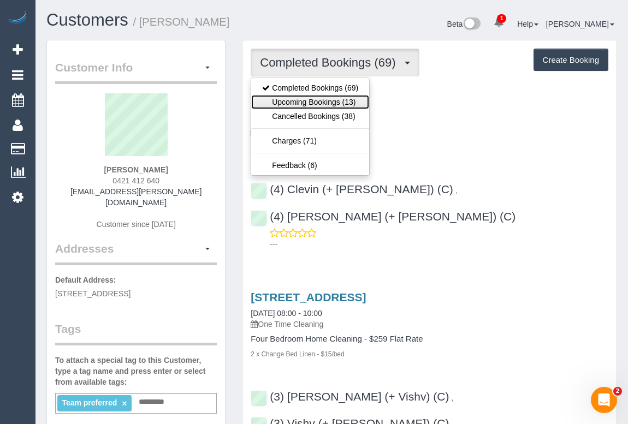
click at [315, 104] on link "Upcoming Bookings (13)" at bounding box center [310, 102] width 118 height 14
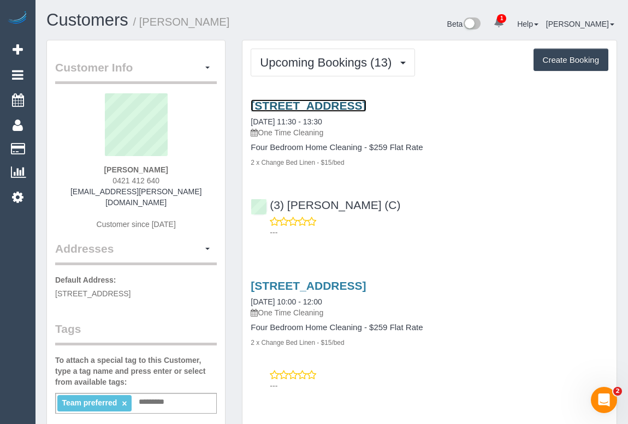
click at [366, 105] on link "1/30 Myrtle Avenue, Heathmont, VIC 3135" at bounding box center [307, 105] width 115 height 13
click at [572, 222] on div "---" at bounding box center [428, 227] width 357 height 22
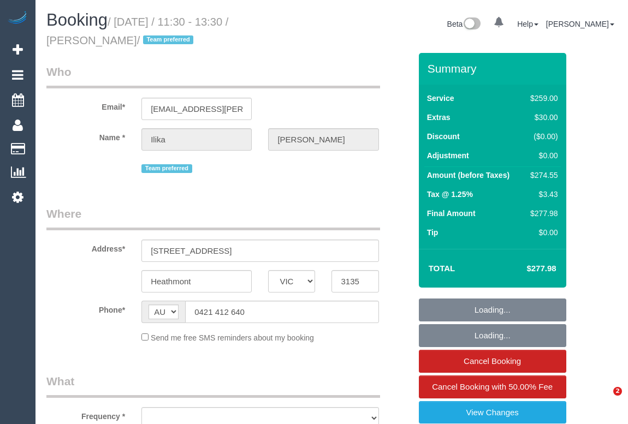
select select "VIC"
select select "string:stripe-pm_1PJ5zJ2GScqysDRVN6QVtdR4"
select select "number:28"
select select "number:14"
select select "number:19"
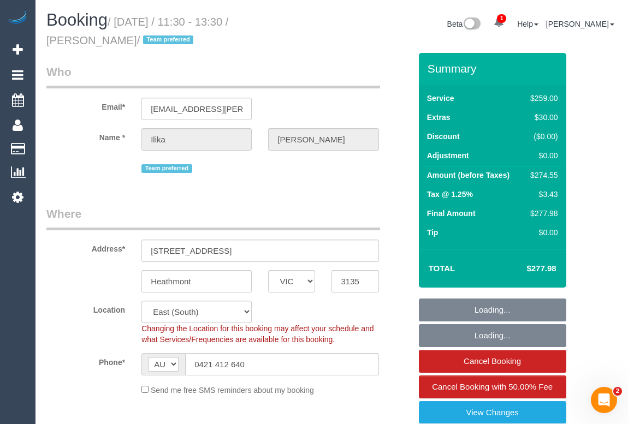
select select "object:820"
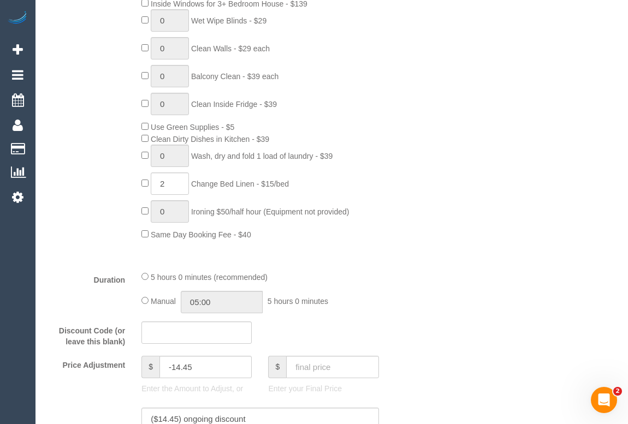
scroll to position [694, 0]
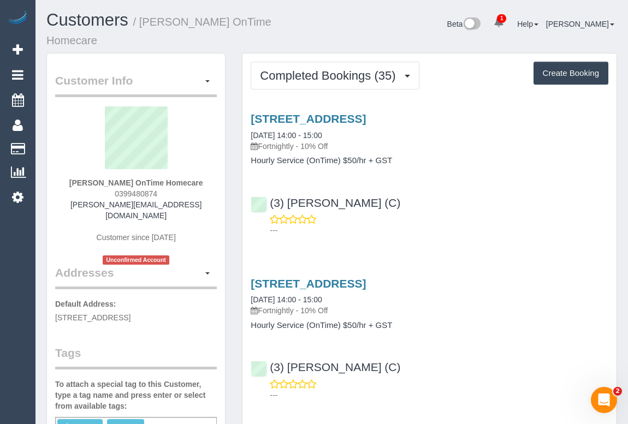
drag, startPoint x: 109, startPoint y: 178, endPoint x: 186, endPoint y: 179, distance: 76.4
click at [186, 179] on div "Nadia Szuhan OnTime Homecare 0399480874 nadia.ontimehomecare@fake.com Customer …" at bounding box center [136, 185] width 162 height 158
copy span "0399480874"
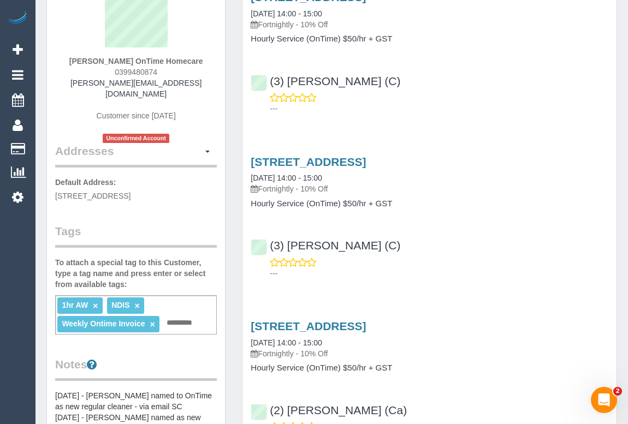
scroll to position [49, 0]
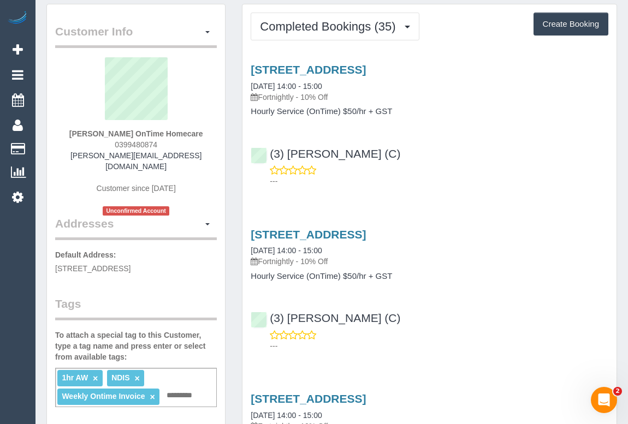
click at [566, 238] on div "9 Mokoan Close, Manor Lakes, VIC 3024 06/08/2025 14:00 - 15:00 Fortnightly - 10…" at bounding box center [428, 247] width 357 height 39
click at [463, 330] on div "---" at bounding box center [428, 341] width 357 height 22
click at [462, 330] on div "---" at bounding box center [428, 341] width 357 height 22
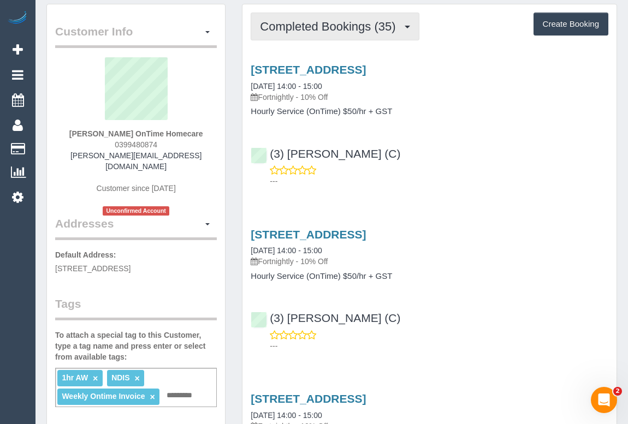
click at [325, 20] on span "Completed Bookings (35)" at bounding box center [330, 27] width 141 height 14
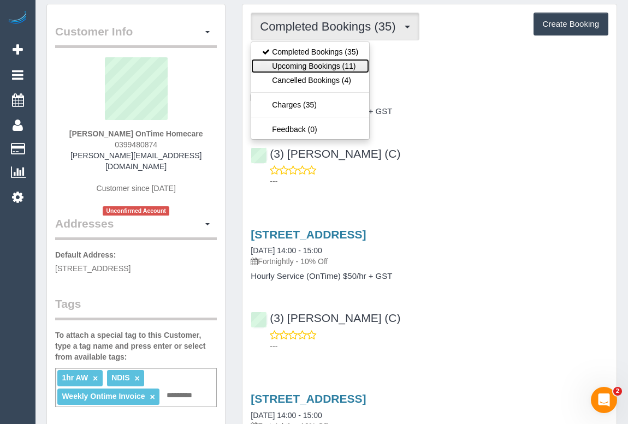
click at [295, 59] on link "Upcoming Bookings (11)" at bounding box center [310, 66] width 118 height 14
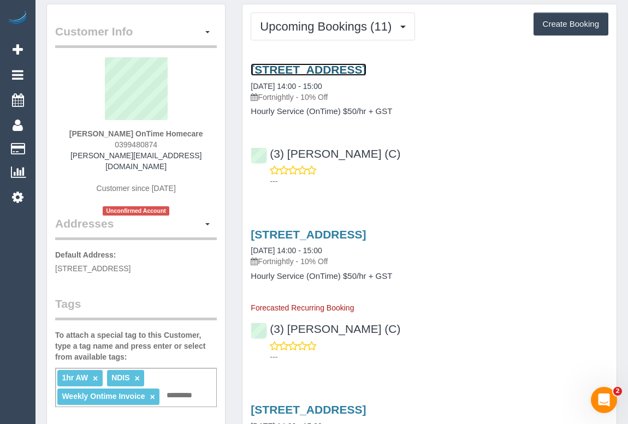
click at [334, 63] on link "9 Mokoan Close, Manor Lakes, VIC 3024" at bounding box center [307, 69] width 115 height 13
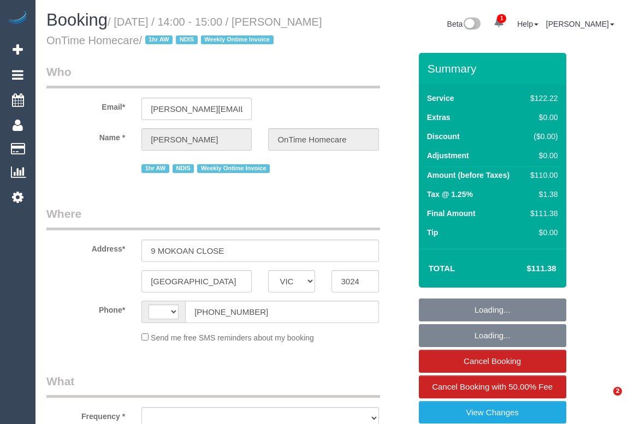
select select "VIC"
select select "object:295"
select select "number:28"
select select "number:14"
select select "number:19"
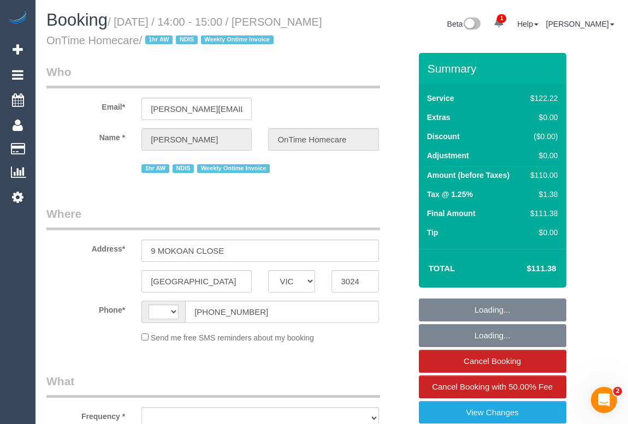
select select "number:25"
select select "number:35"
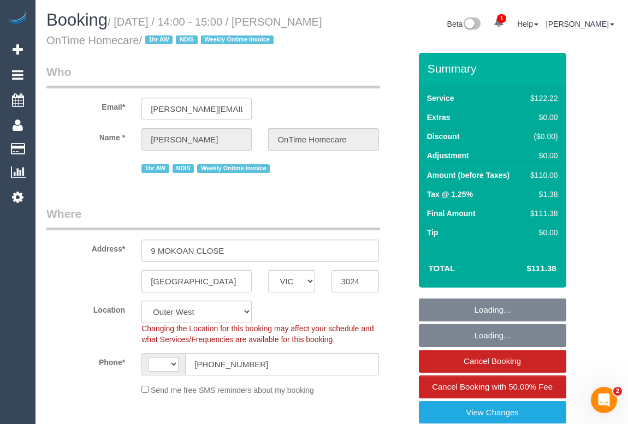
select select "object:754"
select select "string:AU"
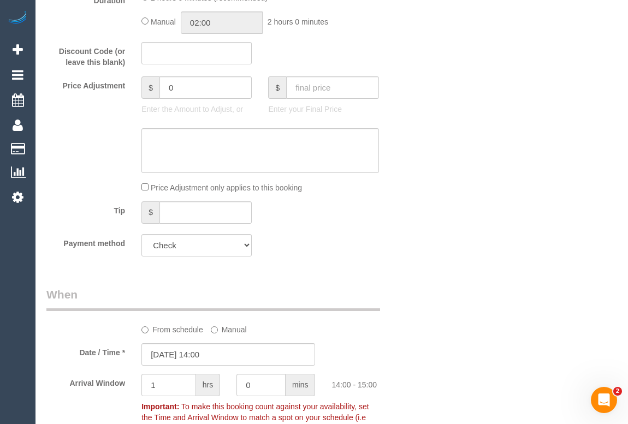
scroll to position [694, 0]
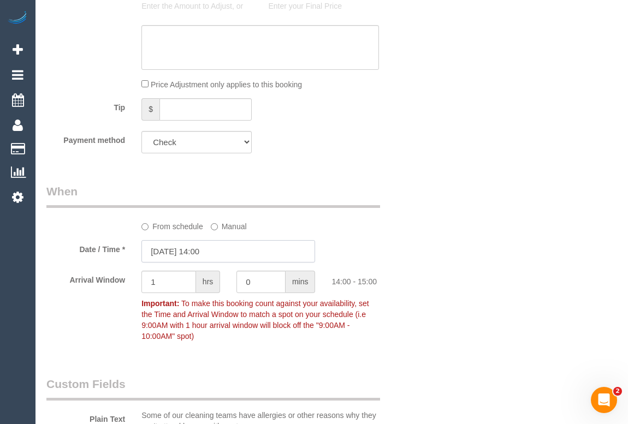
click at [207, 262] on input "[DATE] 14:00" at bounding box center [228, 251] width 174 height 22
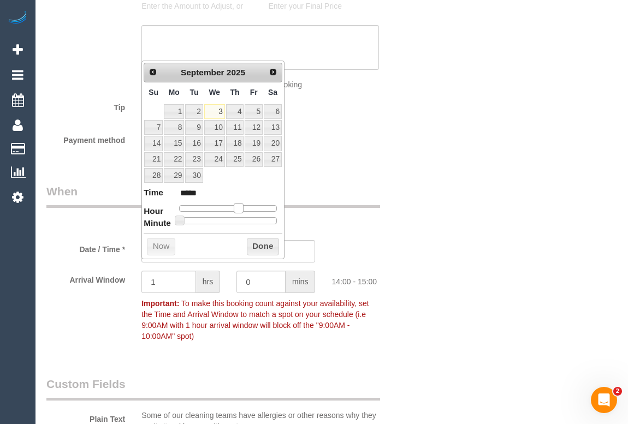
type input "03/09/2025 13:00"
type input "*****"
click at [235, 206] on span at bounding box center [234, 208] width 10 height 10
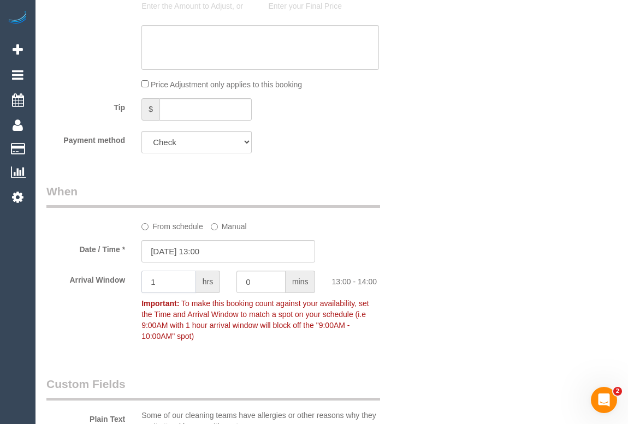
drag, startPoint x: 166, startPoint y: 298, endPoint x: 152, endPoint y: 298, distance: 13.6
click at [152, 293] on input "1" at bounding box center [168, 282] width 55 height 22
drag, startPoint x: 261, startPoint y: 300, endPoint x: 238, endPoint y: 300, distance: 22.4
click at [238, 293] on input "0" at bounding box center [260, 282] width 49 height 22
type input "30"
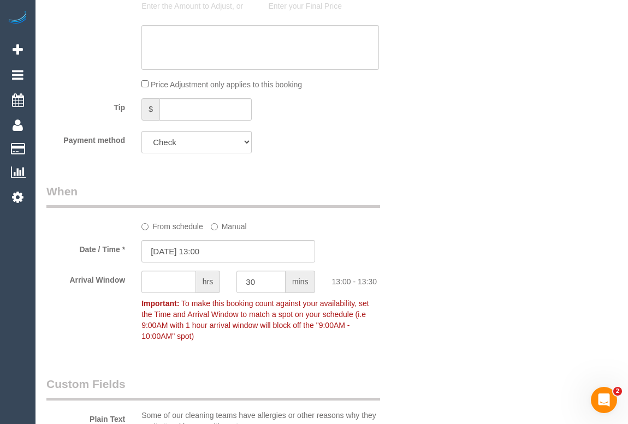
click at [485, 292] on div "Who Email* nadia.ontimehomecare@fake.com Name * Nadia Szuhan OnTime Homecare 1h…" at bounding box center [331, 431] width 570 height 2145
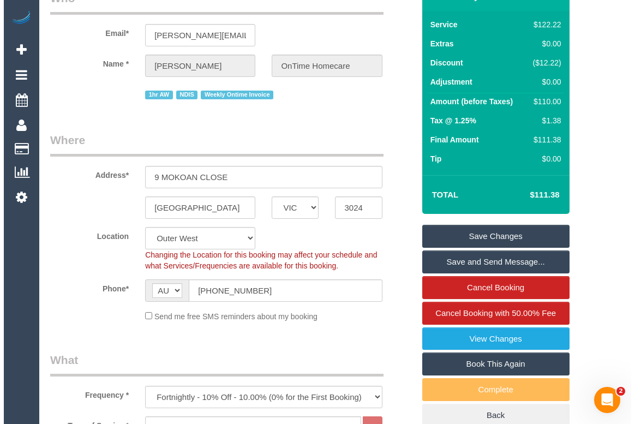
scroll to position [0, 0]
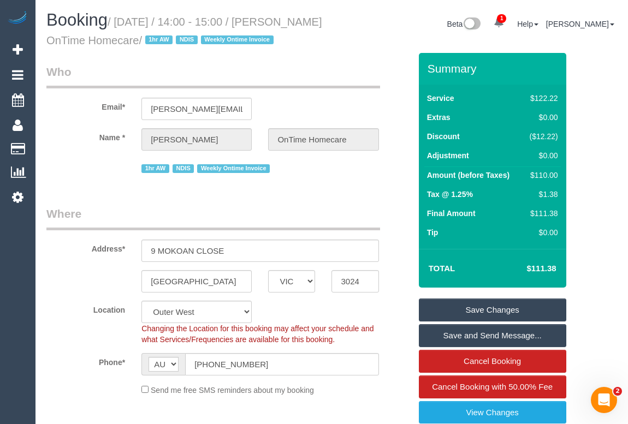
click at [451, 321] on link "Save Changes" at bounding box center [492, 309] width 147 height 23
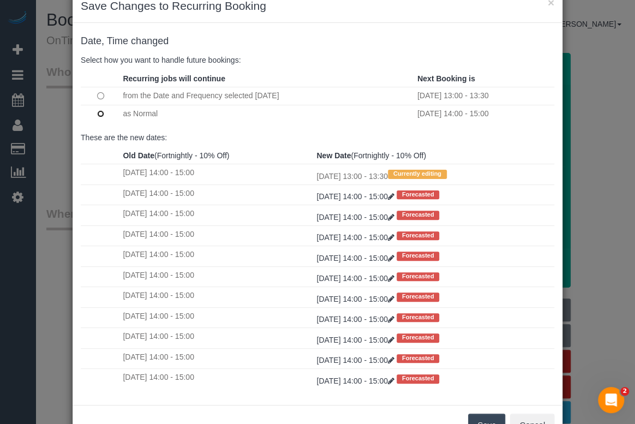
scroll to position [64, 0]
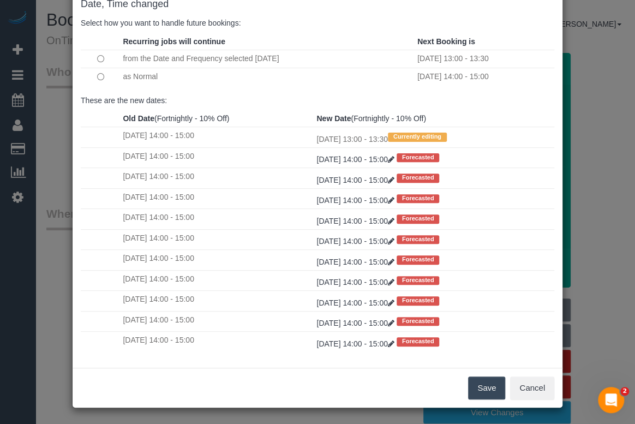
click at [483, 383] on button "Save" at bounding box center [486, 388] width 37 height 23
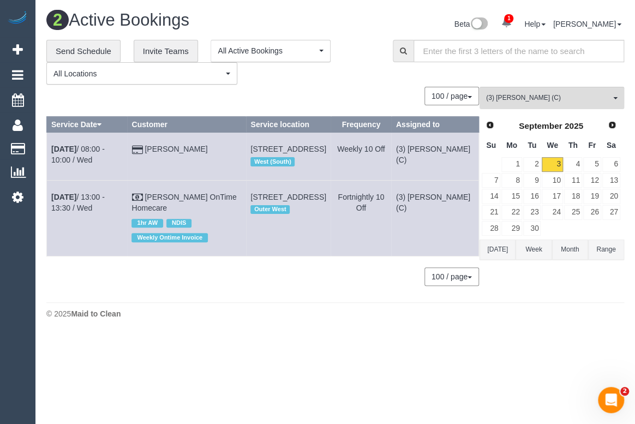
click at [360, 357] on body "1 Beta Your Notifications You have 0 alerts × You have 5 to charge for 03/09/20…" at bounding box center [317, 212] width 635 height 424
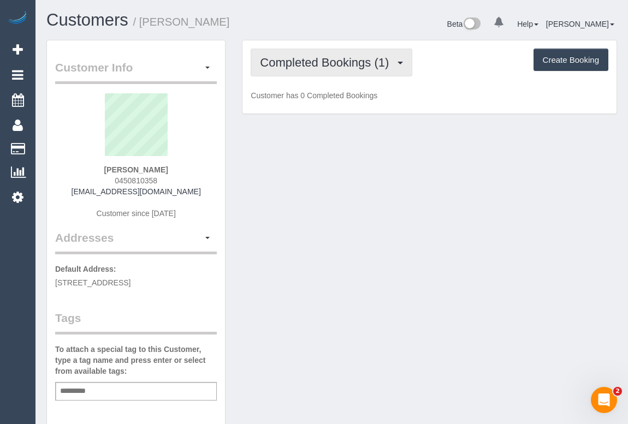
click at [309, 55] on button "Completed Bookings (1)" at bounding box center [331, 63] width 162 height 28
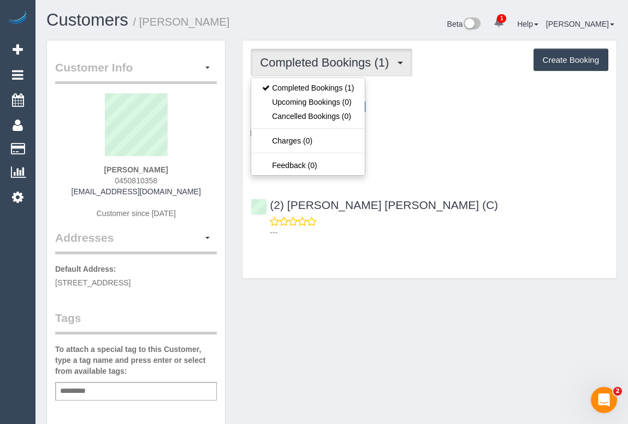
click at [312, 331] on div "Customer Info Edit Contact Info Send Message Email Preferences Special Sales Ta…" at bounding box center [331, 405] width 587 height 731
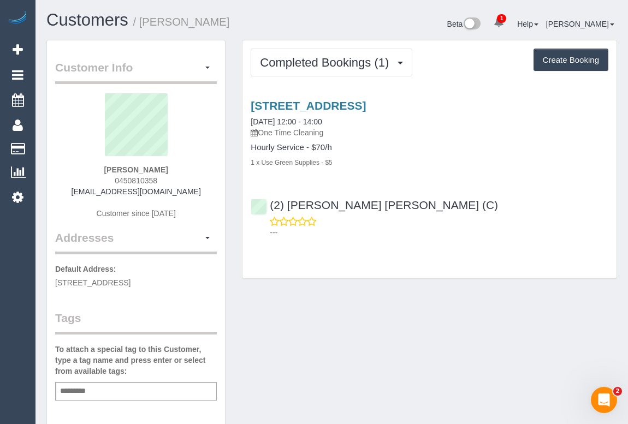
drag, startPoint x: 88, startPoint y: 188, endPoint x: 188, endPoint y: 195, distance: 100.2
click at [188, 195] on div "Claire Pace 0450810358 claire.pace2@gmail.com Customer since 2025" at bounding box center [136, 161] width 162 height 136
copy link "claire.pace2@gmail.com"
drag, startPoint x: 111, startPoint y: 169, endPoint x: 192, endPoint y: 170, distance: 80.8
click at [192, 170] on div "Claire Pace 0450810358 claire.pace2@gmail.com Customer since 2025" at bounding box center [136, 161] width 162 height 136
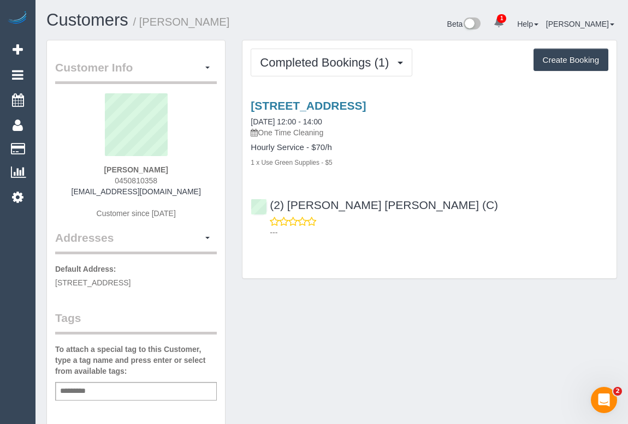
copy strong "Claire Pace"
drag, startPoint x: 110, startPoint y: 178, endPoint x: 169, endPoint y: 178, distance: 58.9
click at [169, 178] on div "Claire Pace 0450810358 claire.pace2@gmail.com Customer since 2025" at bounding box center [136, 161] width 162 height 136
copy span "0450810358"
click at [343, 351] on div "Customer Info Edit Contact Info Send Message Email Preferences Special Sales Ta…" at bounding box center [331, 405] width 587 height 731
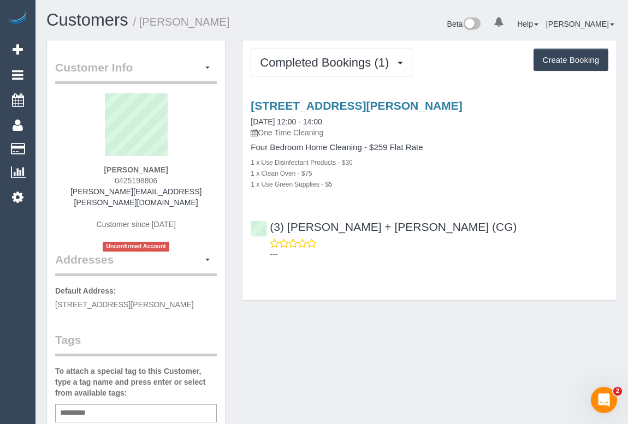
drag, startPoint x: 104, startPoint y: 168, endPoint x: 168, endPoint y: 166, distance: 64.4
click at [168, 166] on div "[PERSON_NAME] 0425198806 [PERSON_NAME][EMAIL_ADDRESS][PERSON_NAME][DOMAIN_NAME]…" at bounding box center [136, 172] width 162 height 158
copy strong "[PERSON_NAME]"
drag, startPoint x: 110, startPoint y: 181, endPoint x: 163, endPoint y: 178, distance: 53.0
click at [163, 178] on div "Melanie Masri 0425198806 melanie.masri@hotmail.com Customer since 2025 Unconfir…" at bounding box center [136, 172] width 162 height 158
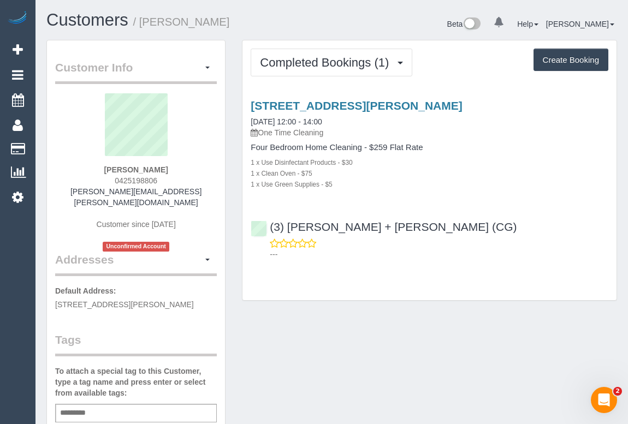
copy span "0425198806"
drag, startPoint x: 511, startPoint y: 314, endPoint x: 505, endPoint y: 320, distance: 7.7
click at [511, 314] on div "Customer Info Edit Contact Info Send Message Email Preferences Special Sales Ta…" at bounding box center [331, 416] width 587 height 753
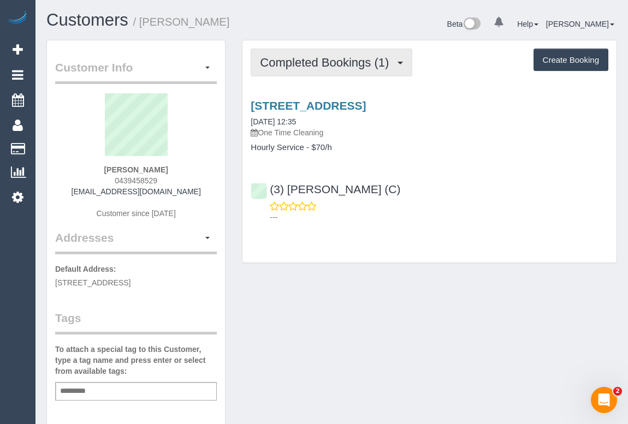
click at [317, 65] on span "Completed Bookings (1)" at bounding box center [327, 63] width 134 height 14
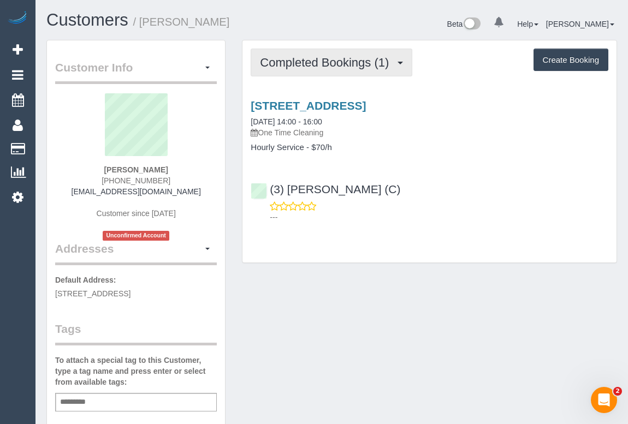
click at [297, 63] on span "Completed Bookings (1)" at bounding box center [327, 63] width 134 height 14
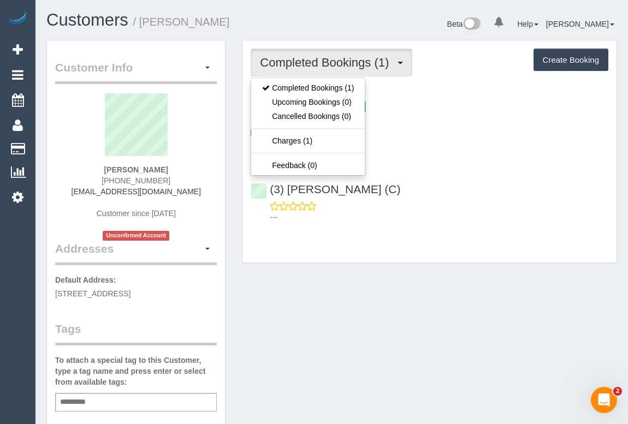
click at [433, 292] on div "Customer Info Edit Contact Info Send Message Email Preferences Special Sales Ta…" at bounding box center [331, 411] width 587 height 742
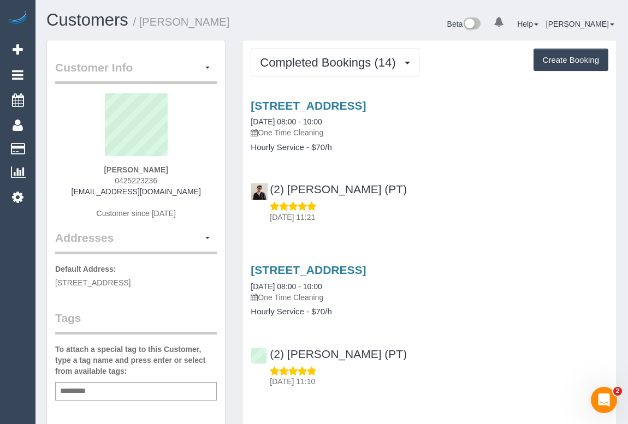
drag, startPoint x: 109, startPoint y: 176, endPoint x: 159, endPoint y: 178, distance: 50.8
click at [160, 178] on div "Jiacheng Wu 0425223236 estellemonash@hotmail.com Customer since 2020" at bounding box center [136, 161] width 162 height 136
copy span "0425223236"
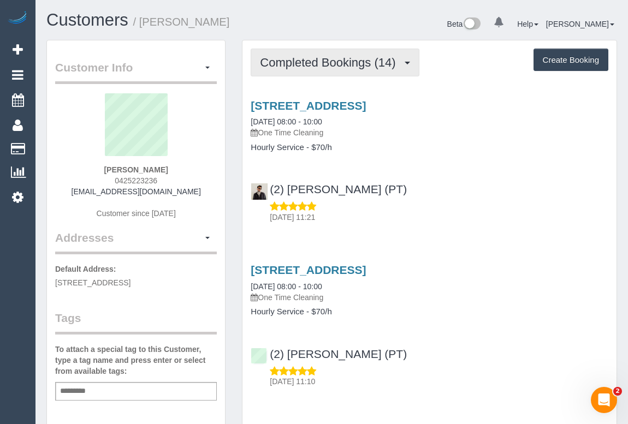
click at [320, 71] on button "Completed Bookings (14)" at bounding box center [334, 63] width 168 height 28
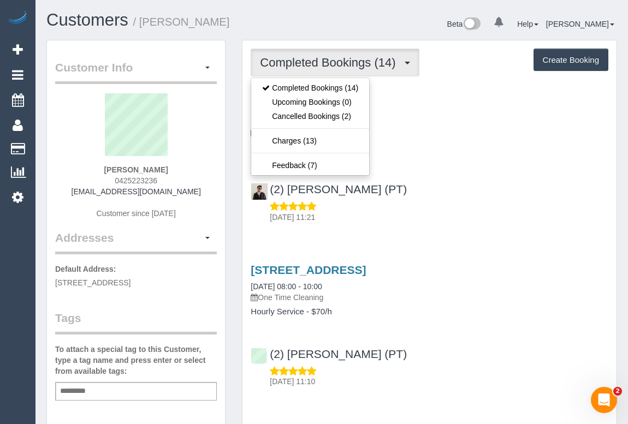
click at [469, 172] on div "2604/380 Little Lonsdale Street, Melbourne, VIC 3000 02/09/2025 08:00 - 10:00 O…" at bounding box center [429, 159] width 374 height 138
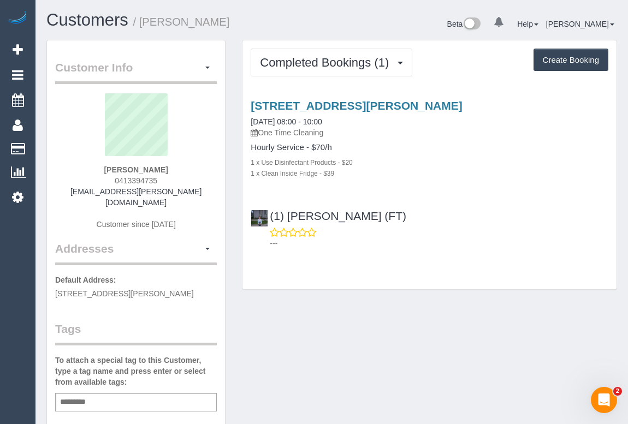
click at [484, 183] on div "[STREET_ADDRESS][PERSON_NAME] [DATE] 08:00 - 10:00 One Time Cleaning Hourly Ser…" at bounding box center [429, 172] width 374 height 164
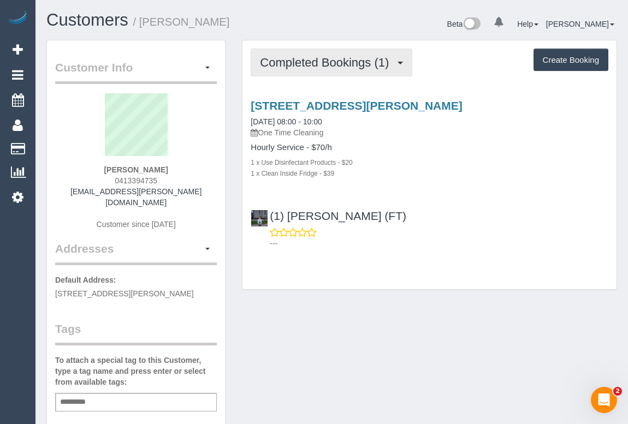
click at [336, 63] on span "Completed Bookings (1)" at bounding box center [327, 63] width 134 height 14
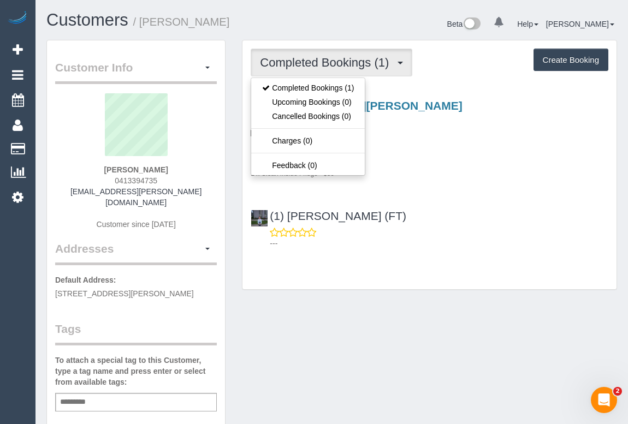
click at [443, 189] on div "53 Pickford Street, Burwood East, VIC 3151 02/09/2025 08:00 - 10:00 One Time Cl…" at bounding box center [429, 172] width 374 height 164
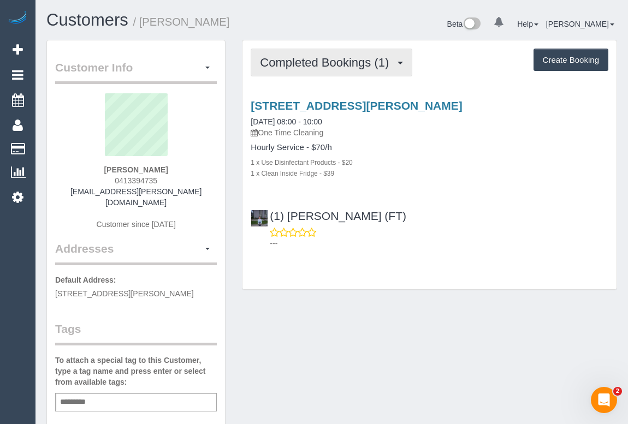
click at [300, 69] on button "Completed Bookings (1)" at bounding box center [331, 63] width 162 height 28
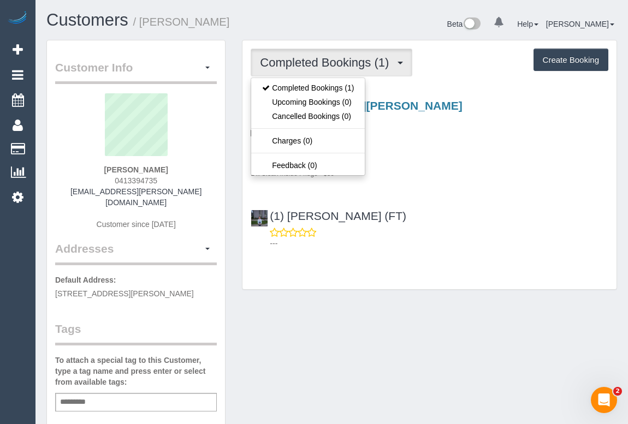
click at [457, 191] on div "53 Pickford Street, Burwood East, VIC 3151 02/09/2025 08:00 - 10:00 One Time Cl…" at bounding box center [429, 172] width 374 height 164
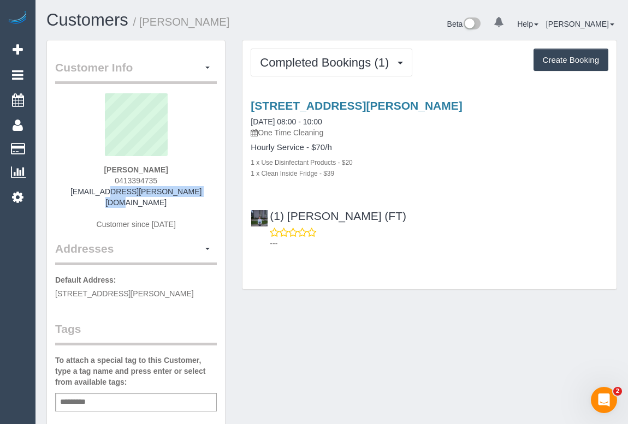
drag, startPoint x: 86, startPoint y: 190, endPoint x: 206, endPoint y: 194, distance: 119.6
click at [206, 194] on div "Jarryd Duffey 0413394735 jarryd.duffey@gmail.com Customer since 2025" at bounding box center [136, 166] width 162 height 147
copy link "jarryd.duffey@gmail.com"
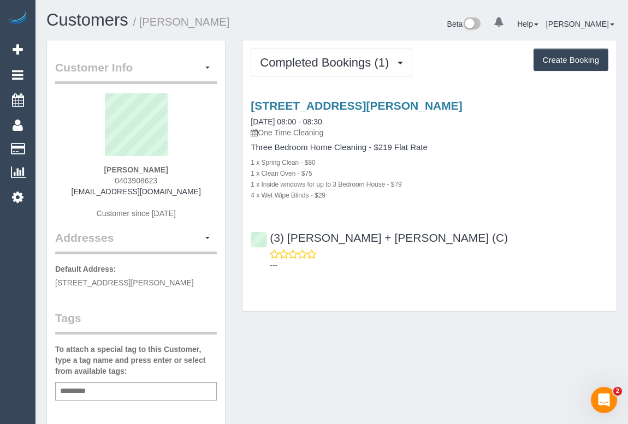
drag, startPoint x: 110, startPoint y: 178, endPoint x: 171, endPoint y: 182, distance: 61.2
click at [171, 182] on div "[PERSON_NAME] 0403908623 [EMAIL_ADDRESS][DOMAIN_NAME] Customer since [DATE]" at bounding box center [136, 161] width 162 height 136
copy span "0403908623"
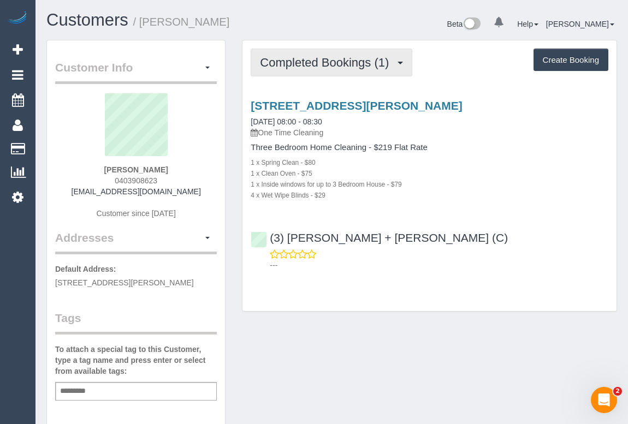
click at [336, 63] on span "Completed Bookings (1)" at bounding box center [327, 63] width 134 height 14
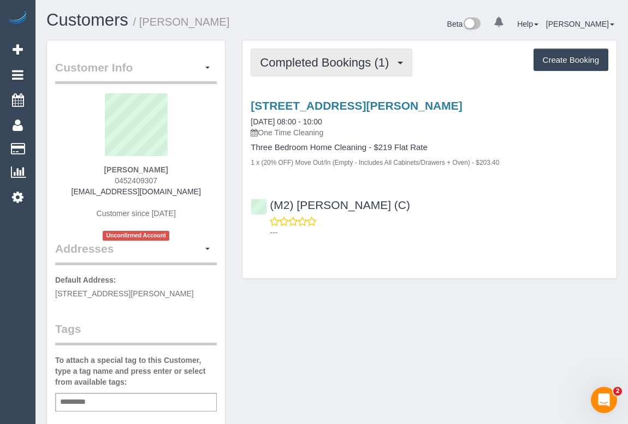
click at [343, 63] on span "Completed Bookings (1)" at bounding box center [327, 63] width 134 height 14
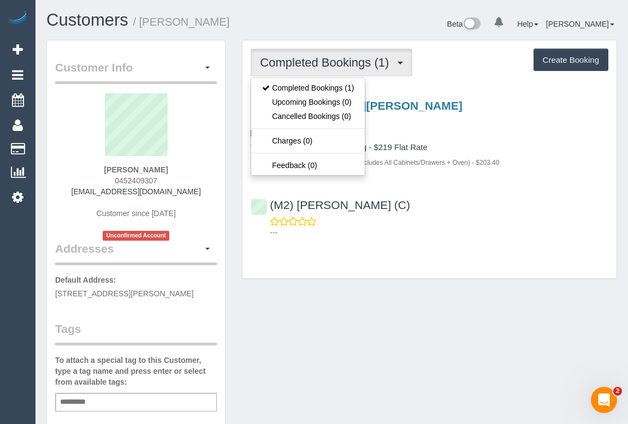
click at [464, 256] on div "Completed Bookings (1) Completed Bookings (1) Upcoming Bookings (0) Cancelled B…" at bounding box center [429, 159] width 374 height 238
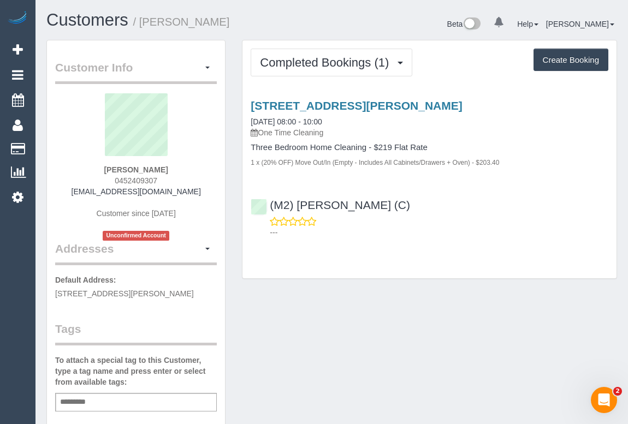
drag, startPoint x: 114, startPoint y: 177, endPoint x: 178, endPoint y: 180, distance: 64.5
click at [178, 180] on div "James Power 0452409307 97pjames@gmail.com Customer since 2025 Unconfirmed Accou…" at bounding box center [136, 166] width 162 height 147
copy span "0452409307"
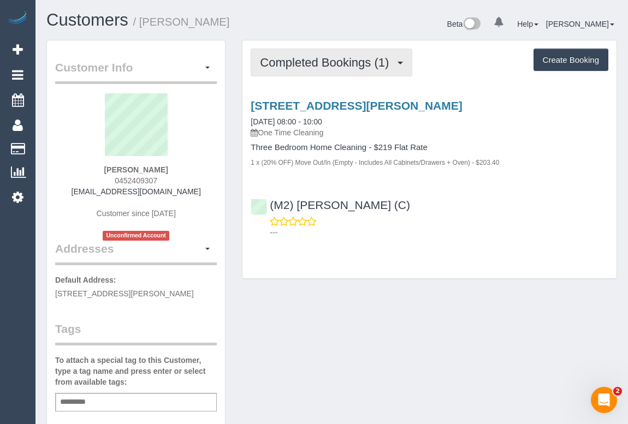
click at [294, 62] on span "Completed Bookings (1)" at bounding box center [327, 63] width 134 height 14
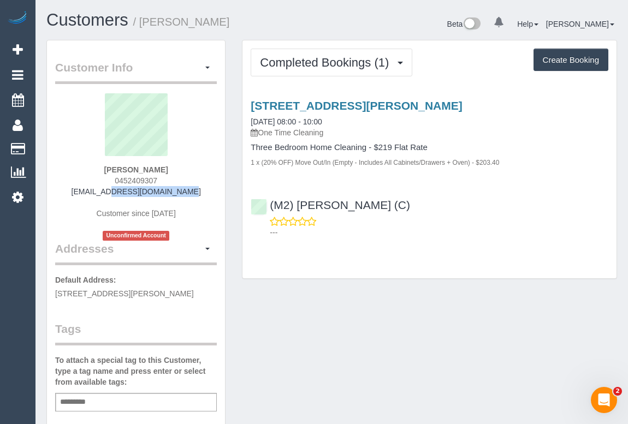
drag, startPoint x: 93, startPoint y: 191, endPoint x: 184, endPoint y: 190, distance: 91.1
click at [184, 190] on div "James Power 0452409307 97pjames@gmail.com Customer since 2025 Unconfirmed Accou…" at bounding box center [136, 166] width 162 height 147
copy link "97pjames@gmail.com"
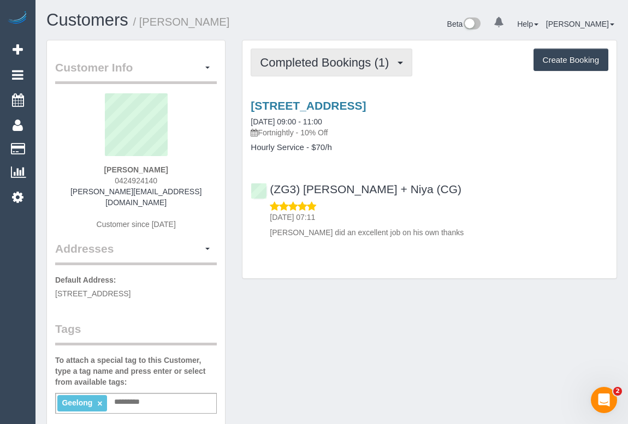
click at [326, 51] on button "Completed Bookings (1)" at bounding box center [331, 63] width 162 height 28
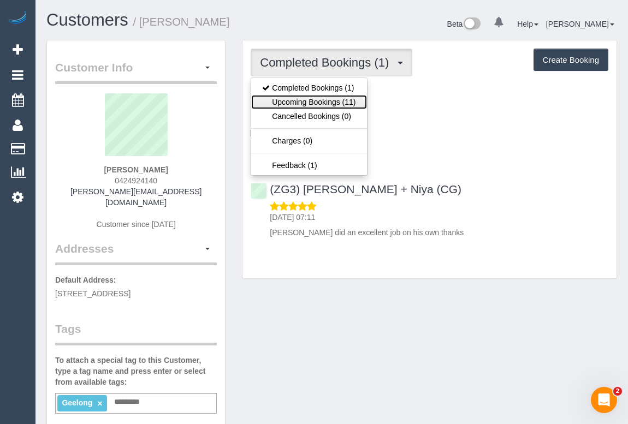
click at [317, 99] on link "Upcoming Bookings (11)" at bounding box center [308, 102] width 115 height 14
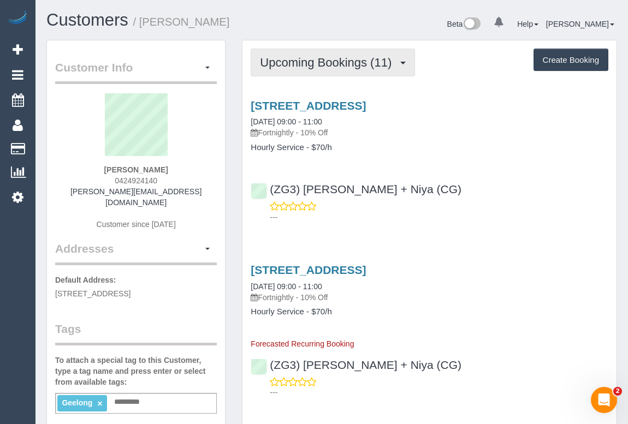
click at [310, 64] on span "Upcoming Bookings (11)" at bounding box center [328, 63] width 137 height 14
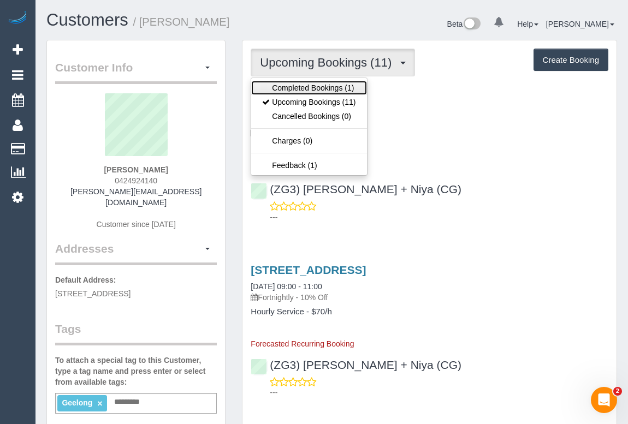
click at [306, 90] on link "Completed Bookings (1)" at bounding box center [308, 88] width 115 height 14
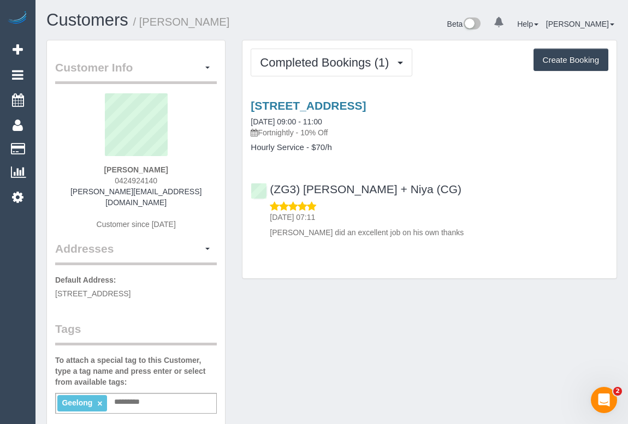
click at [443, 205] on div "03/09/2025 07:11 Suneed did an excellent job on his own thanks" at bounding box center [428, 220] width 357 height 38
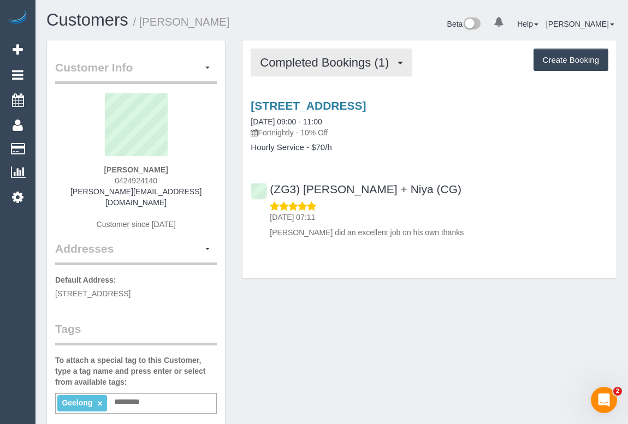
click at [325, 69] on button "Completed Bookings (1)" at bounding box center [331, 63] width 162 height 28
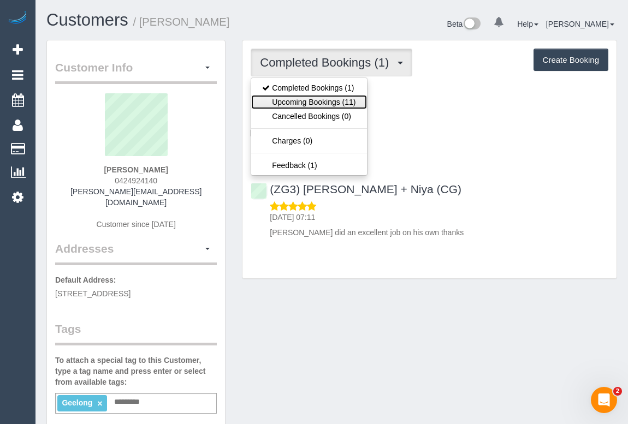
click at [314, 98] on link "Upcoming Bookings (11)" at bounding box center [308, 102] width 115 height 14
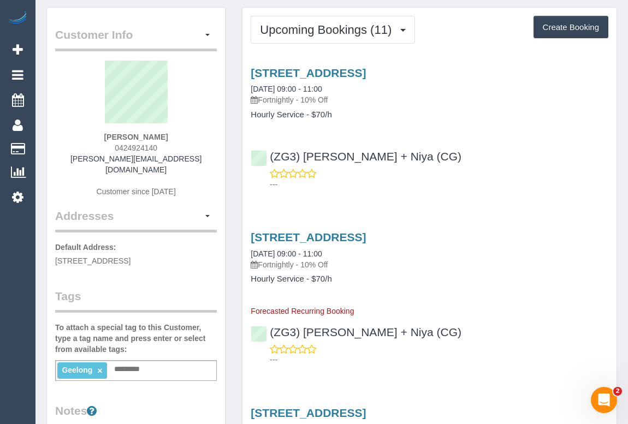
scroll to position [49, 0]
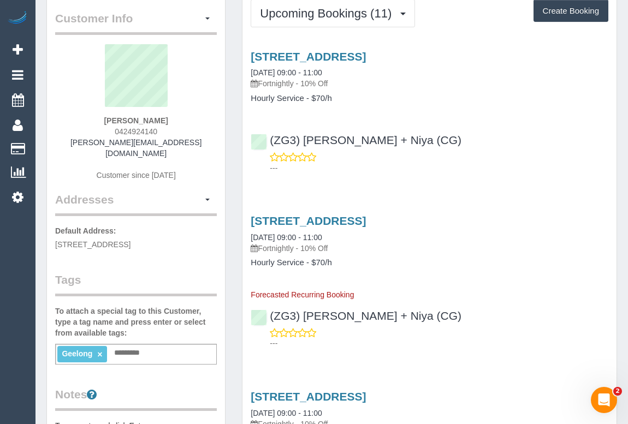
click at [476, 158] on div "---" at bounding box center [428, 163] width 357 height 22
click at [351, 58] on link "14 Bayview Parade, Hamlyn Heights, VIC 3215" at bounding box center [307, 56] width 115 height 13
click at [491, 136] on div "(ZG3) Suneeth + Niya (CG) ---" at bounding box center [429, 148] width 374 height 49
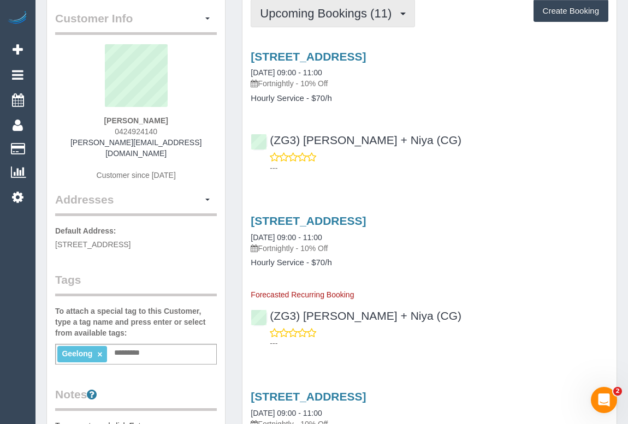
click at [326, 7] on span "Upcoming Bookings (11)" at bounding box center [328, 14] width 137 height 14
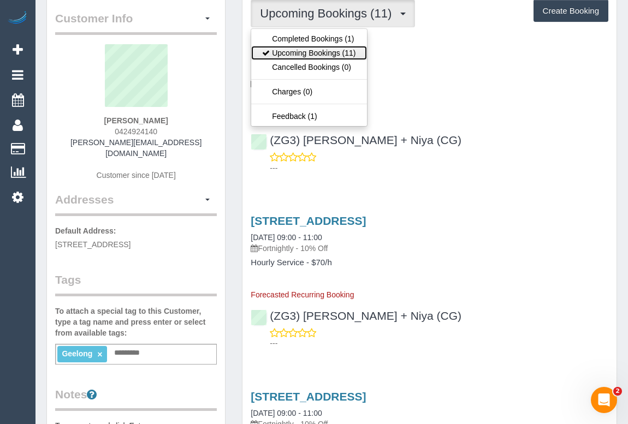
click at [302, 53] on link "Upcoming Bookings (11)" at bounding box center [308, 53] width 115 height 14
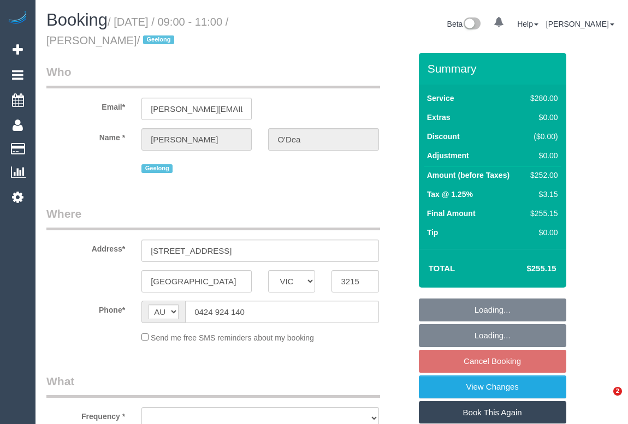
select select "VIC"
select select "string:stripe-pm_1RxzA12GScqysDRV5zG2GQ9J"
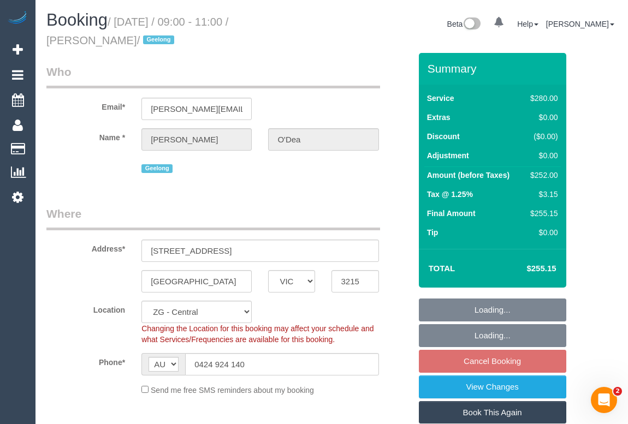
select select "object:685"
select select "number:27"
select select "number:14"
select select "number:19"
select select "number:22"
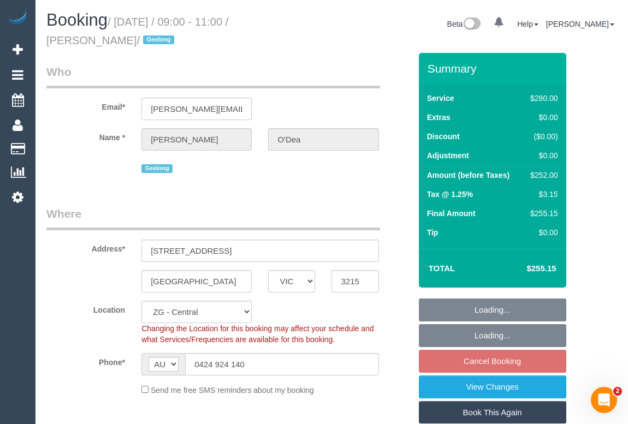
select select "number:34"
select select "number:12"
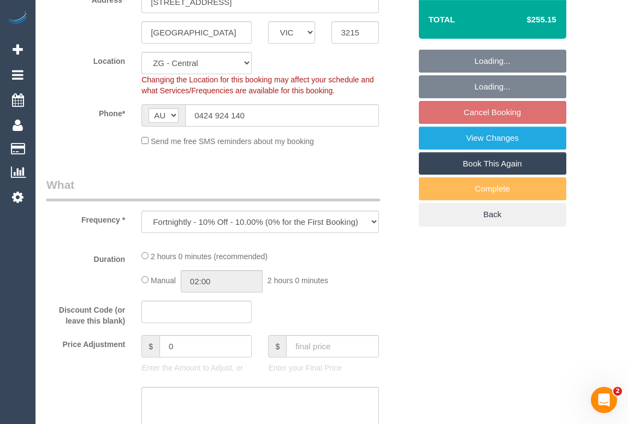
select select "2"
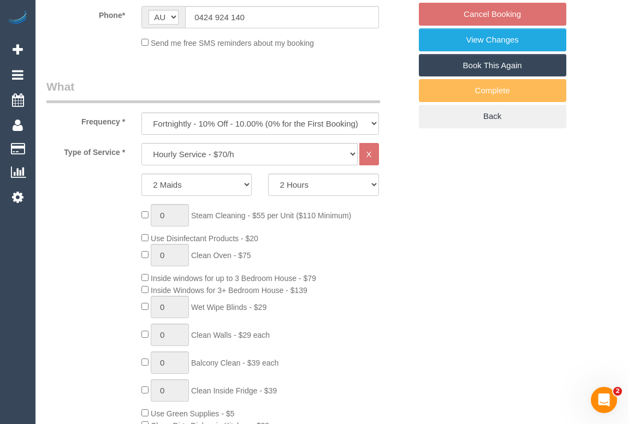
select select "object:912"
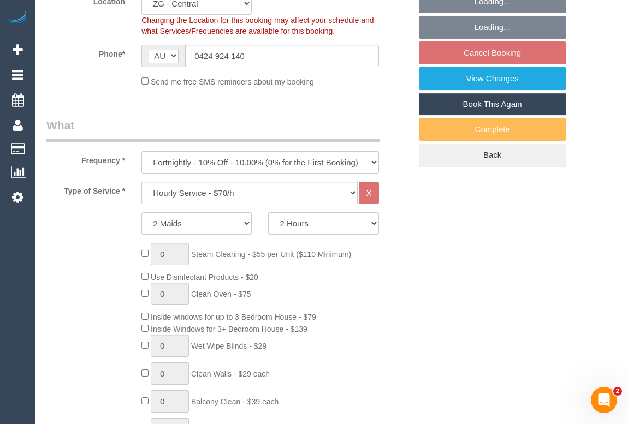
scroll to position [198, 0]
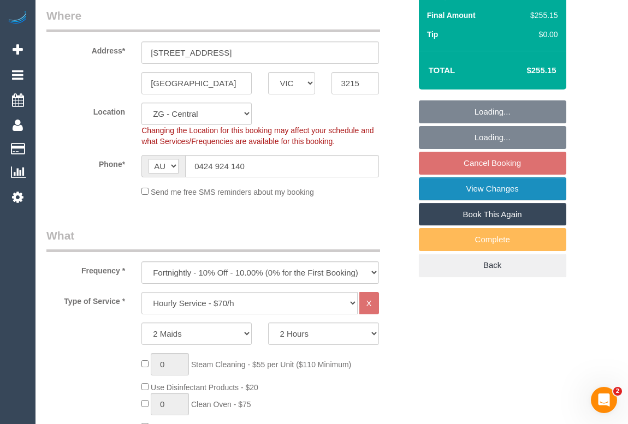
select select "spot3"
click at [495, 164] on fieldset "Loading... Loading... Cancel Booking View Changes Book This Again Complete Back" at bounding box center [492, 188] width 147 height 177
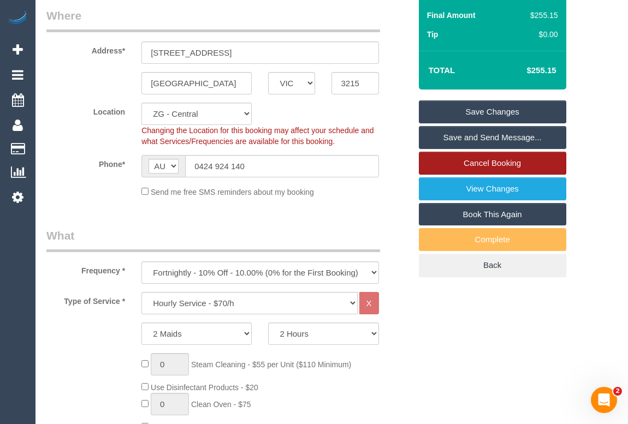
click at [474, 158] on link "Cancel Booking" at bounding box center [492, 163] width 147 height 23
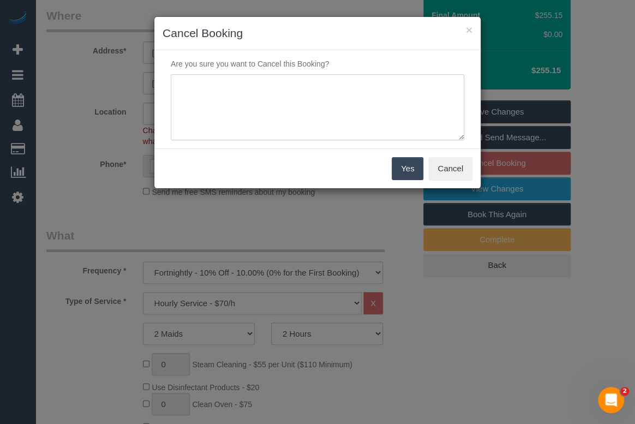
click at [260, 80] on textarea at bounding box center [318, 107] width 294 height 67
type textarea "Not needed. Customer is away - via phone - OM"
click at [411, 169] on button "Yes" at bounding box center [408, 168] width 32 height 23
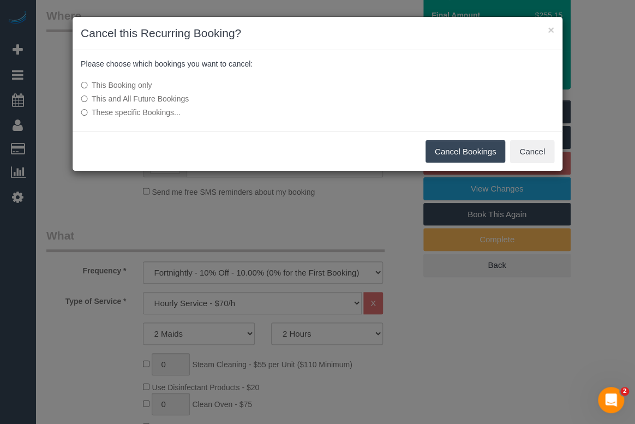
click at [463, 144] on button "Cancel Bookings" at bounding box center [466, 151] width 80 height 23
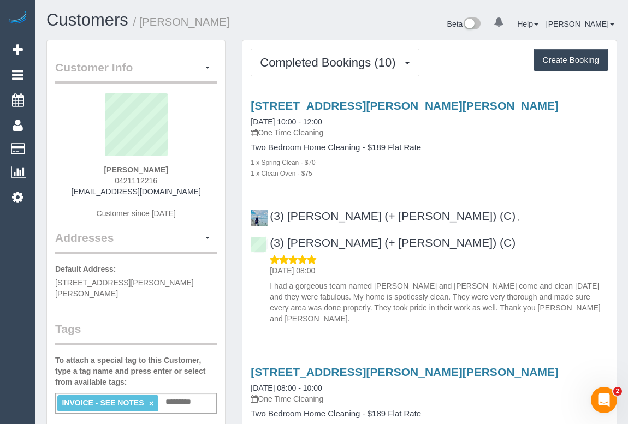
click at [497, 168] on div "1 x Clean Oven - $75" at bounding box center [428, 173] width 357 height 11
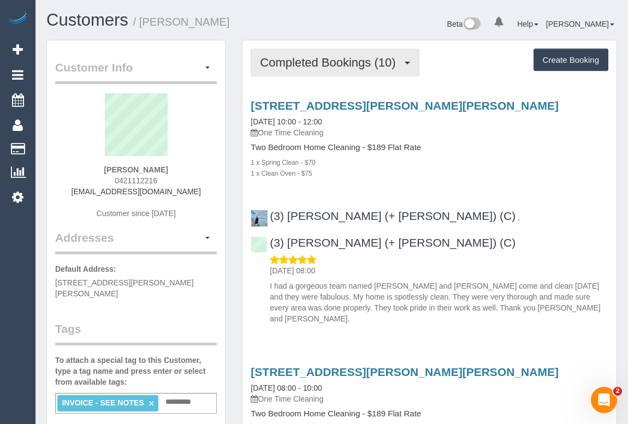
click at [294, 67] on span "Completed Bookings (10)" at bounding box center [330, 63] width 141 height 14
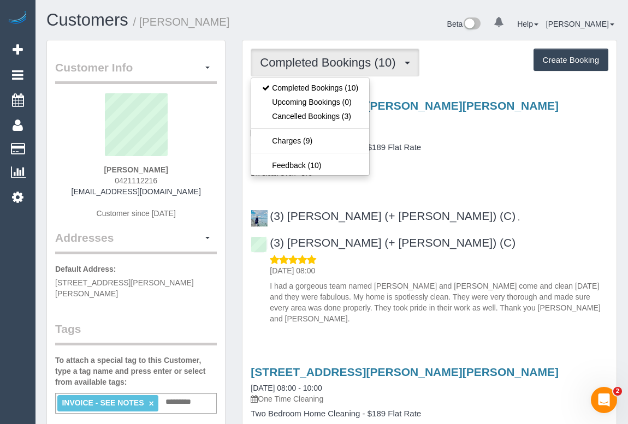
click at [552, 136] on p "One Time Cleaning" at bounding box center [428, 132] width 357 height 11
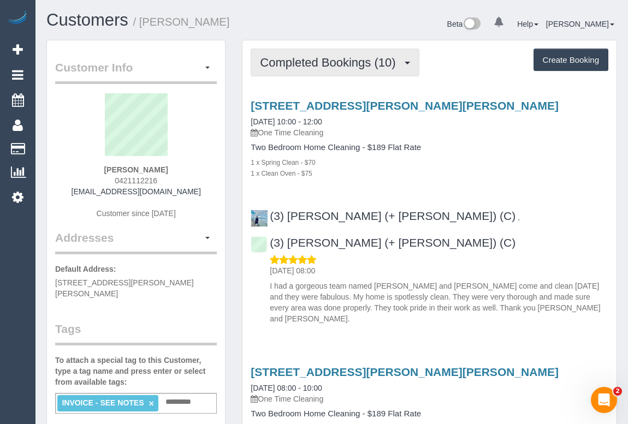
click at [313, 62] on span "Completed Bookings (10)" at bounding box center [330, 63] width 141 height 14
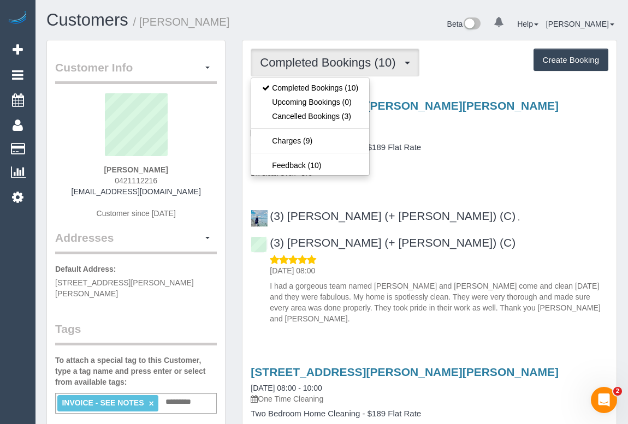
click at [523, 132] on p "One Time Cleaning" at bounding box center [428, 132] width 357 height 11
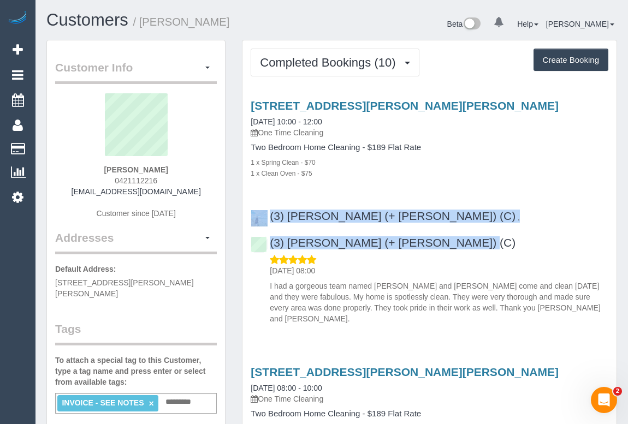
drag, startPoint x: 556, startPoint y: 217, endPoint x: 310, endPoint y: 205, distance: 246.4
click at [310, 205] on div "(3) [PERSON_NAME] (+ [PERSON_NAME]) (C) , (3) [PERSON_NAME] (+ [PERSON_NAME]) (…" at bounding box center [429, 262] width 374 height 124
copy div "(3) [PERSON_NAME] (+ [PERSON_NAME]) (C) , (3) [PERSON_NAME] (+ [PERSON_NAME]) (…"
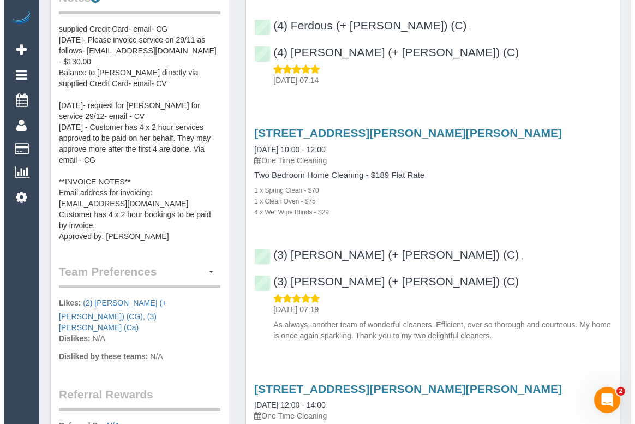
scroll to position [446, 0]
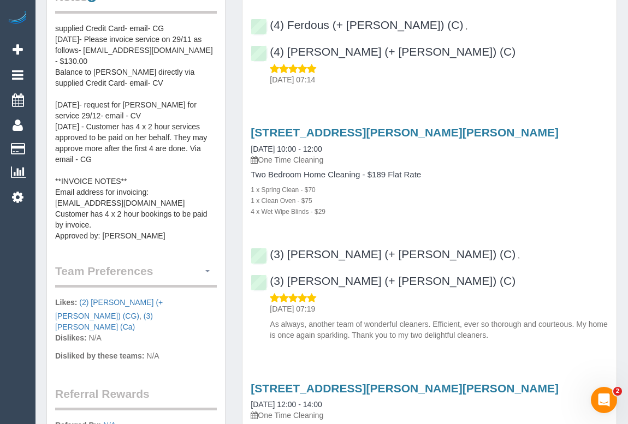
click at [207, 270] on span "button" at bounding box center [207, 271] width 4 height 2
click at [163, 284] on link "Manage Preferences" at bounding box center [169, 291] width 93 height 14
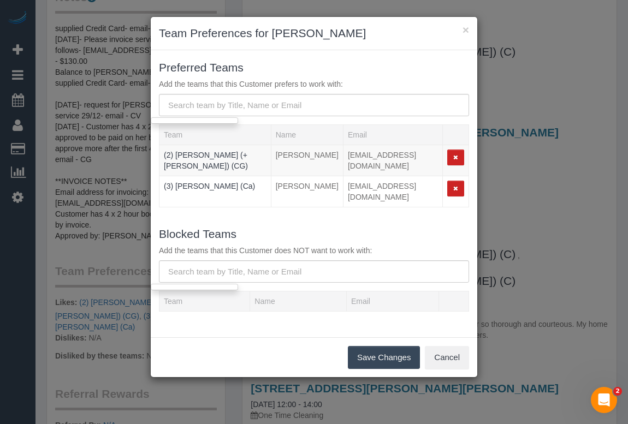
scroll to position [33, 0]
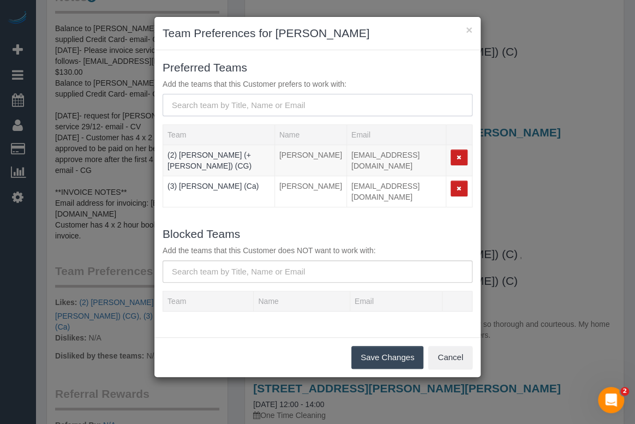
click at [230, 106] on input "text" at bounding box center [318, 105] width 310 height 22
paste input "(3) Arifin (+ Fatema) (C)(3) Arifin (+ Fatema) (C) , (3) Fatema (+ Arifin) (C)"
click at [444, 104] on input "(3) Arifin (+ Fatema) (C)(3) Arifin (+ Fatema) (C) , (3) Fatema (+ Arifin) (C)" at bounding box center [318, 105] width 310 height 22
drag, startPoint x: 444, startPoint y: 104, endPoint x: 261, endPoint y: 104, distance: 182.8
click at [261, 104] on input "(3) Arifin (+ Fatema) (C)(3) Arifin (+ Fatema) (C) , (3) Fatema (+ Arifin) (C)" at bounding box center [318, 105] width 310 height 22
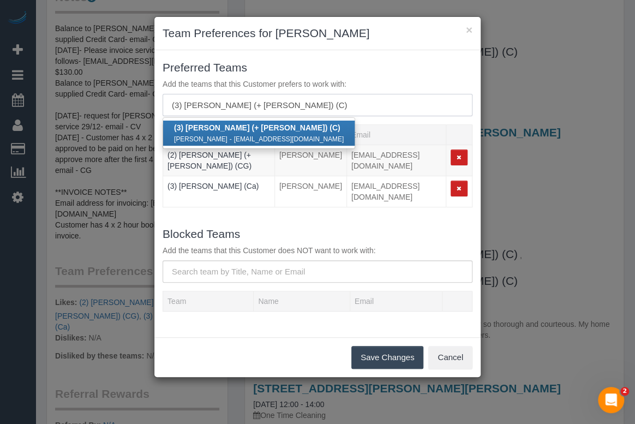
type input "(3) [PERSON_NAME] (+ [PERSON_NAME]) (C)"
click at [230, 135] on small "-" at bounding box center [231, 139] width 2 height 8
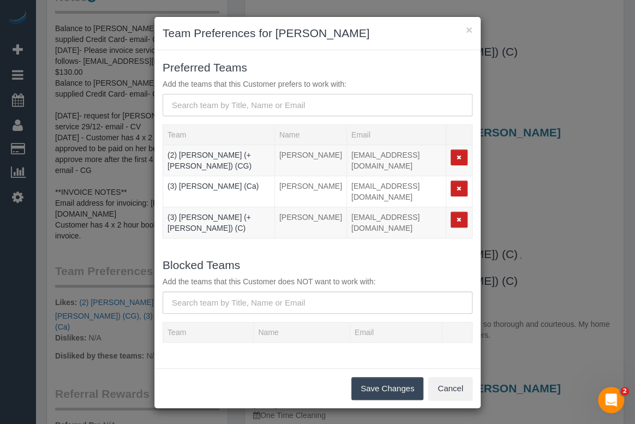
click at [224, 109] on input "text" at bounding box center [318, 105] width 310 height 22
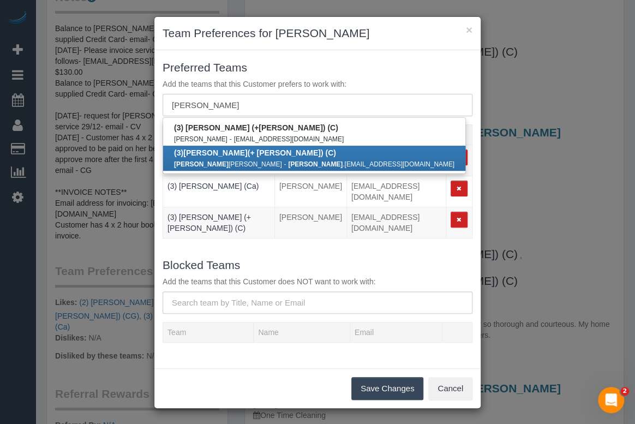
type input "fatema"
click at [206, 157] on link "(3) Fatema (+ Arifin) (C) Fatema tuj Johura - fatema .aiub@gmail.com" at bounding box center [314, 158] width 302 height 25
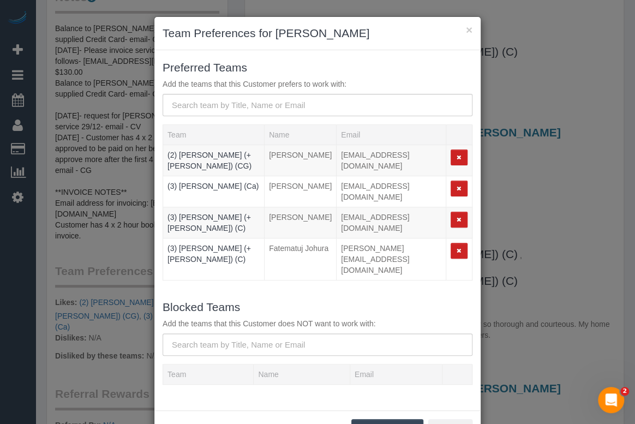
click at [374, 419] on button "Save Changes" at bounding box center [387, 430] width 72 height 23
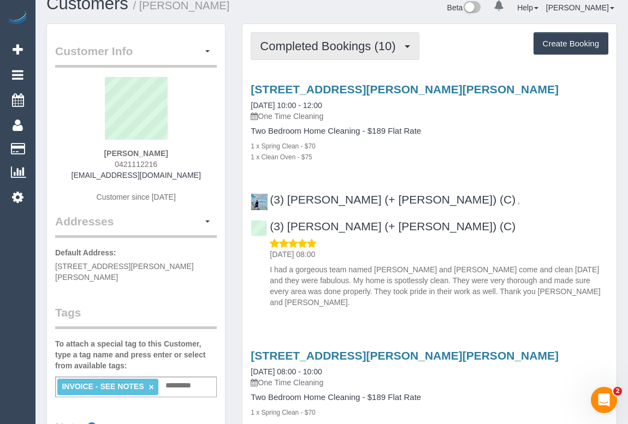
scroll to position [0, 0]
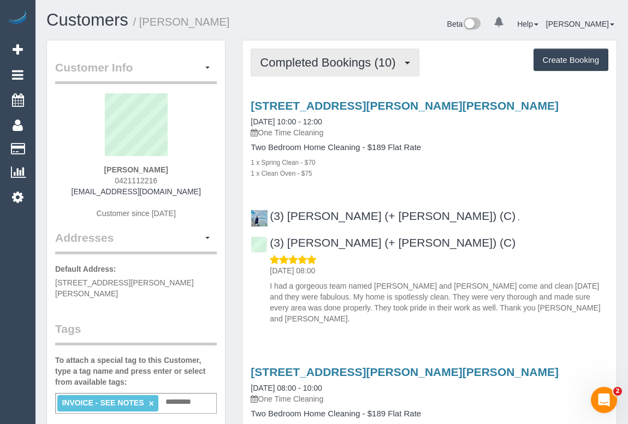
click at [341, 72] on button "Completed Bookings (10)" at bounding box center [334, 63] width 168 height 28
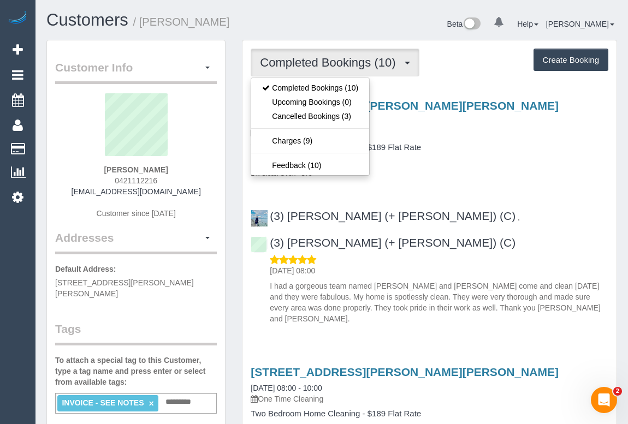
click at [498, 148] on h4 "Two Bedroom Home Cleaning - $189 Flat Rate" at bounding box center [428, 147] width 357 height 9
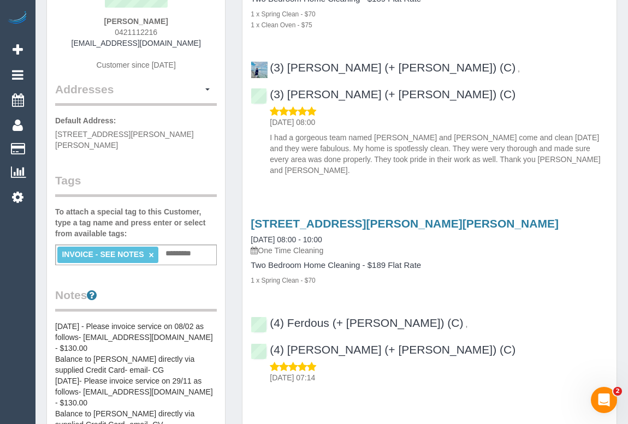
scroll to position [284, 0]
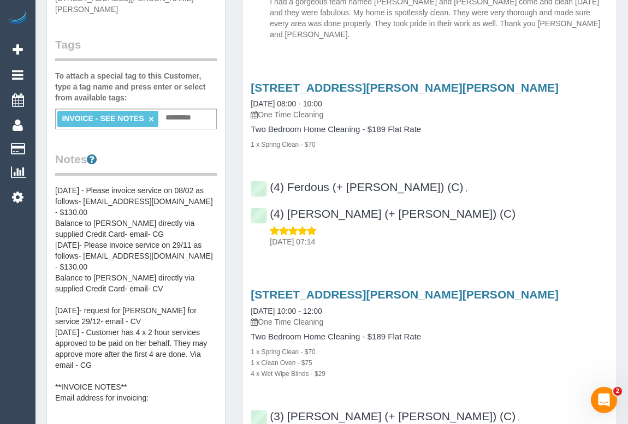
click at [55, 185] on pre "[DATE] - Please invoice service on 08/02 as follows- [EMAIL_ADDRESS][DOMAIN_NAM…" at bounding box center [136, 294] width 162 height 218
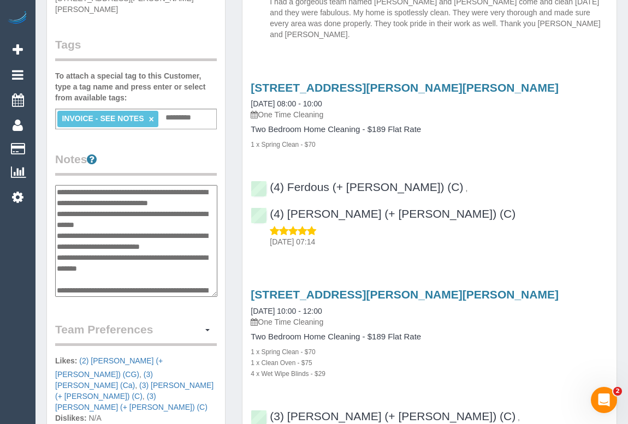
scroll to position [0, 0]
click at [56, 185] on textarea "**********" at bounding box center [136, 241] width 162 height 112
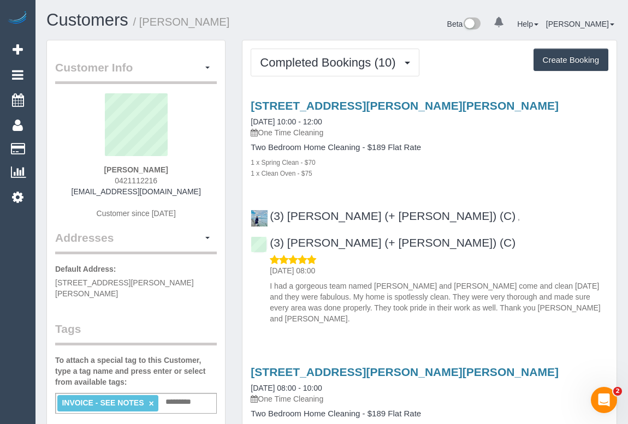
scroll to position [198, 0]
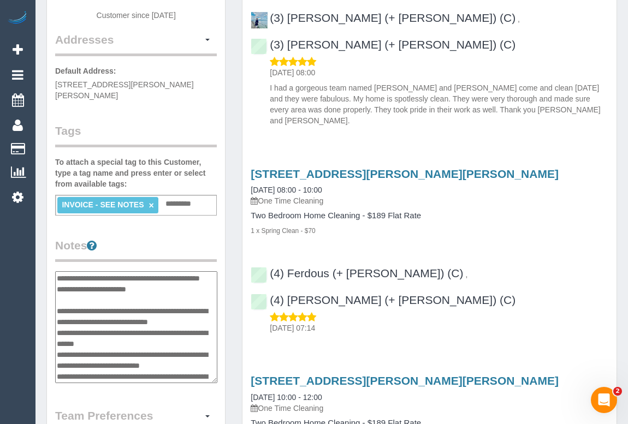
drag, startPoint x: 147, startPoint y: 288, endPoint x: 56, endPoint y: 261, distance: 95.0
click at [56, 271] on textarea "**********" at bounding box center [136, 327] width 162 height 112
click at [154, 278] on textarea "**********" at bounding box center [136, 327] width 162 height 112
click at [56, 271] on textarea "**********" at bounding box center [136, 327] width 162 height 112
click at [71, 271] on textarea "**********" at bounding box center [136, 327] width 162 height 112
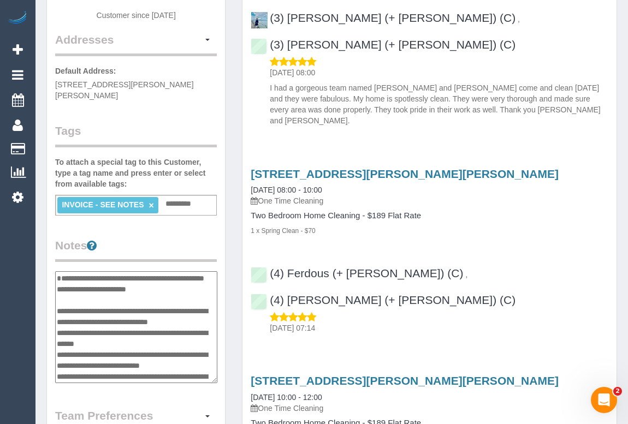
paste textarea "**********"
click at [75, 271] on textarea "**********" at bounding box center [136, 327] width 162 height 112
paste textarea "**********"
type textarea "**********"
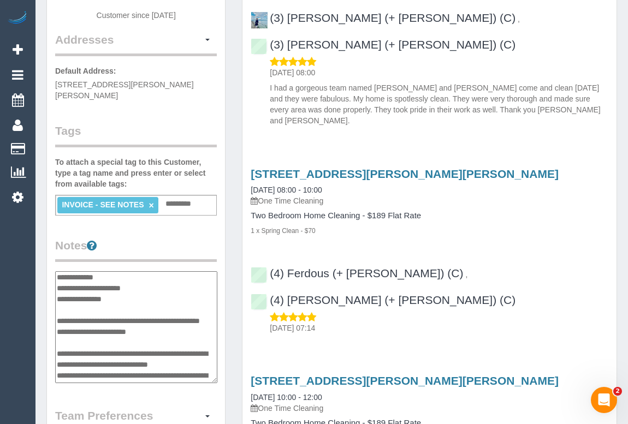
scroll to position [49, 0]
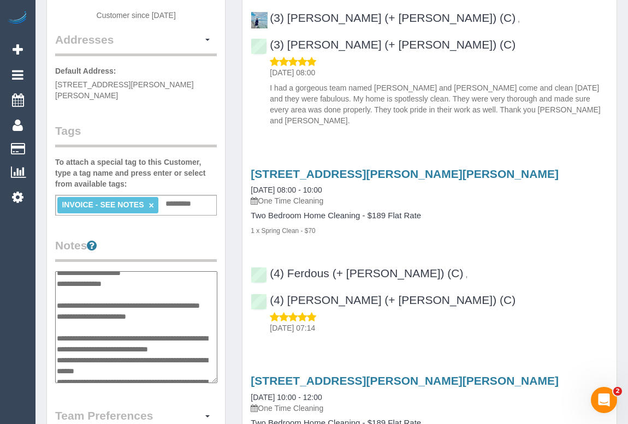
drag, startPoint x: 80, startPoint y: 302, endPoint x: 47, endPoint y: 289, distance: 34.8
click at [47, 289] on div "Customer Info Edit Contact Info Send Message Email Preferences Special Sales Ta…" at bounding box center [136, 301] width 178 height 918
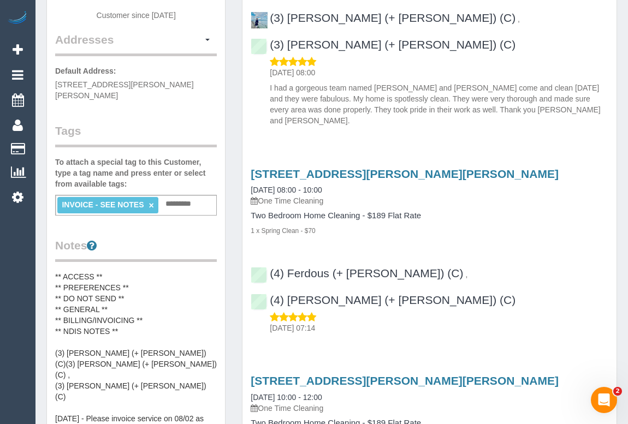
click at [111, 271] on pre "** ACCESS ** ** PREFERENCES ** ** DO NOT SEND ** ** GENERAL ** ** BILLING/INVOI…" at bounding box center [136, 380] width 162 height 218
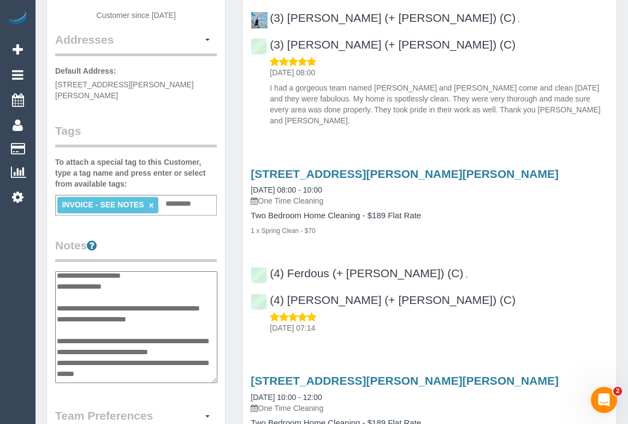
scroll to position [0, 0]
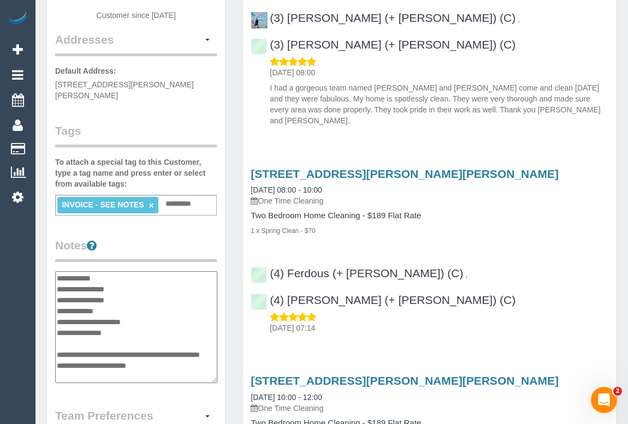
click at [132, 272] on textarea "**********" at bounding box center [136, 327] width 162 height 112
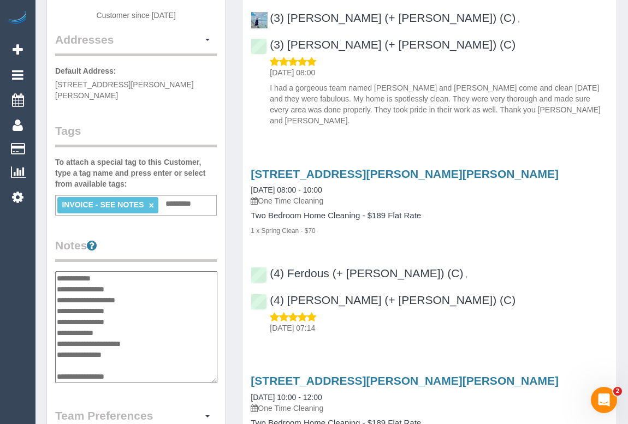
type textarea "**********"
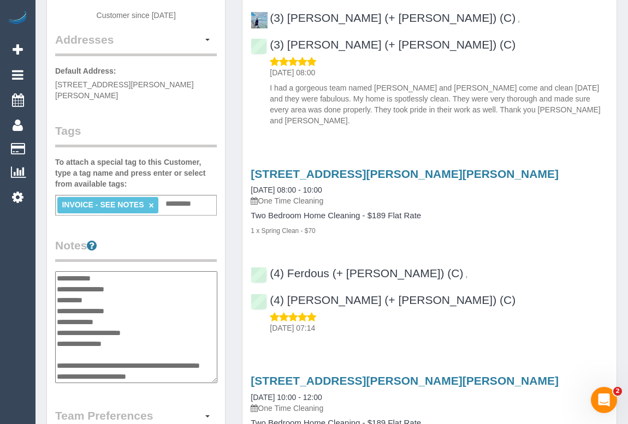
click at [67, 362] on textarea "**********" at bounding box center [136, 327] width 162 height 112
drag, startPoint x: 67, startPoint y: 362, endPoint x: 55, endPoint y: 352, distance: 15.9
click at [55, 352] on div "Customer Info Edit Contact Info Send Message Email Preferences Special Sales Ta…" at bounding box center [136, 301] width 178 height 918
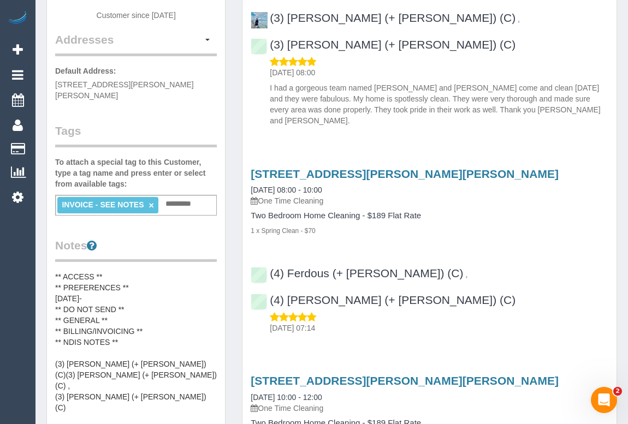
click at [89, 284] on pre "** ACCESS ** ** PREFERENCES ** [DATE]- ** DO NOT SEND ** ** GENERAL ** ** BILLI…" at bounding box center [136, 380] width 162 height 218
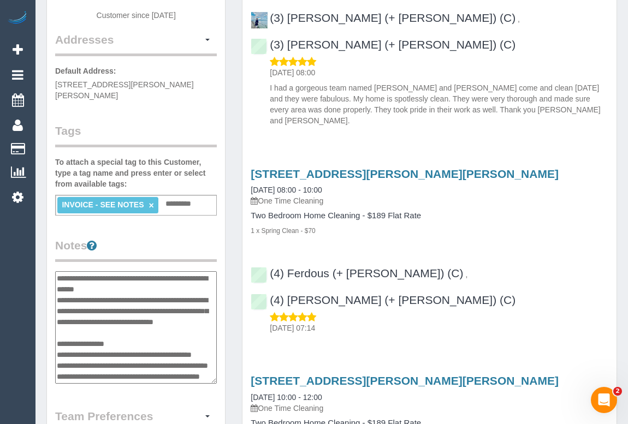
click at [89, 284] on textarea "**********" at bounding box center [136, 327] width 162 height 112
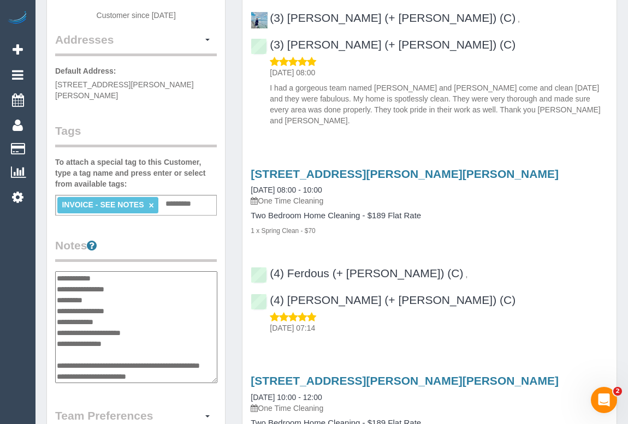
click at [97, 288] on textarea "**********" at bounding box center [136, 327] width 162 height 112
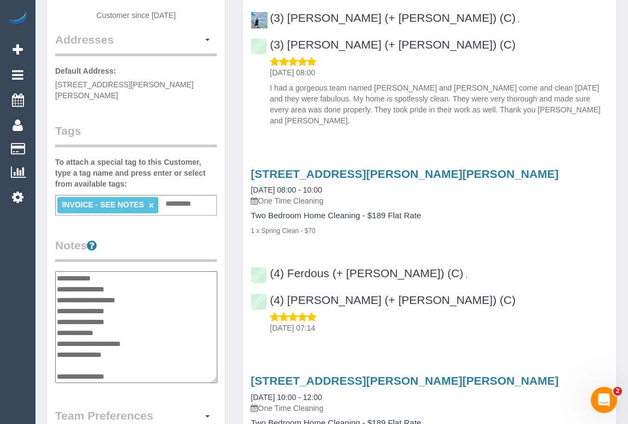
type textarea "**********"
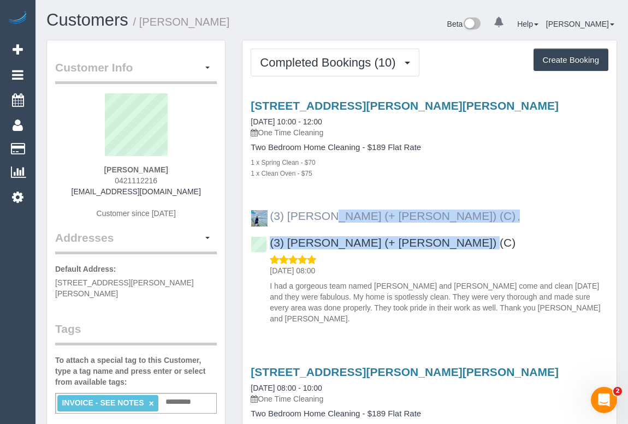
drag, startPoint x: 545, startPoint y: 214, endPoint x: 270, endPoint y: 218, distance: 275.1
click at [270, 218] on div "(3) [PERSON_NAME] (+ [PERSON_NAME]) (C) , (3) [PERSON_NAME] (+ [PERSON_NAME]) (…" at bounding box center [429, 262] width 374 height 124
copy div "(3) [PERSON_NAME] (+ [PERSON_NAME]) (C) , (3) [PERSON_NAME] (+ [PERSON_NAME]) (…"
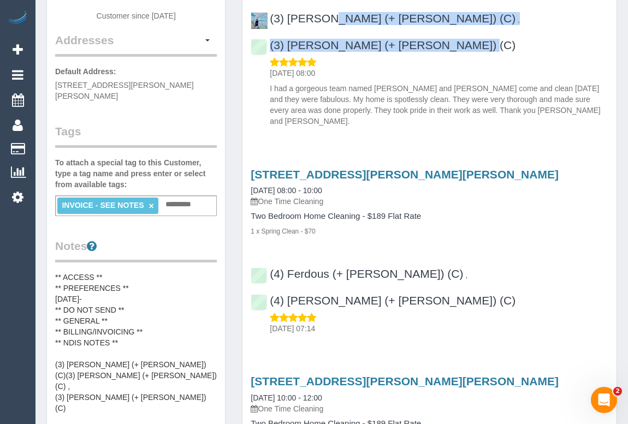
scroll to position [198, 0]
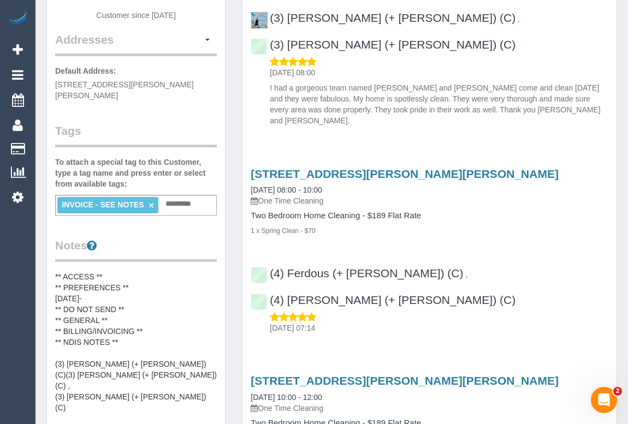
click at [95, 286] on pre "** ACCESS ** ** PREFERENCES ** [DATE]- ** DO NOT SEND ** ** GENERAL ** ** BILLI…" at bounding box center [136, 380] width 162 height 218
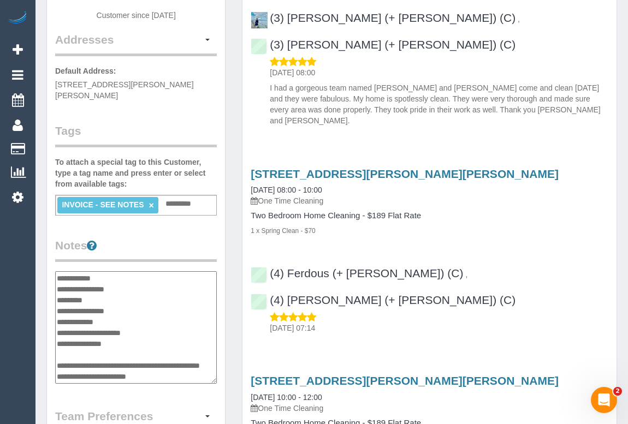
click at [95, 286] on textarea "**********" at bounding box center [136, 327] width 162 height 112
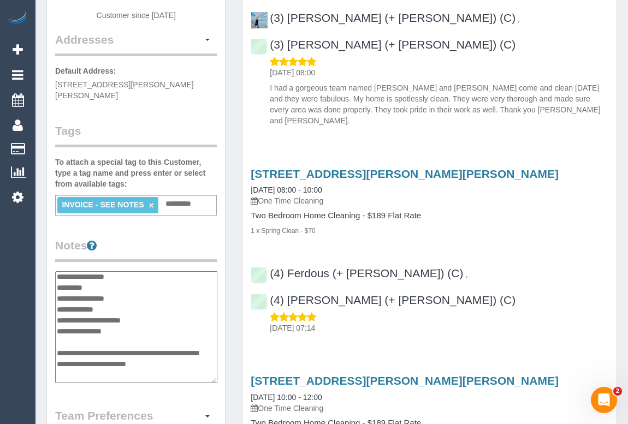
scroll to position [0, 0]
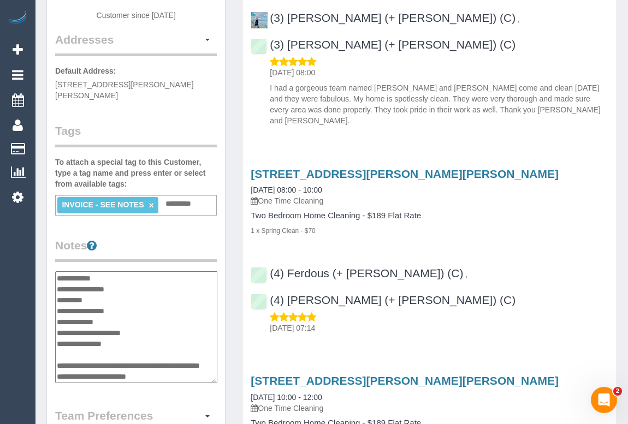
click at [88, 285] on textarea "**********" at bounding box center [136, 327] width 162 height 112
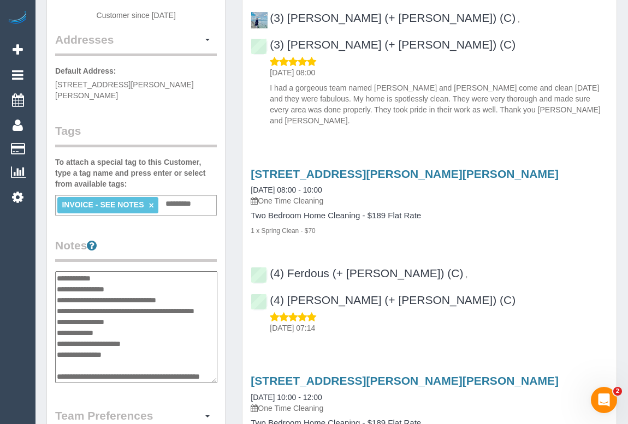
click at [85, 285] on textarea "**********" at bounding box center [136, 327] width 162 height 112
drag, startPoint x: 108, startPoint y: 288, endPoint x: 87, endPoint y: 288, distance: 20.7
click at [87, 288] on textarea "**********" at bounding box center [136, 327] width 162 height 112
click at [74, 311] on textarea "**********" at bounding box center [136, 327] width 162 height 112
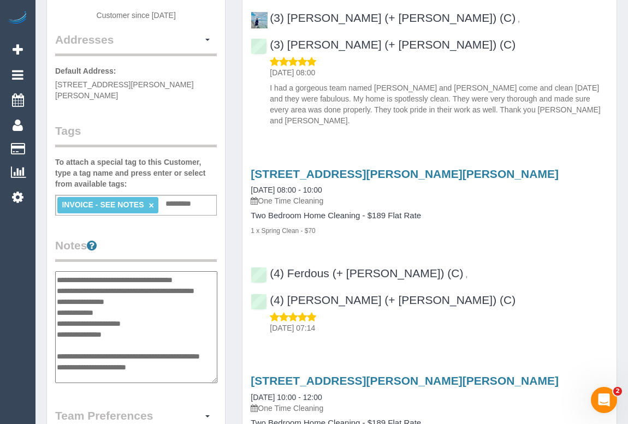
scroll to position [39, 0]
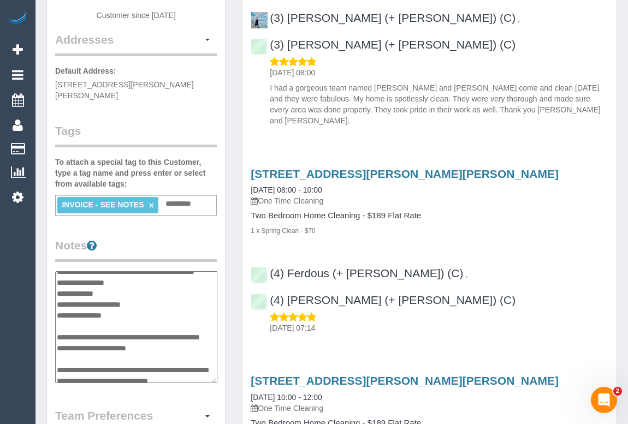
drag, startPoint x: 141, startPoint y: 360, endPoint x: 55, endPoint y: 333, distance: 89.9
click at [55, 333] on textarea "**********" at bounding box center [136, 327] width 162 height 112
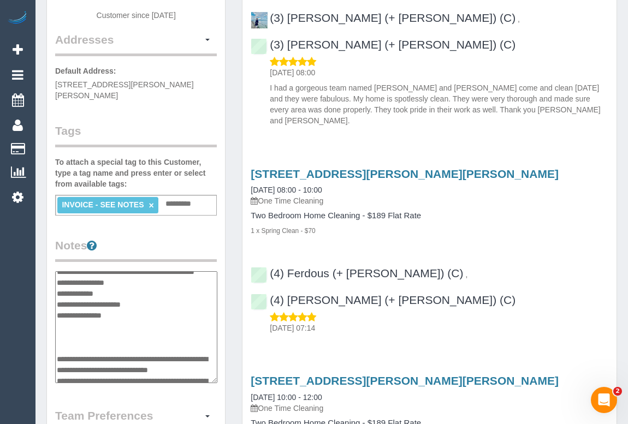
type textarea "**********"
click at [218, 384] on div "Customer Info Edit Contact Info Send Message Email Preferences Special Sales Ta…" at bounding box center [136, 301] width 178 height 918
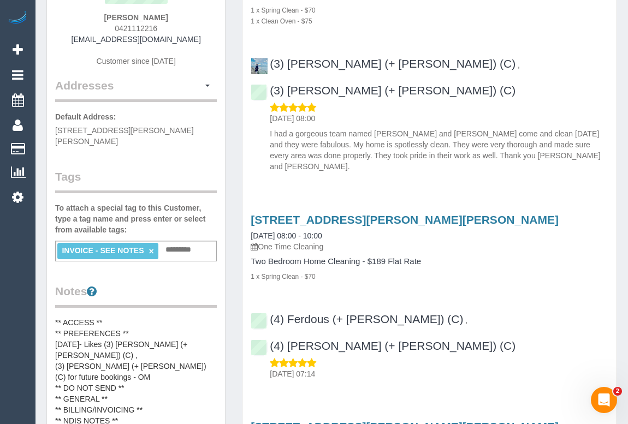
scroll to position [99, 0]
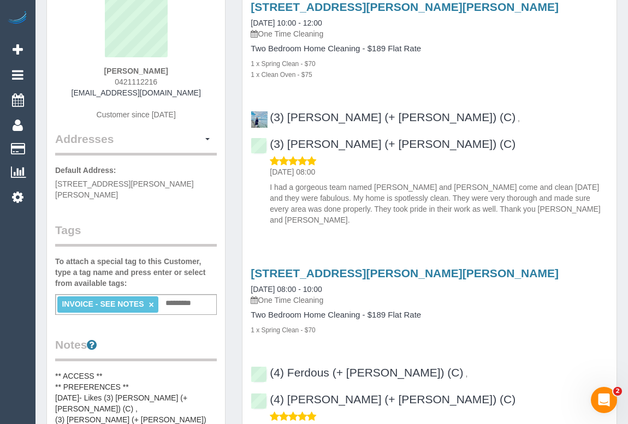
click at [209, 86] on div "[PERSON_NAME] 0421112216 [EMAIL_ADDRESS][DOMAIN_NAME] Customer since [DATE]" at bounding box center [136, 63] width 162 height 136
drag, startPoint x: 104, startPoint y: 65, endPoint x: 211, endPoint y: 71, distance: 107.7
click at [211, 71] on div "[PERSON_NAME] 0421112216 [EMAIL_ADDRESS][DOMAIN_NAME] Customer since [DATE]" at bounding box center [136, 63] width 162 height 136
copy strong "[PERSON_NAME]"
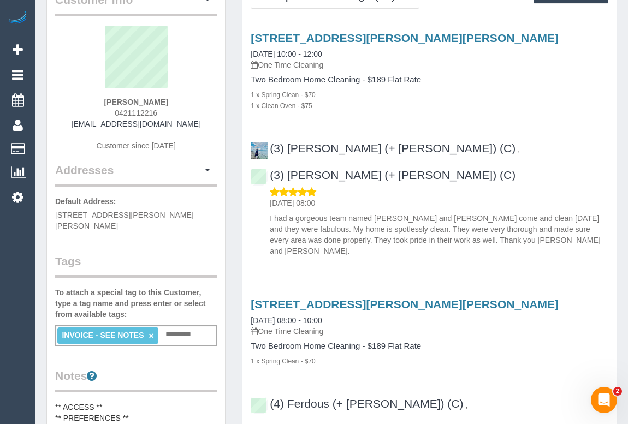
scroll to position [148, 0]
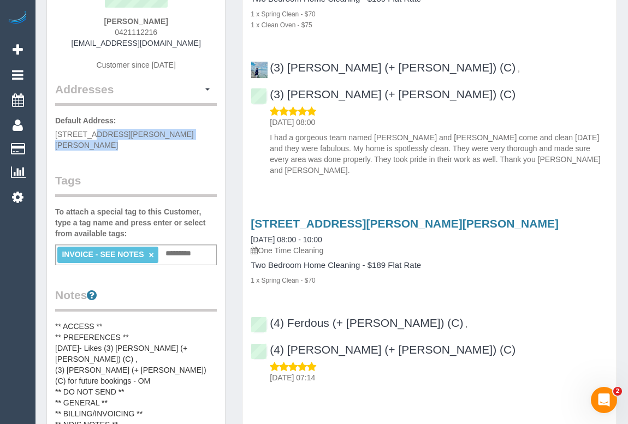
drag, startPoint x: 53, startPoint y: 129, endPoint x: 182, endPoint y: 132, distance: 128.8
click at [182, 132] on div "Customer Info Edit Contact Info Send Message Email Preferences Special Sales Ta…" at bounding box center [136, 403] width 178 height 1022
copy span "[STREET_ADDRESS][PERSON_NAME][PERSON_NAME]"
